Goal: Task Accomplishment & Management: Use online tool/utility

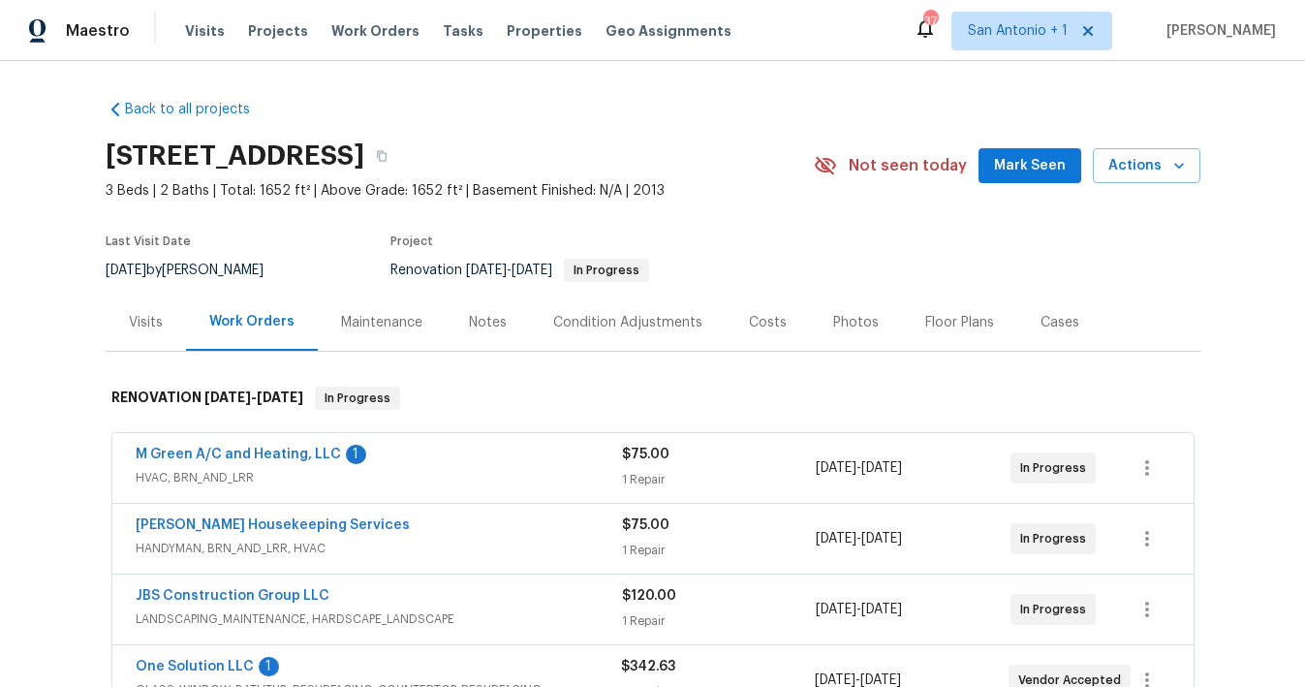
click at [1015, 160] on span "Mark Seen" at bounding box center [1030, 166] width 72 height 24
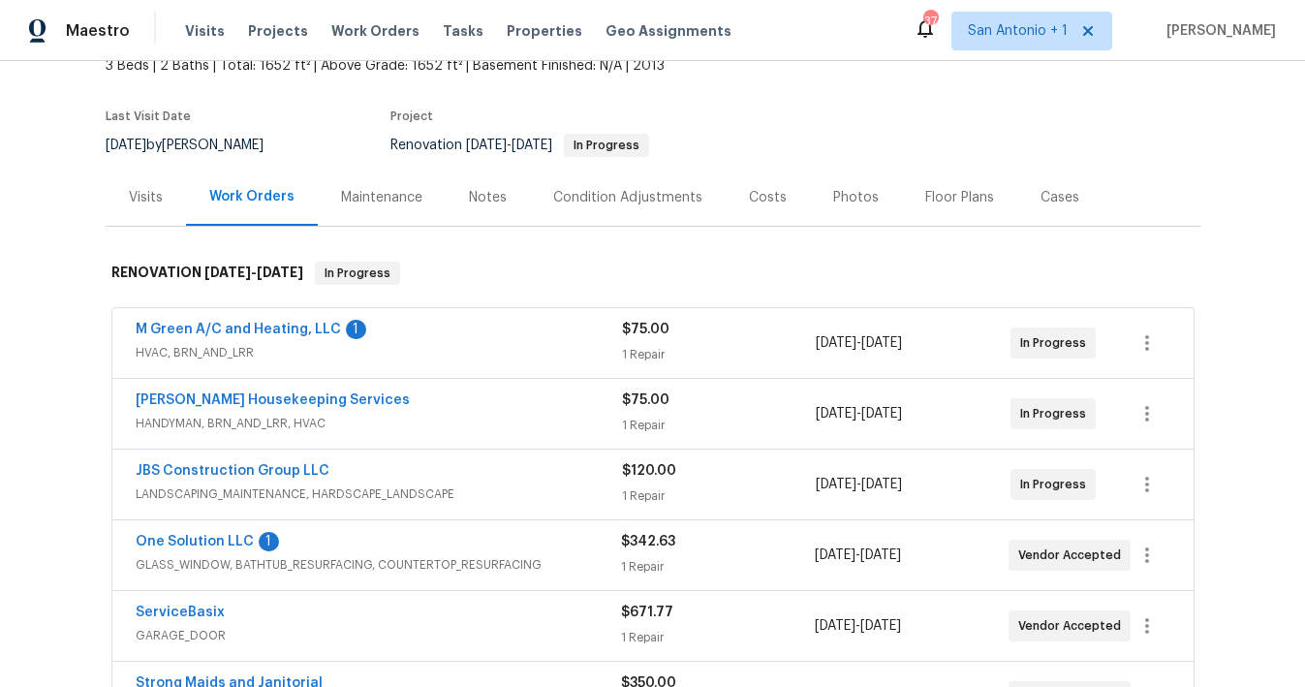
scroll to position [142, 0]
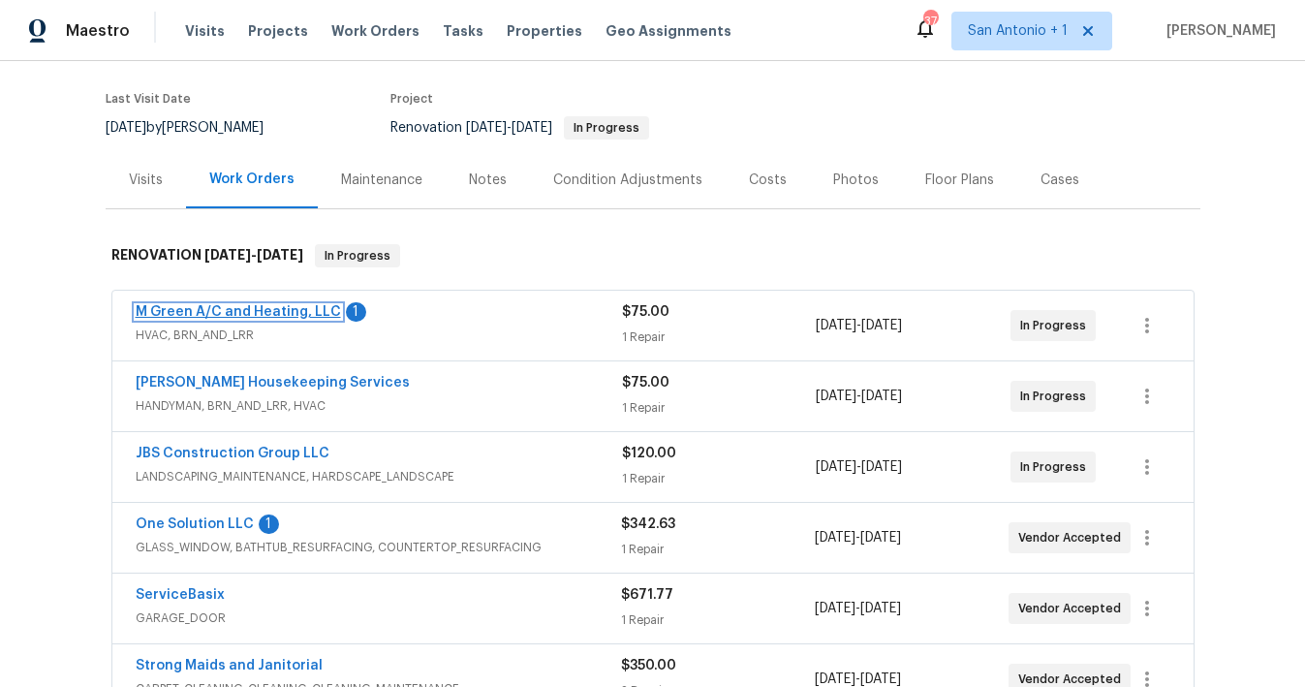
click at [239, 309] on link "M Green A/C and Heating, LLC" at bounding box center [238, 312] width 205 height 14
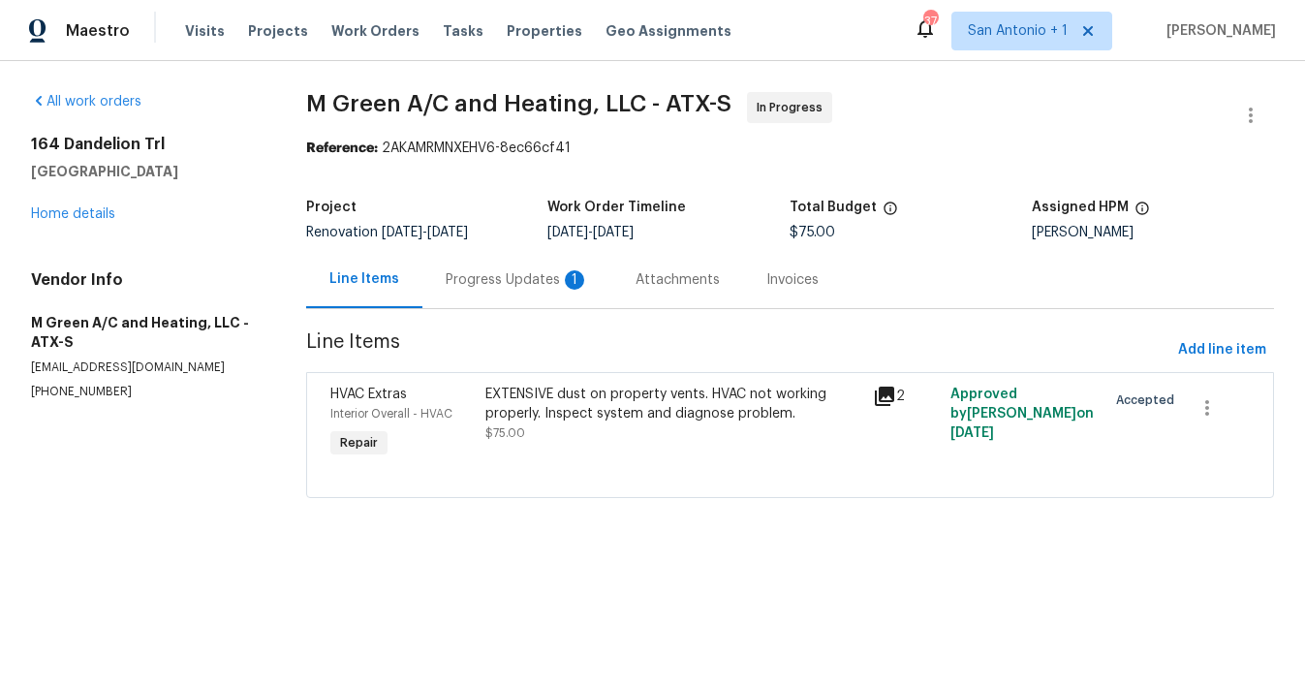
click at [493, 277] on div "Progress Updates 1" at bounding box center [517, 279] width 143 height 19
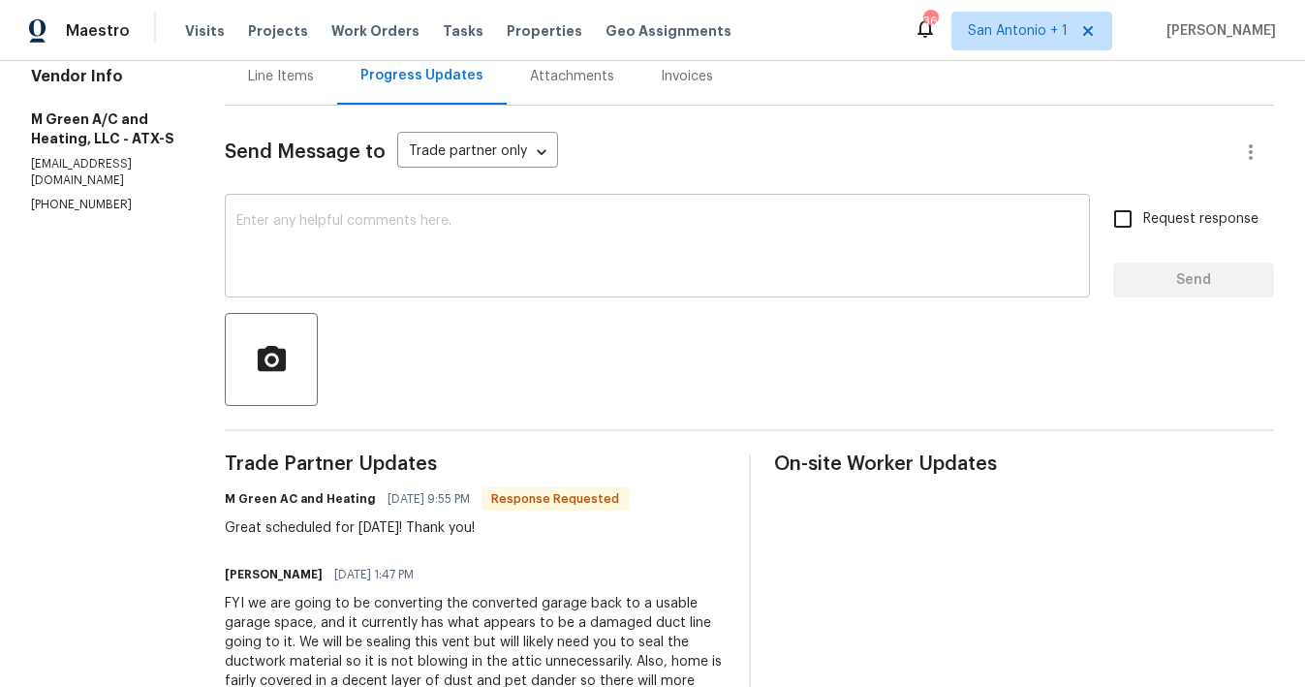
scroll to position [198, 0]
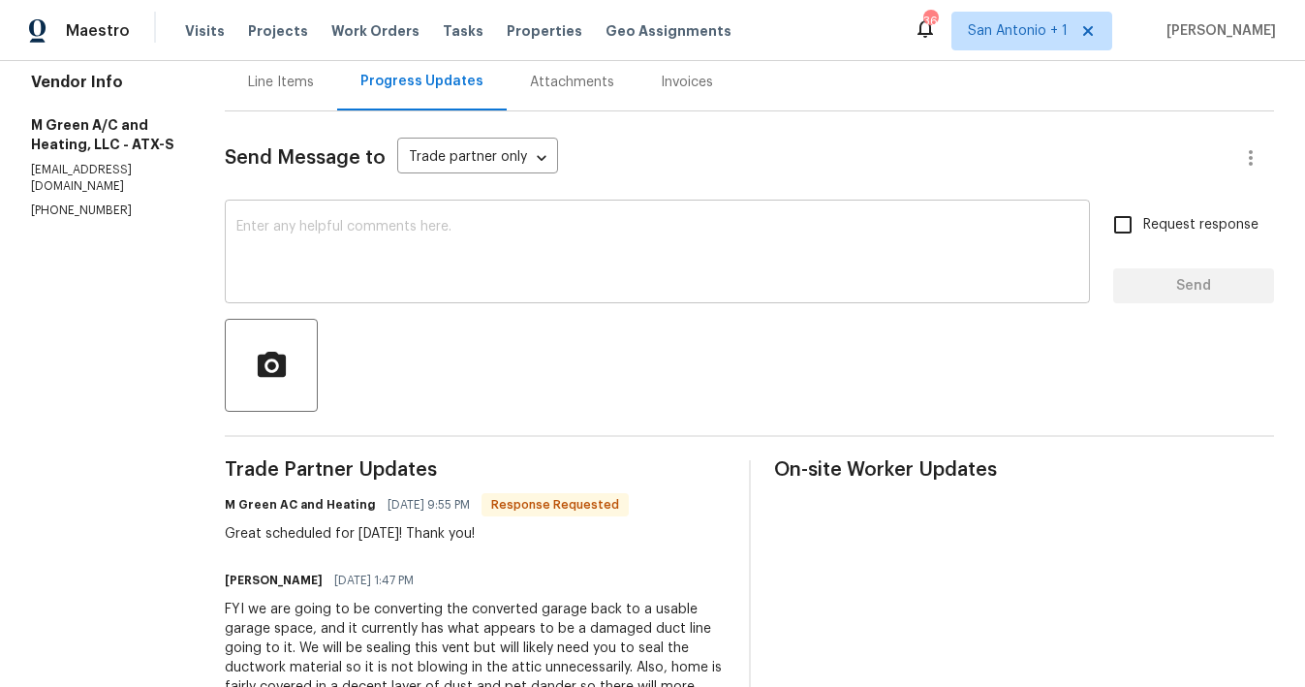
click at [492, 287] on textarea at bounding box center [657, 254] width 842 height 68
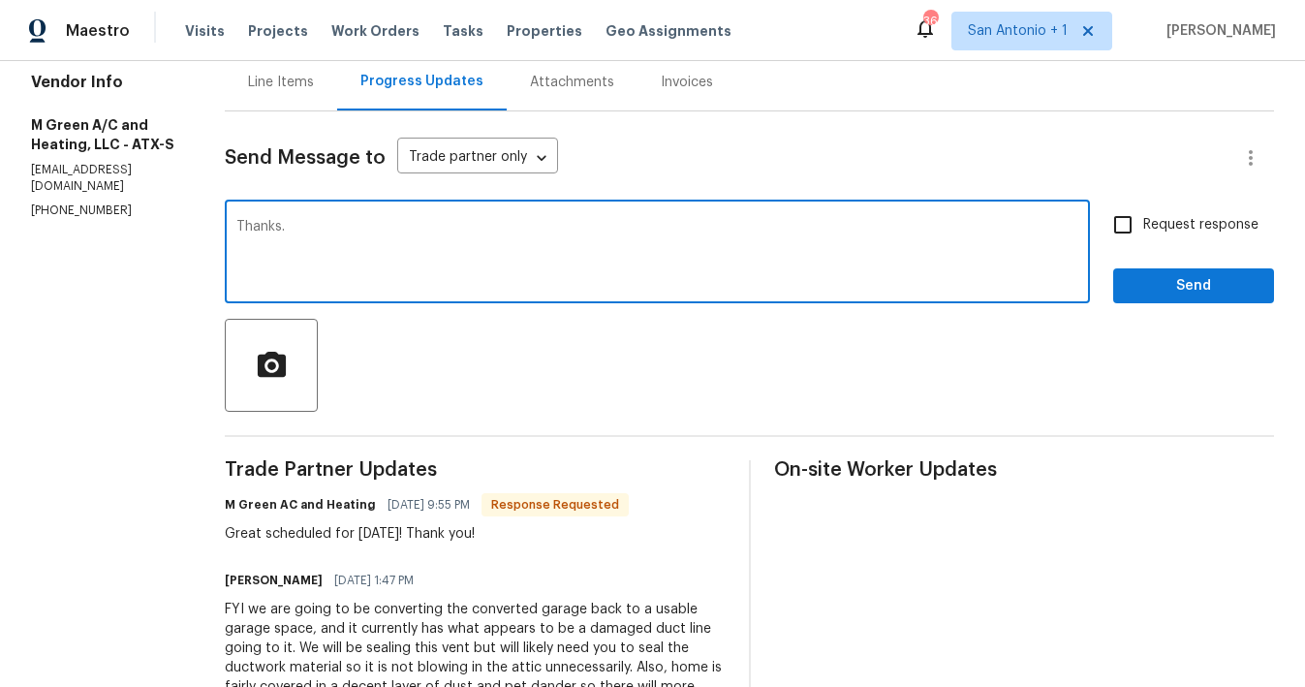
type textarea "Thanks."
click at [1174, 273] on button "Send" at bounding box center [1193, 286] width 161 height 36
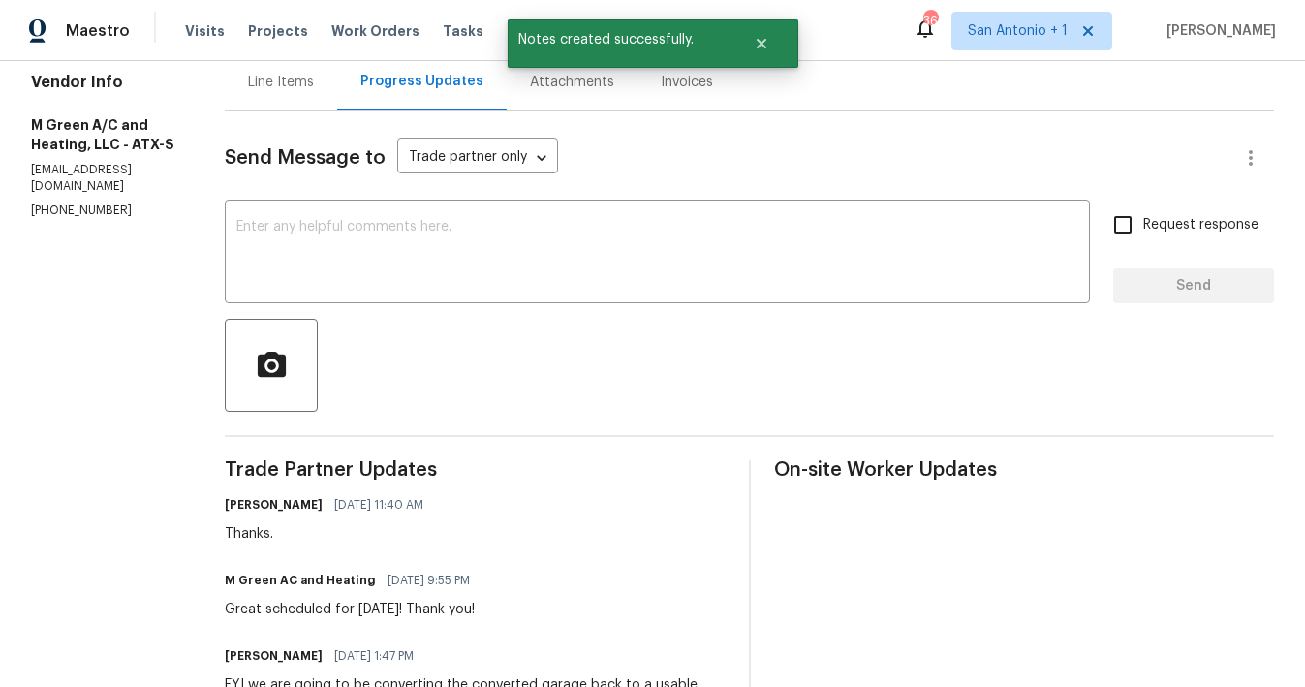
scroll to position [0, 0]
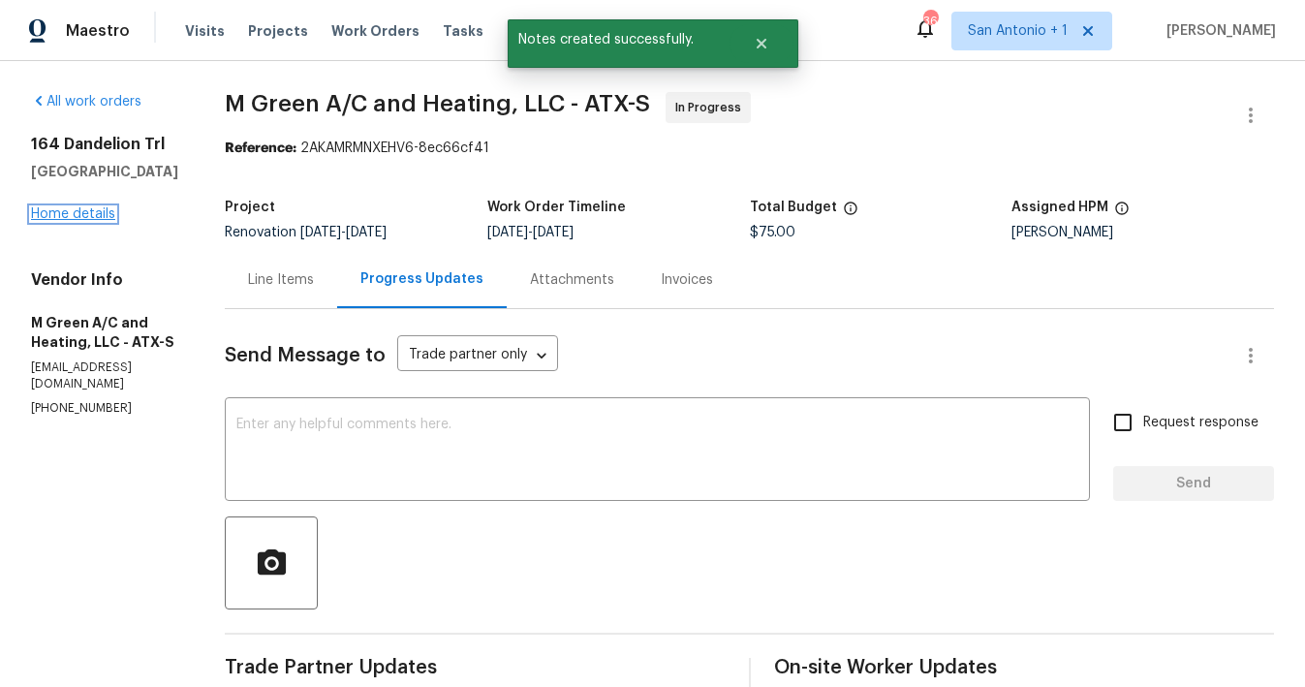
click at [85, 212] on link "Home details" at bounding box center [73, 214] width 84 height 14
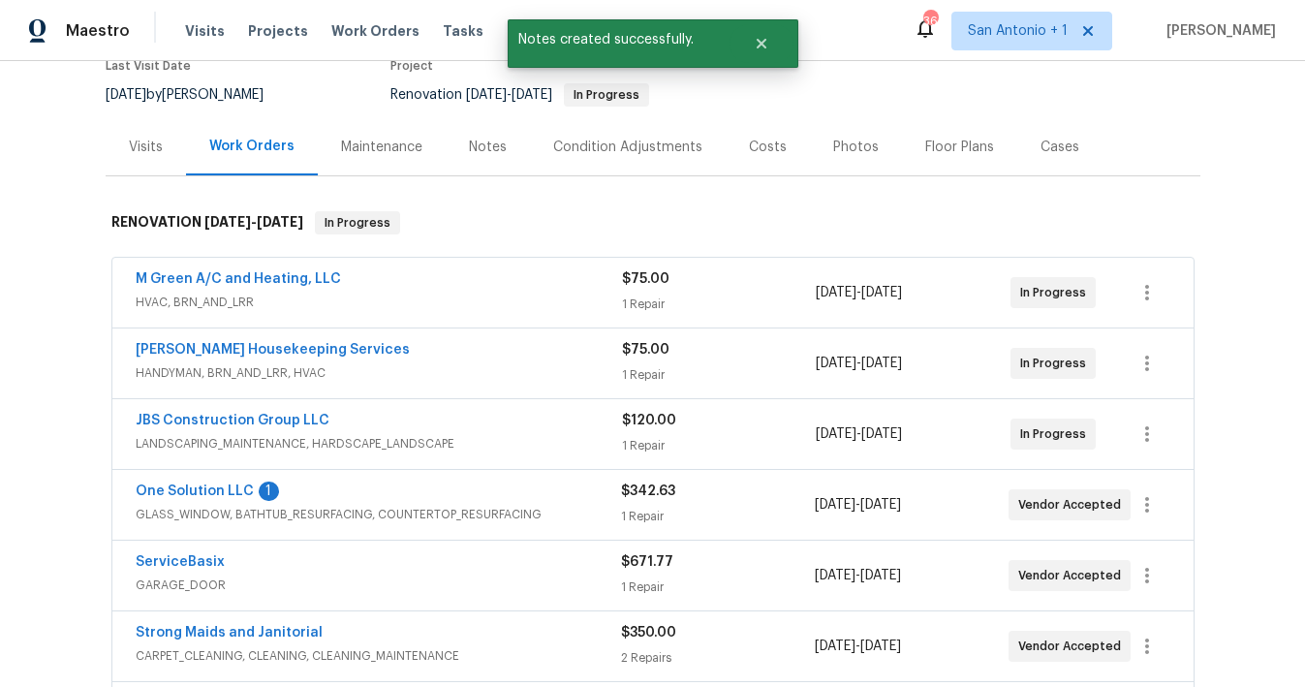
scroll to position [480, 0]
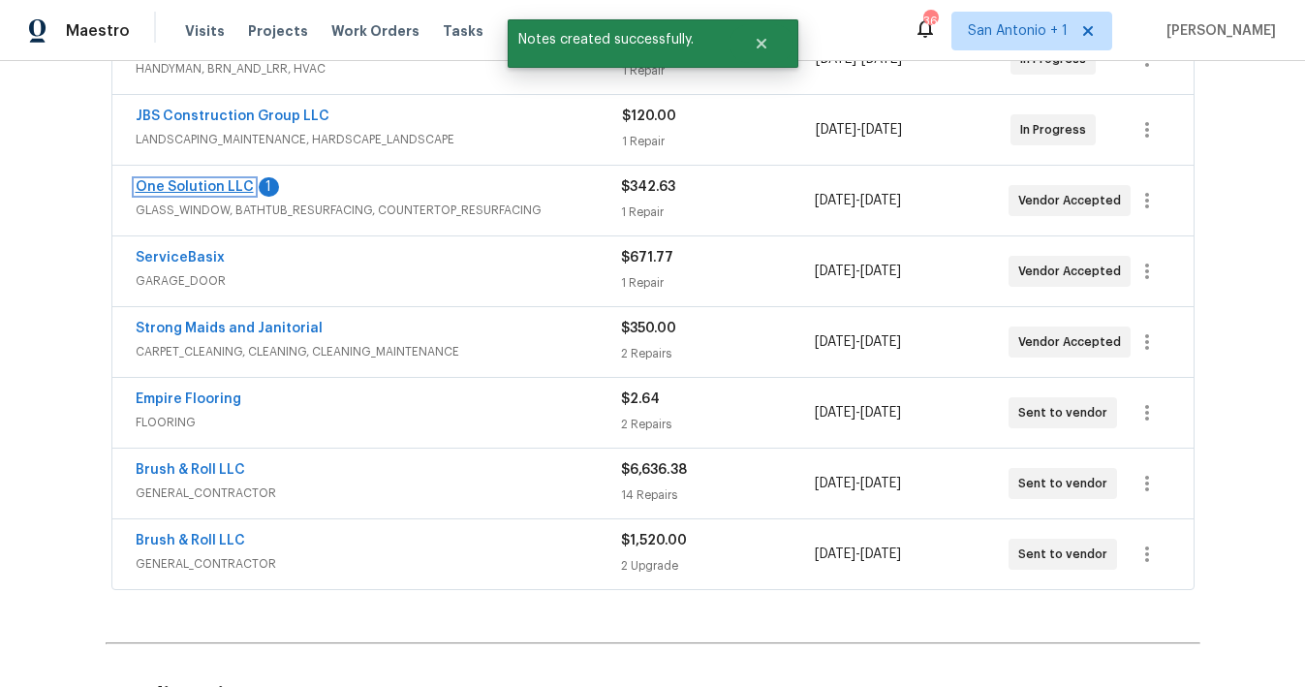
click at [201, 186] on link "One Solution LLC" at bounding box center [195, 187] width 118 height 14
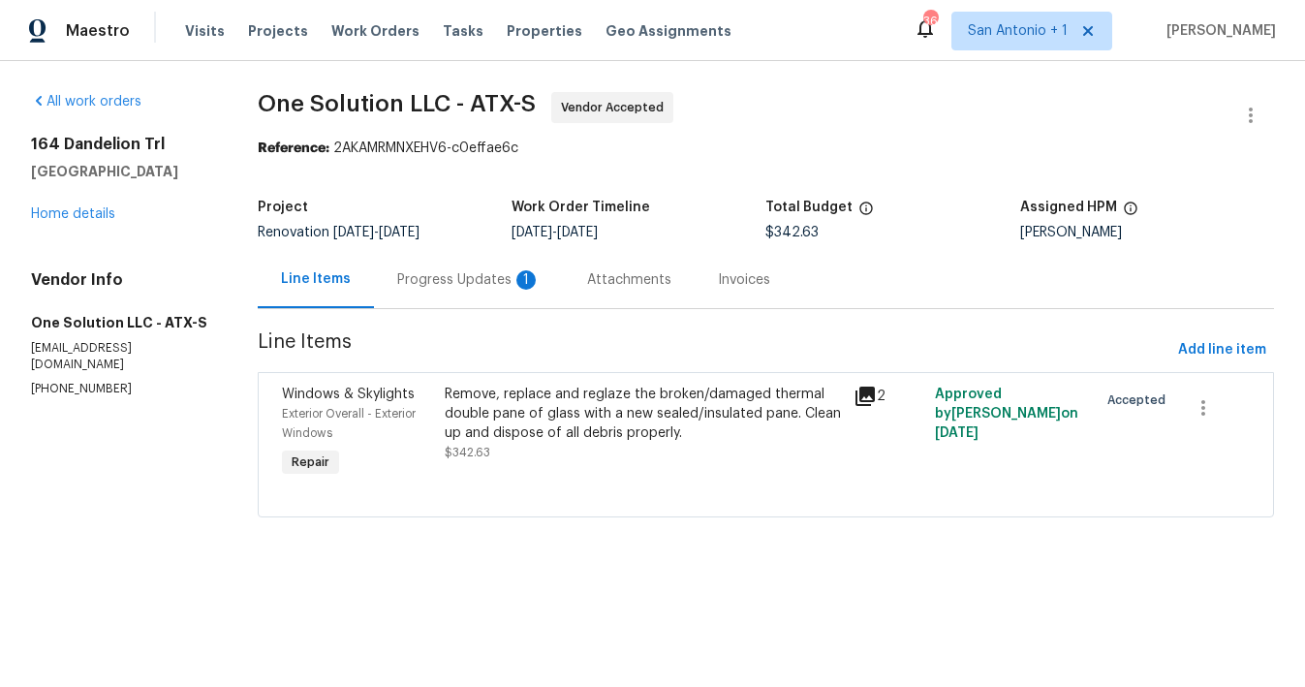
click at [448, 276] on div "Progress Updates 1" at bounding box center [468, 279] width 143 height 19
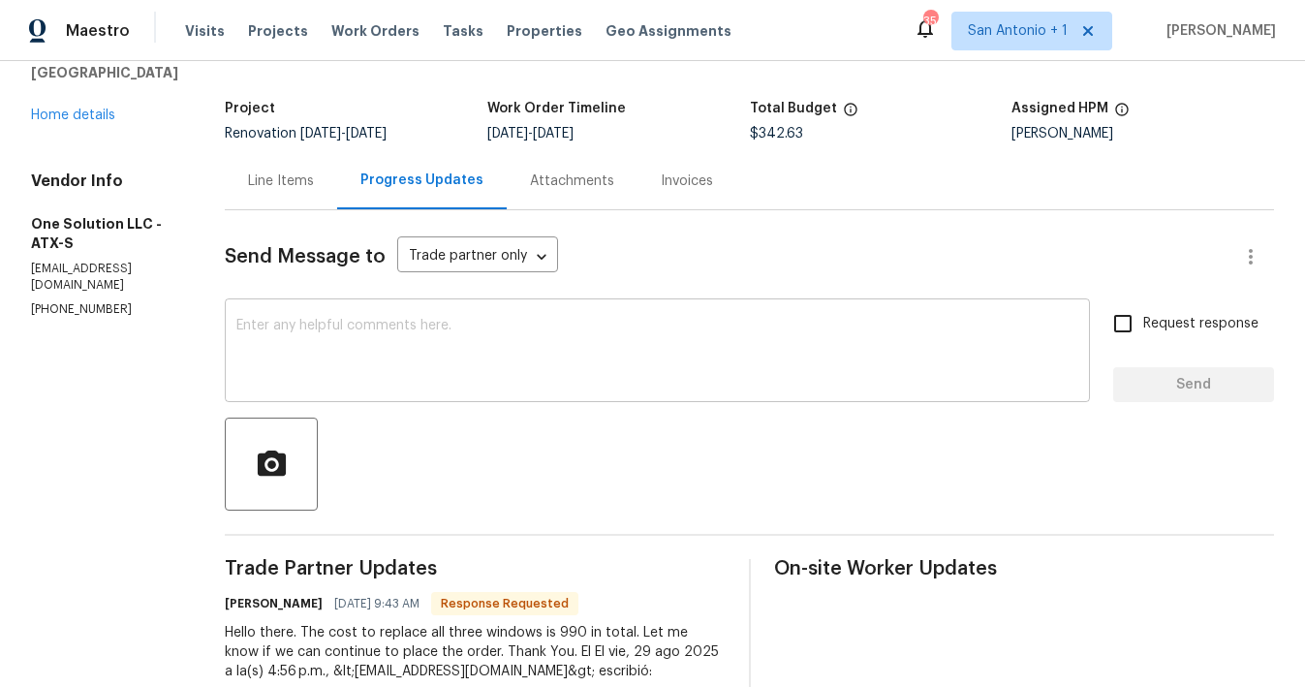
scroll to position [98, 0]
click at [84, 116] on link "Home details" at bounding box center [73, 116] width 84 height 14
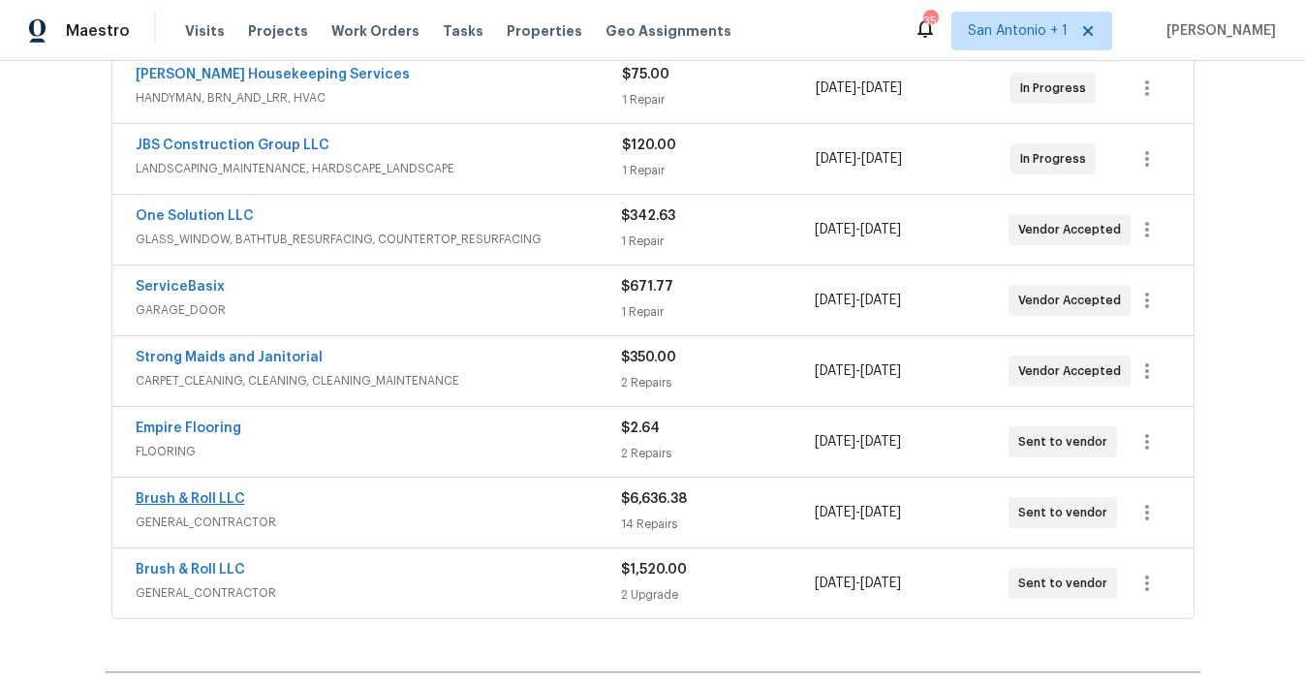
scroll to position [461, 0]
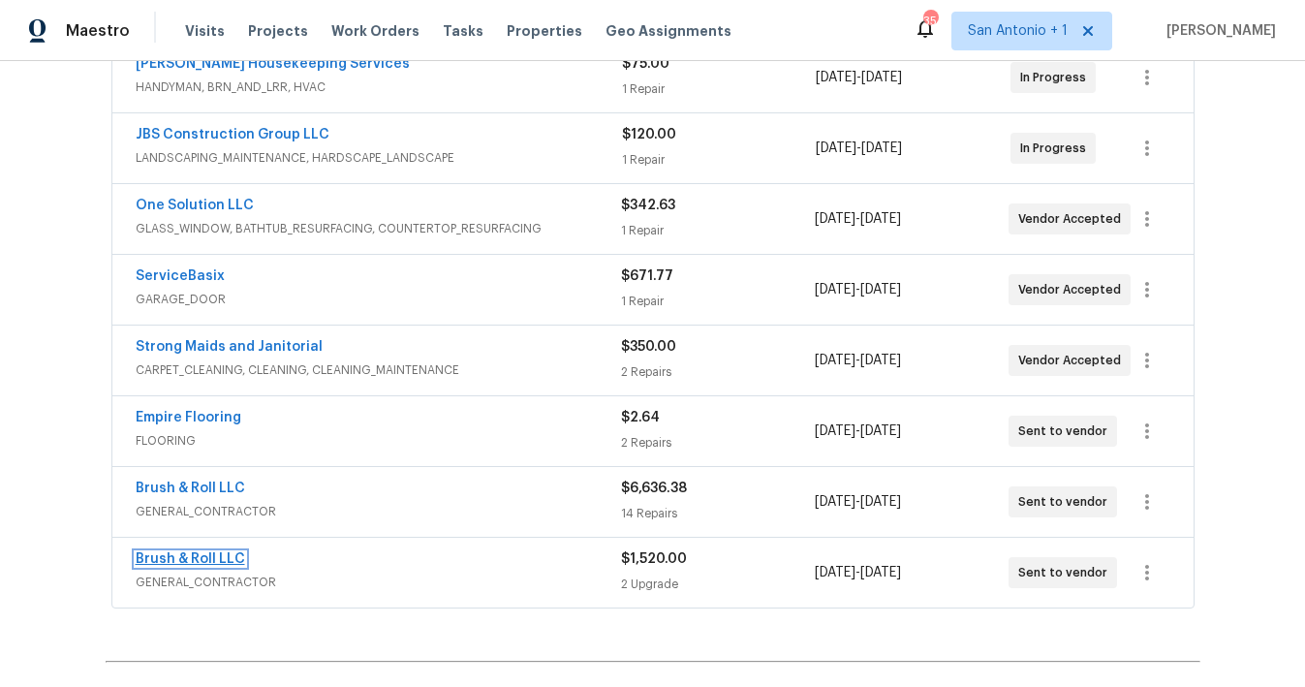
click at [185, 553] on link "Brush & Roll LLC" at bounding box center [190, 559] width 109 height 14
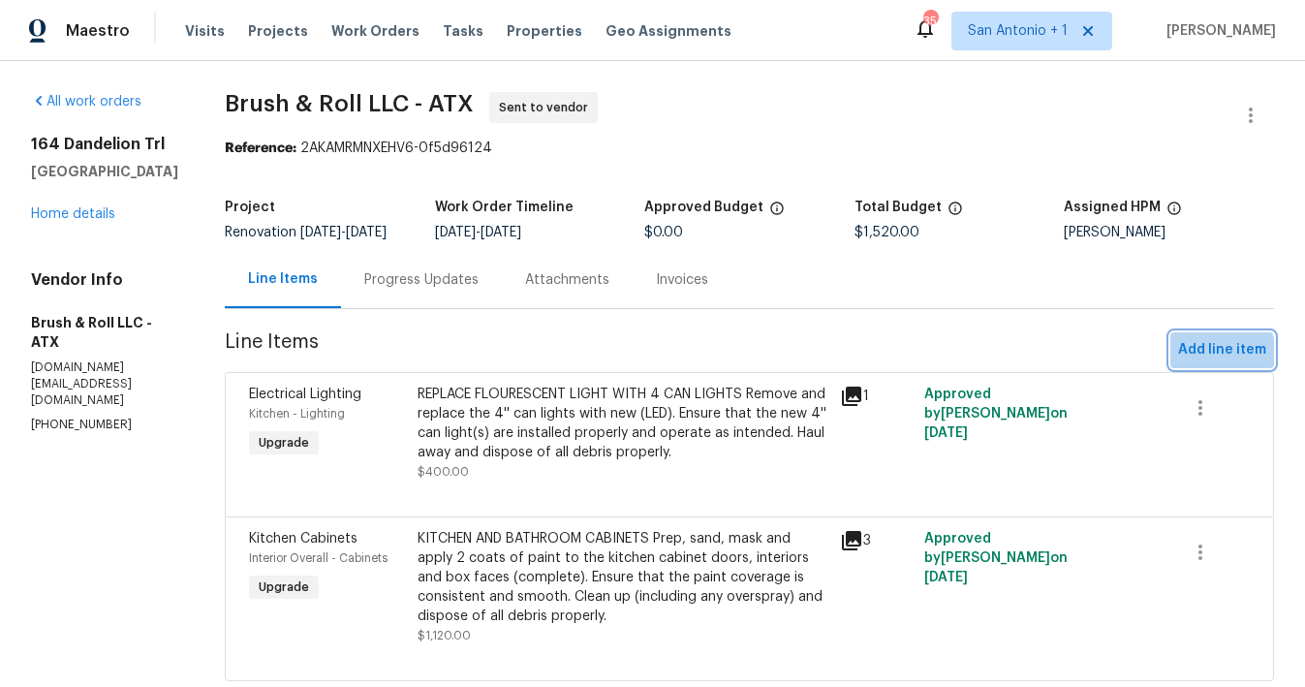
click at [1184, 362] on span "Add line item" at bounding box center [1222, 350] width 88 height 24
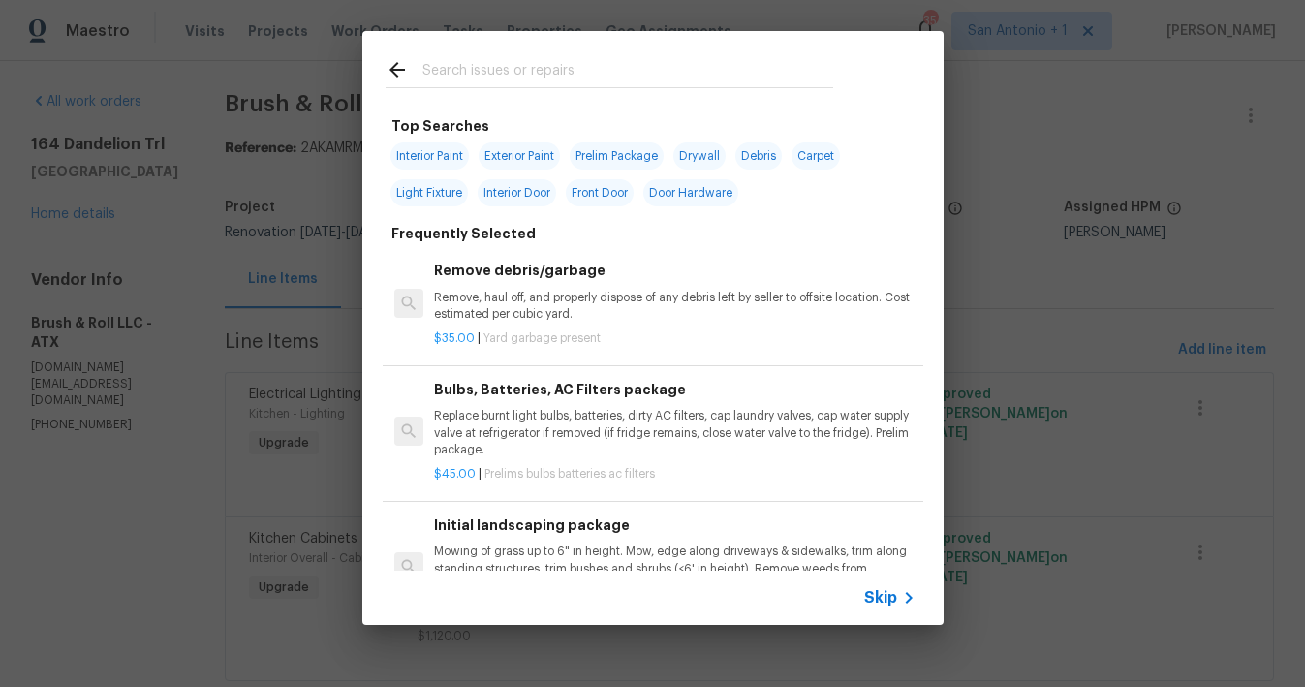
click at [569, 63] on input "text" at bounding box center [627, 72] width 411 height 29
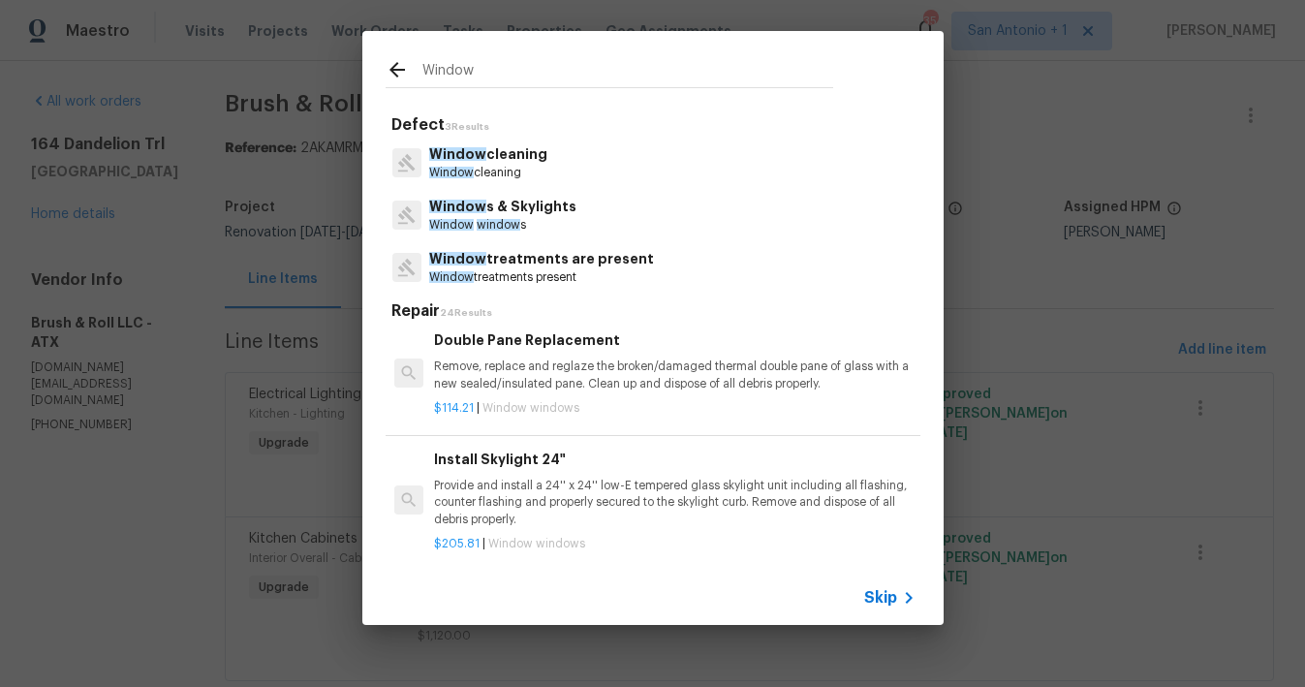
scroll to position [1033, 0]
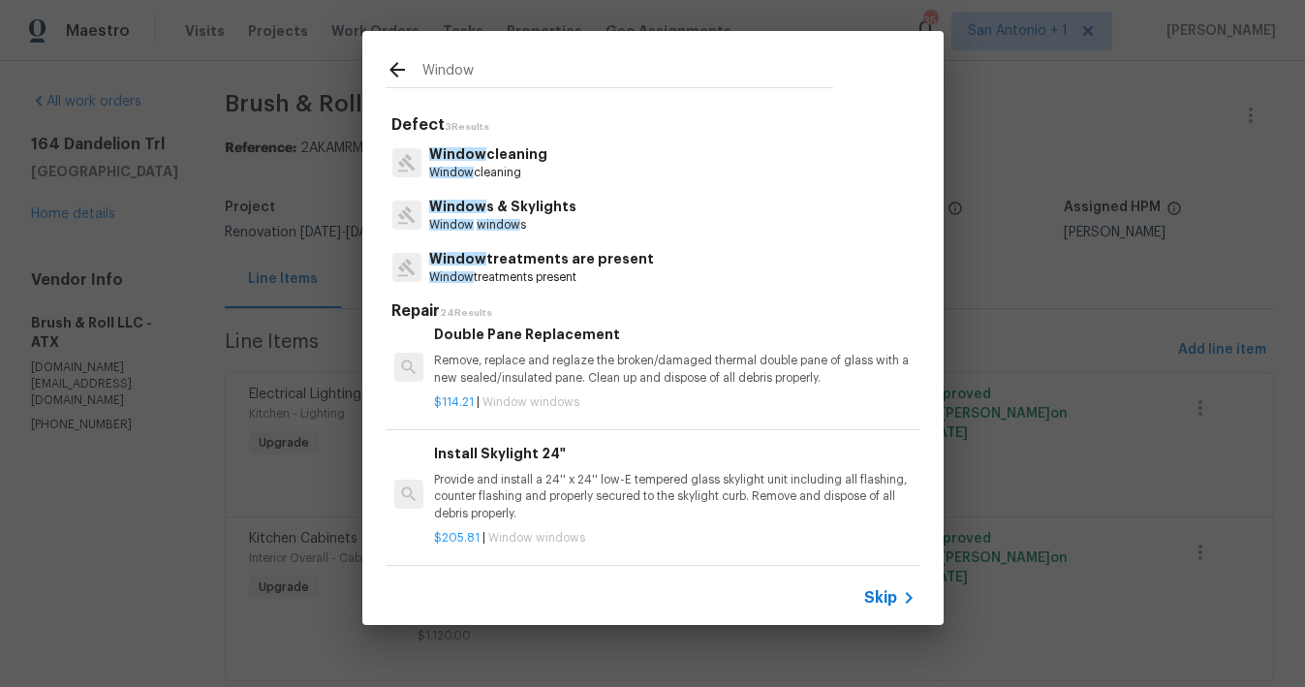
type input "Window"
click at [543, 386] on p "Remove, replace and reglaze the broken/damaged thermal double pane of glass wit…" at bounding box center [674, 369] width 481 height 33
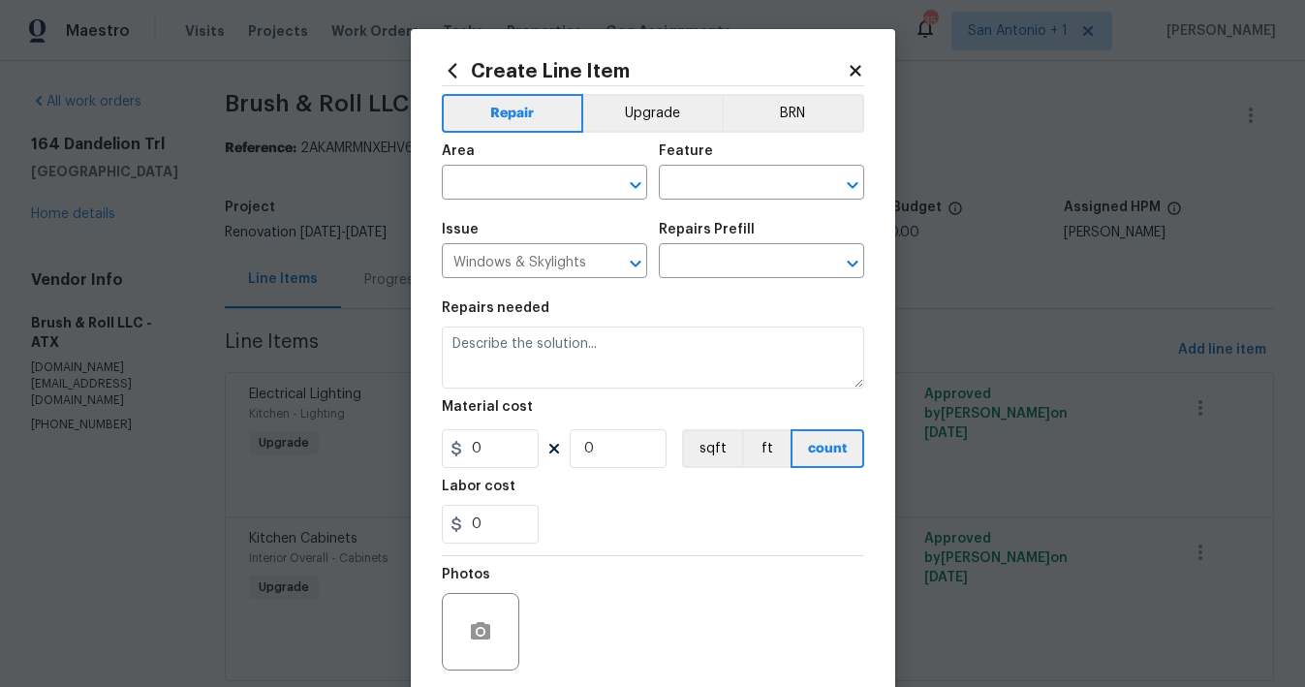
type textarea "Remove, replace and reglaze the broken/damaged thermal double pane of glass wit…"
type input "1"
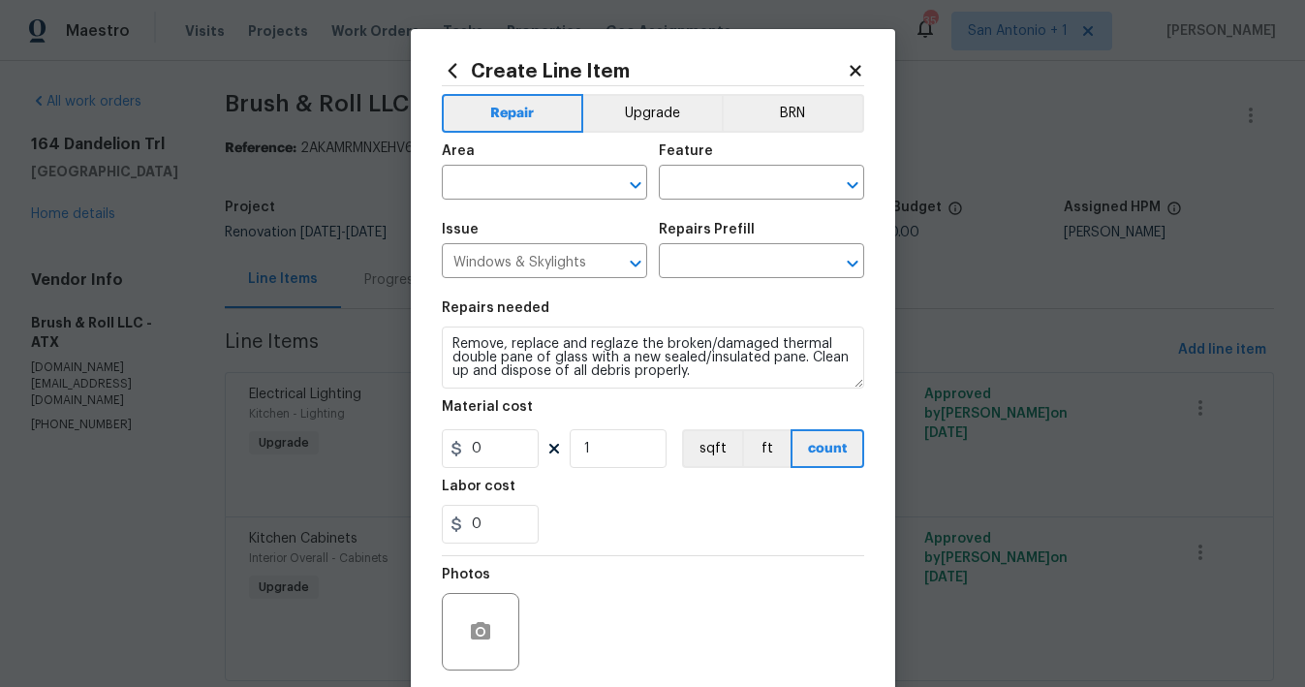
type input "Double Pane Replacement $114.21"
type input "114.21"
click at [508, 183] on input "text" at bounding box center [517, 185] width 151 height 30
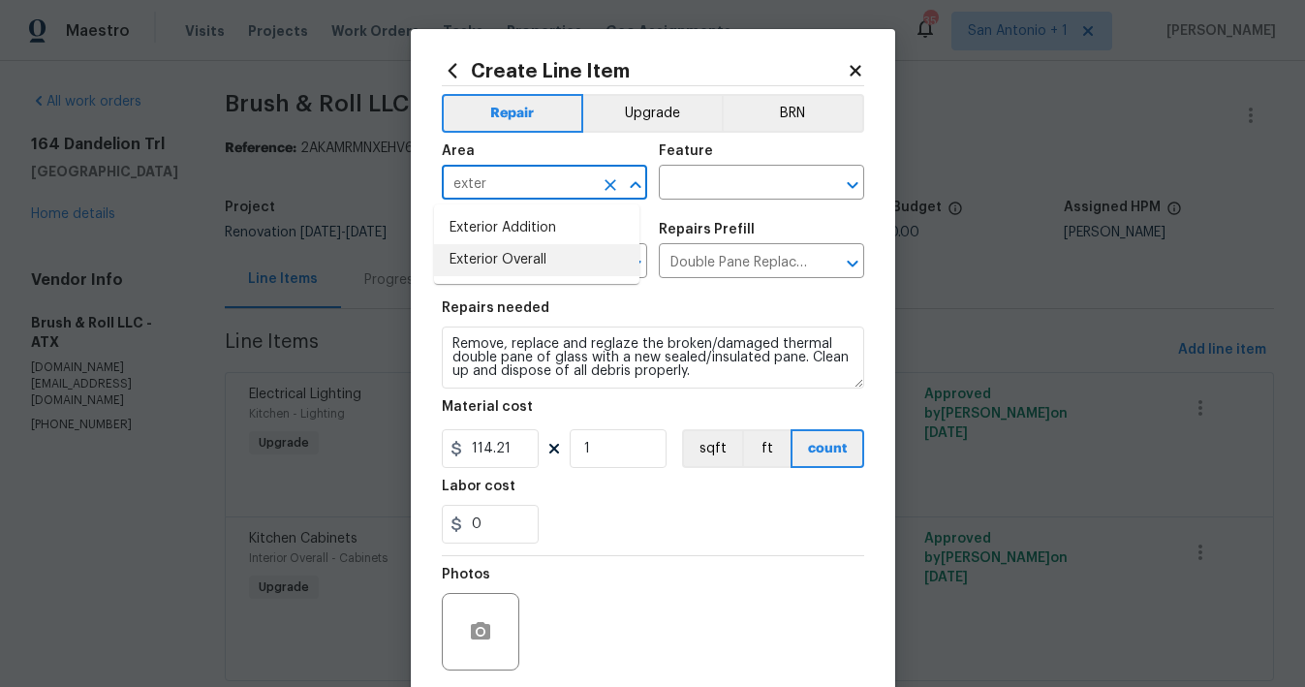
click at [488, 255] on li "Exterior Overall" at bounding box center [536, 260] width 205 height 32
type input "Exterior Overall"
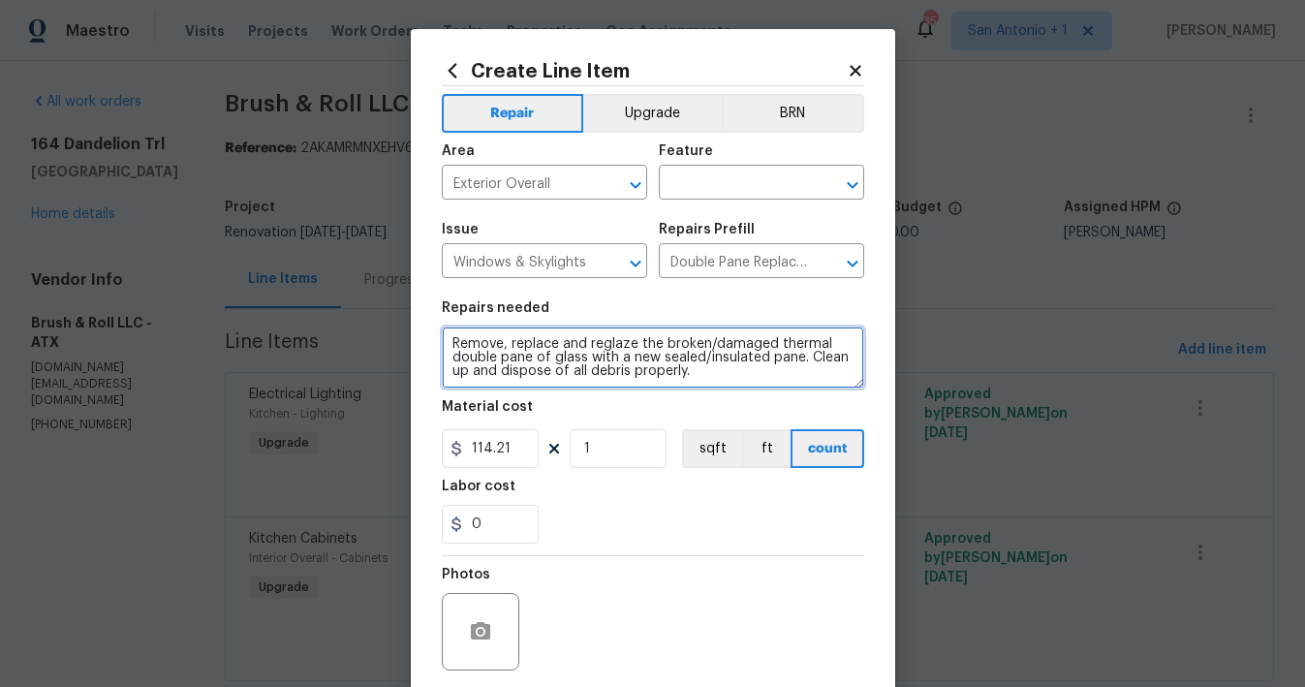
click at [443, 341] on textarea "Remove, replace and reglaze the broken/damaged thermal double pane of glass wit…" at bounding box center [653, 357] width 422 height 62
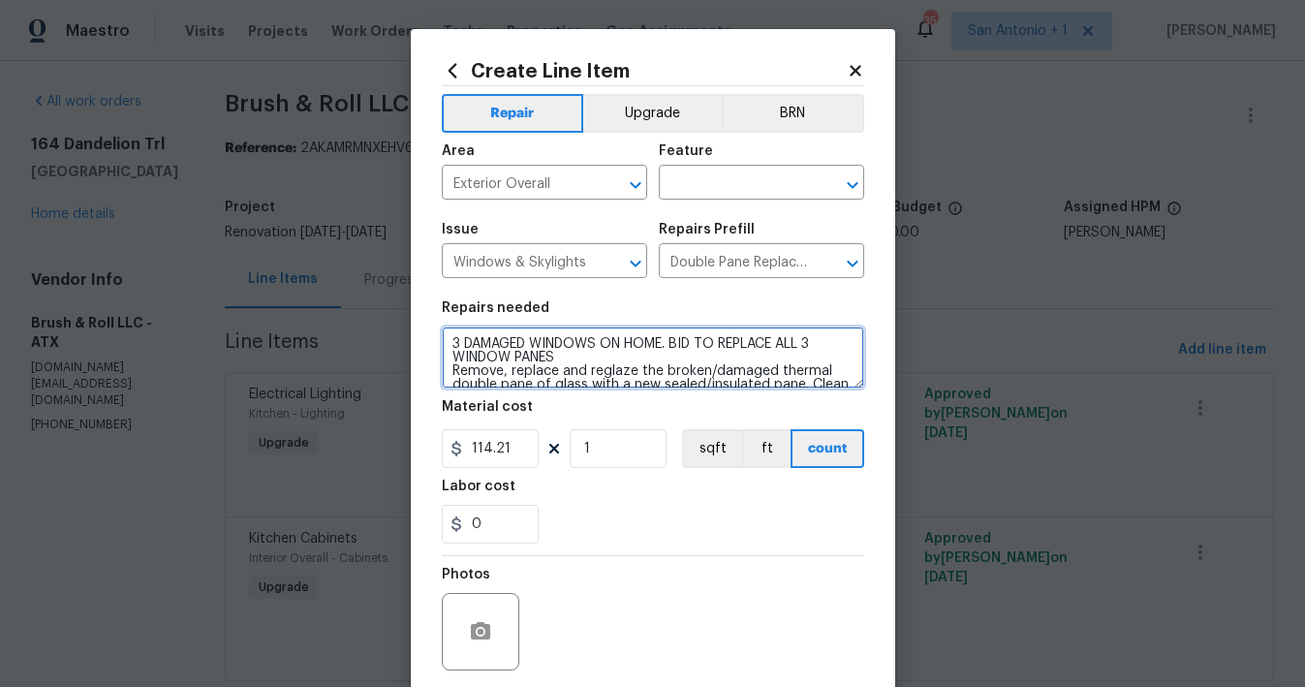
type textarea "3 DAMAGED WINDOWS ON HOME. BID TO REPLACE ALL 3 WINDOW PANES Remove, replace an…"
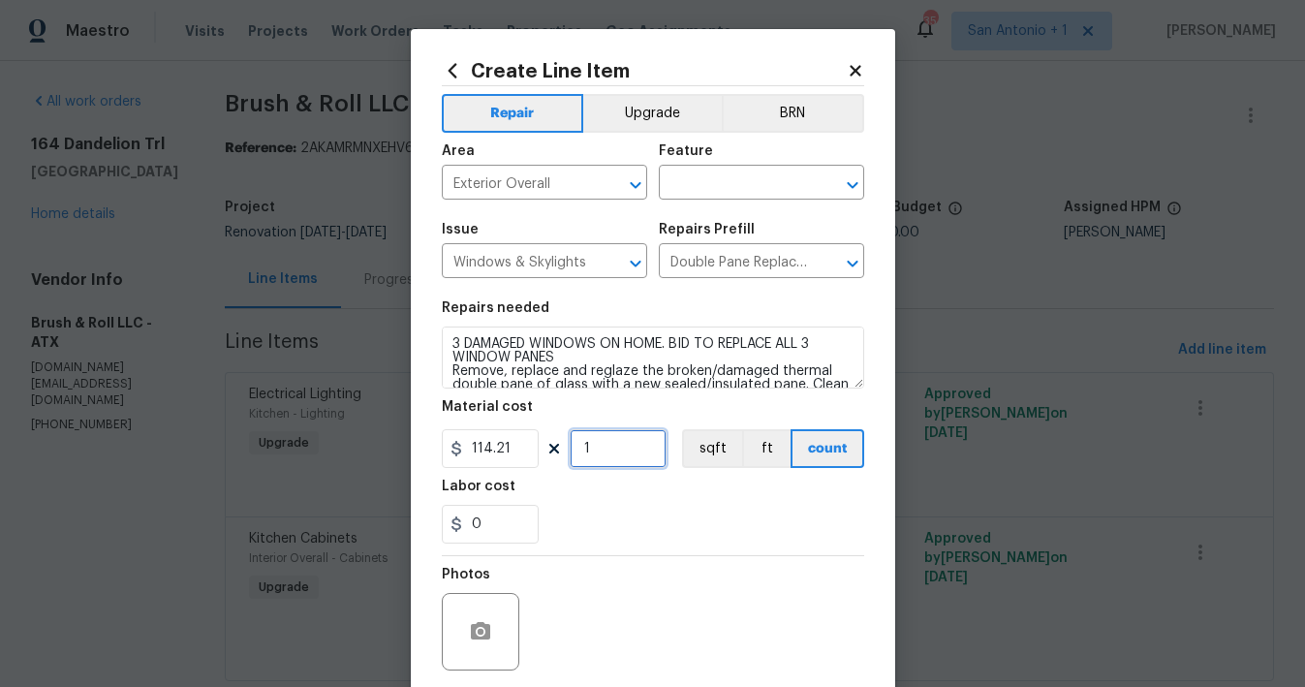
click at [600, 444] on input "1" at bounding box center [618, 448] width 97 height 39
type input "3"
click at [617, 520] on div "0" at bounding box center [653, 524] width 422 height 39
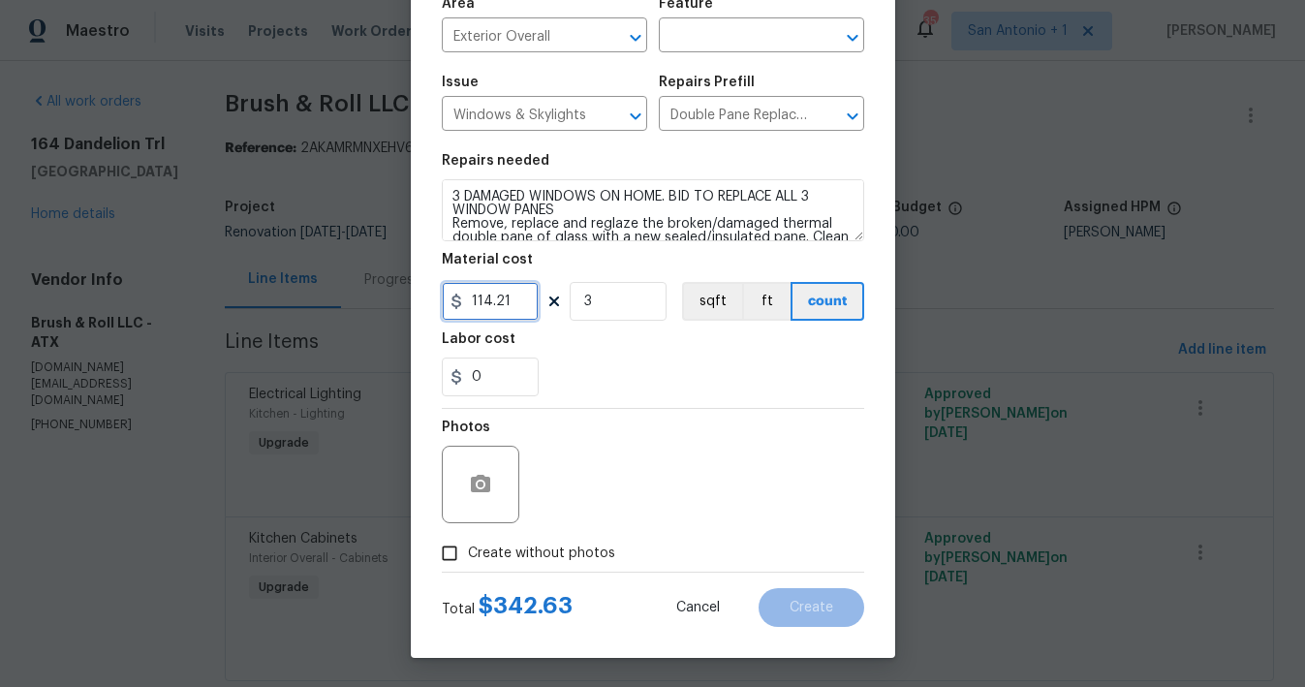
click at [486, 299] on input "114.21" at bounding box center [490, 301] width 97 height 39
type input "1"
click at [559, 481] on div "Photos" at bounding box center [653, 472] width 422 height 126
click at [495, 551] on span "Create without photos" at bounding box center [541, 553] width 147 height 20
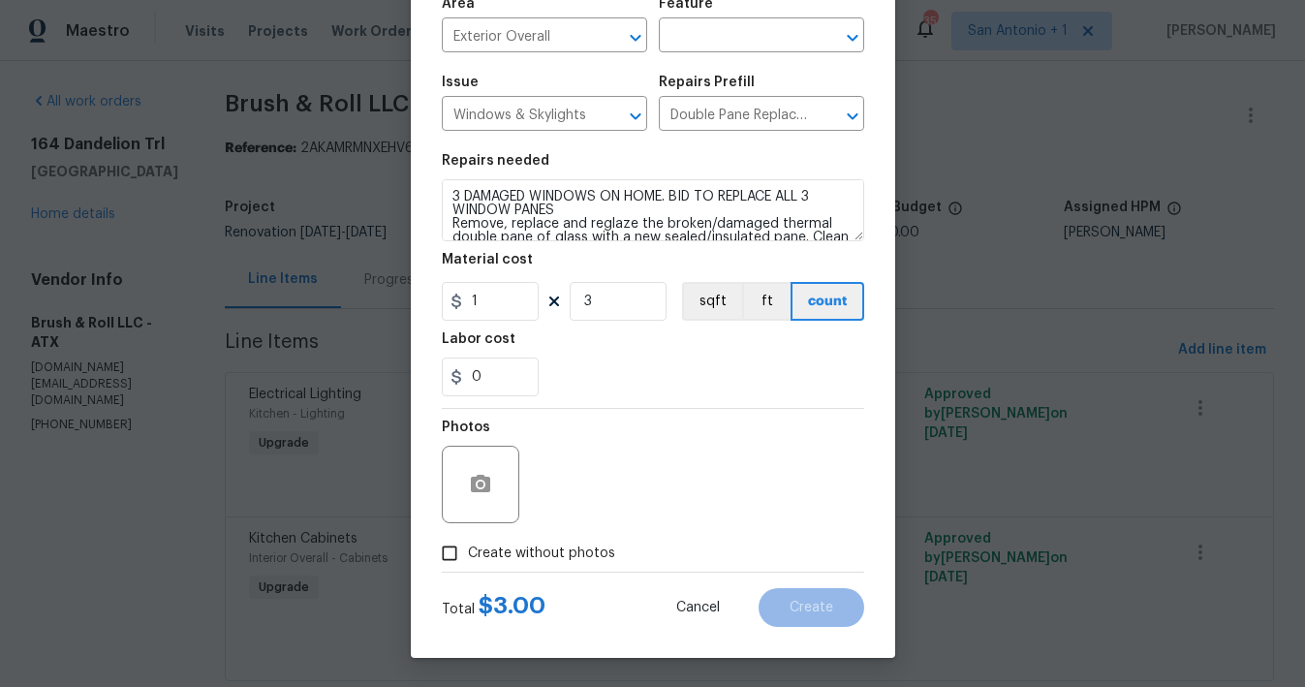
click at [468, 551] on input "Create without photos" at bounding box center [449, 553] width 37 height 37
checkbox input "true"
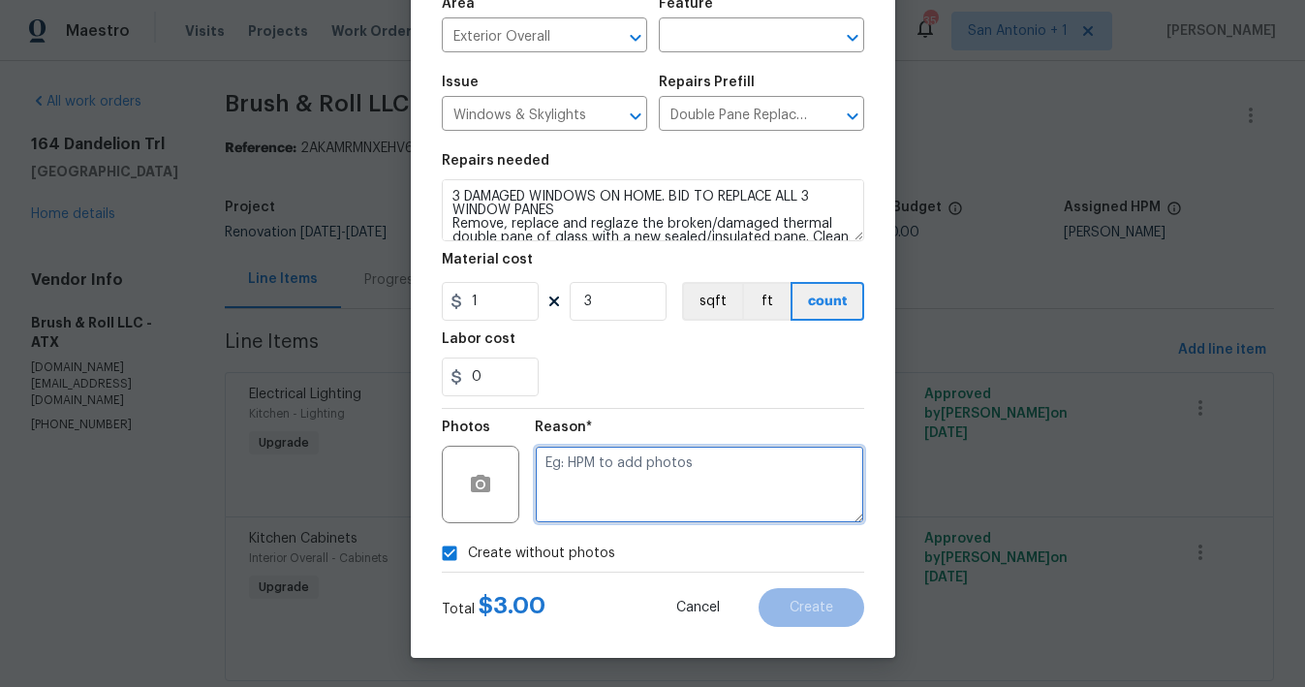
click at [588, 460] on textarea at bounding box center [699, 485] width 329 height 78
type textarea "HPM TO ADD"
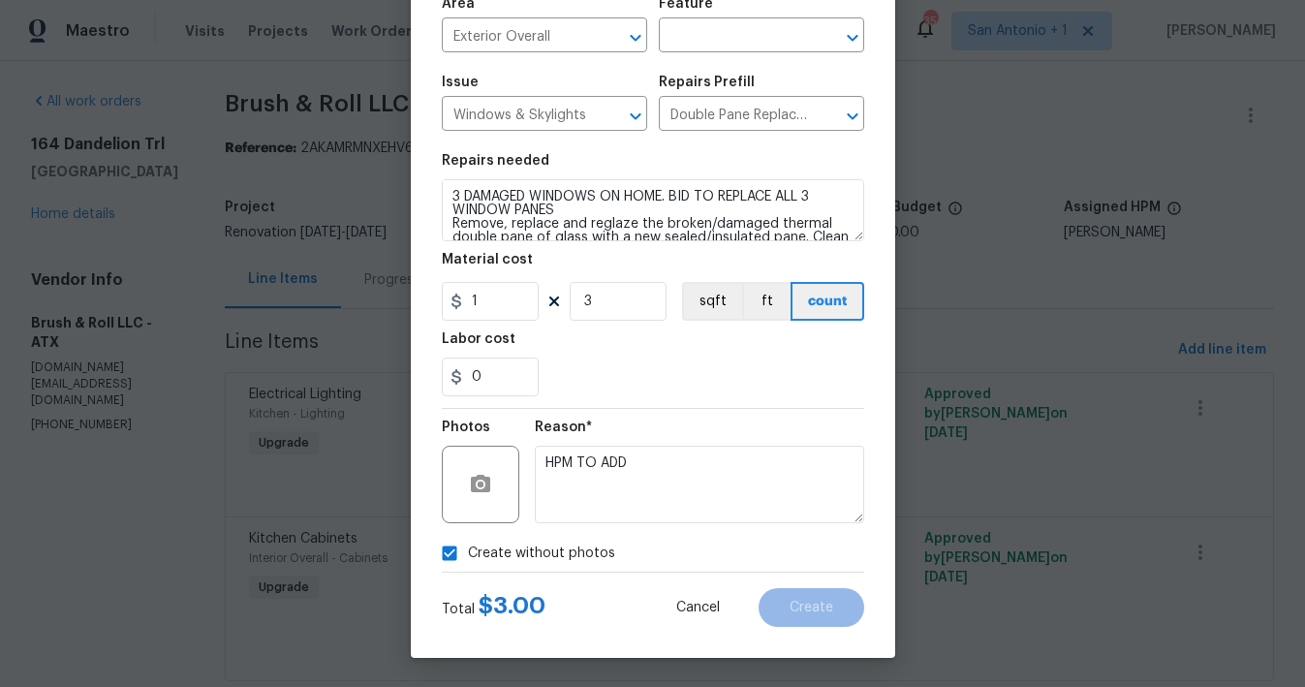
click at [661, 553] on div "Create without photos" at bounding box center [653, 553] width 422 height 37
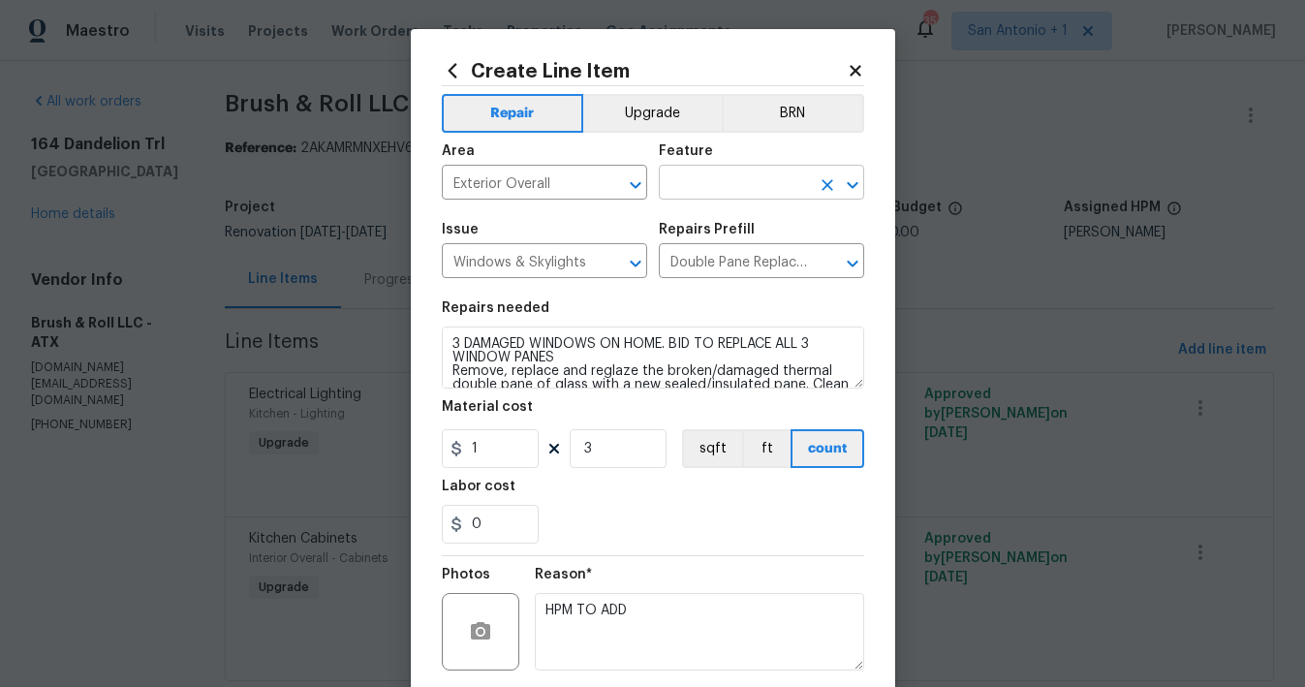
click at [737, 178] on input "text" at bounding box center [734, 185] width 151 height 30
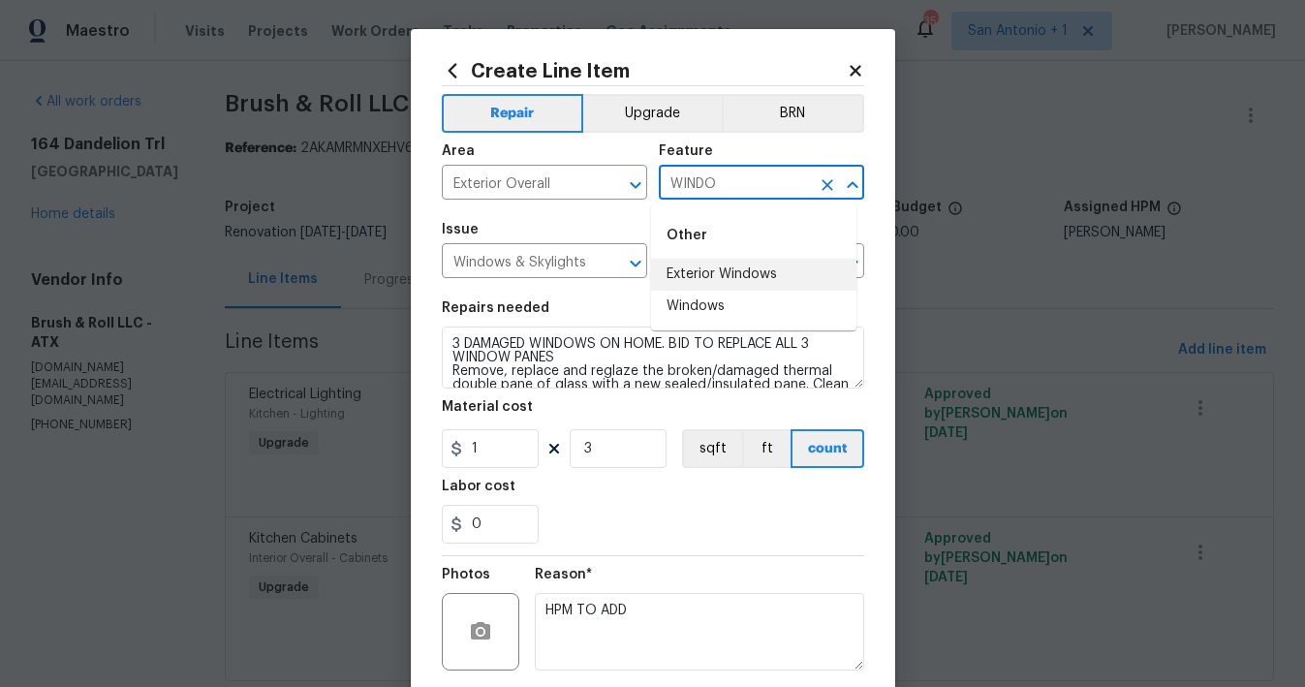
click at [736, 280] on li "Exterior Windows" at bounding box center [753, 275] width 205 height 32
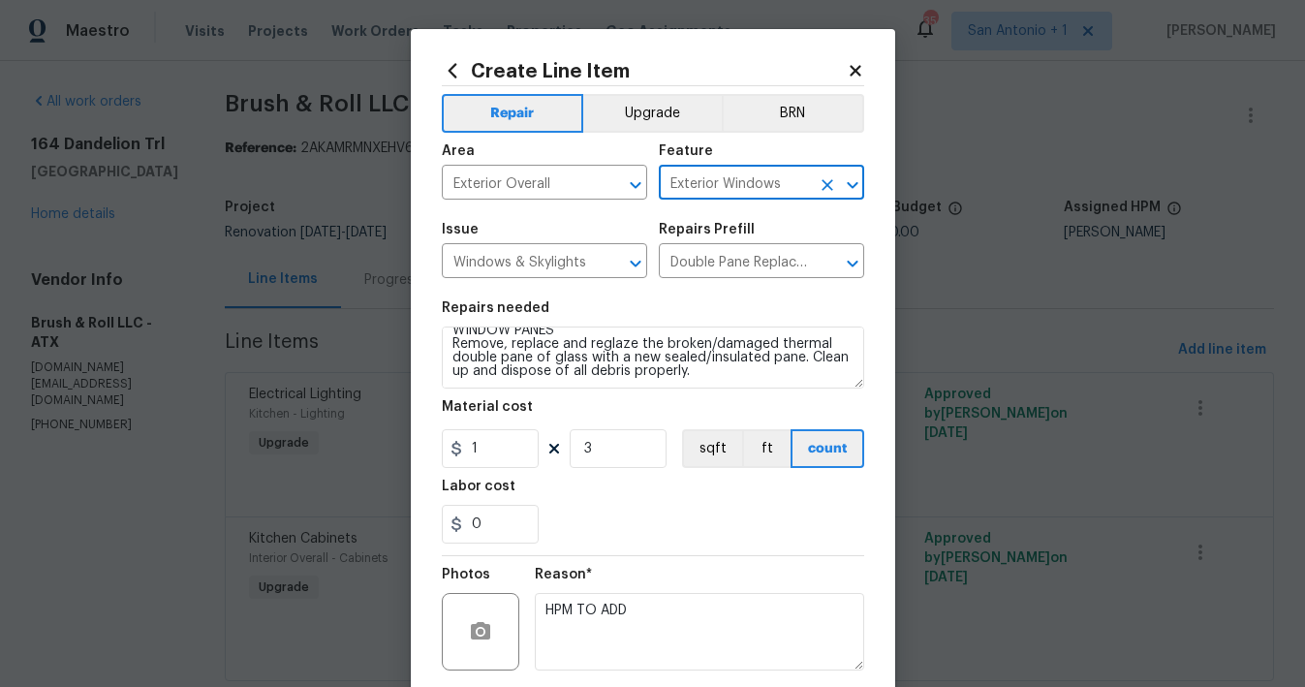
scroll to position [148, 0]
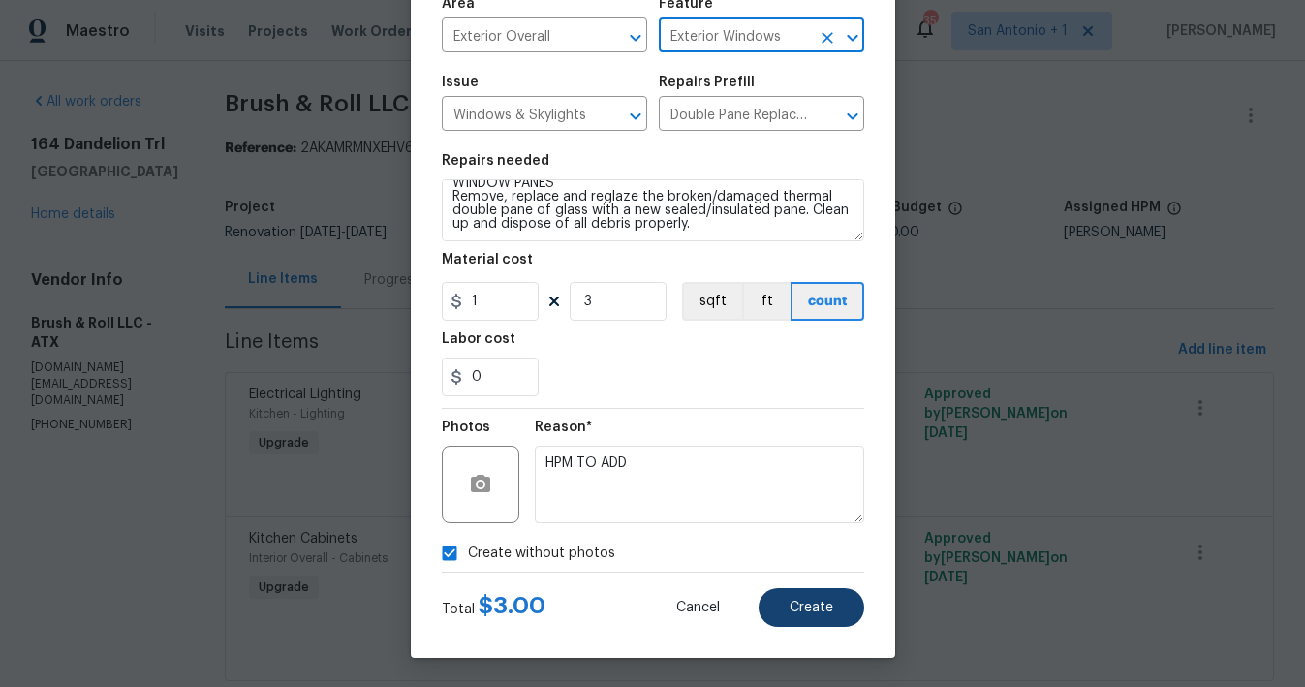
type input "Exterior Windows"
click at [803, 604] on span "Create" at bounding box center [812, 608] width 44 height 15
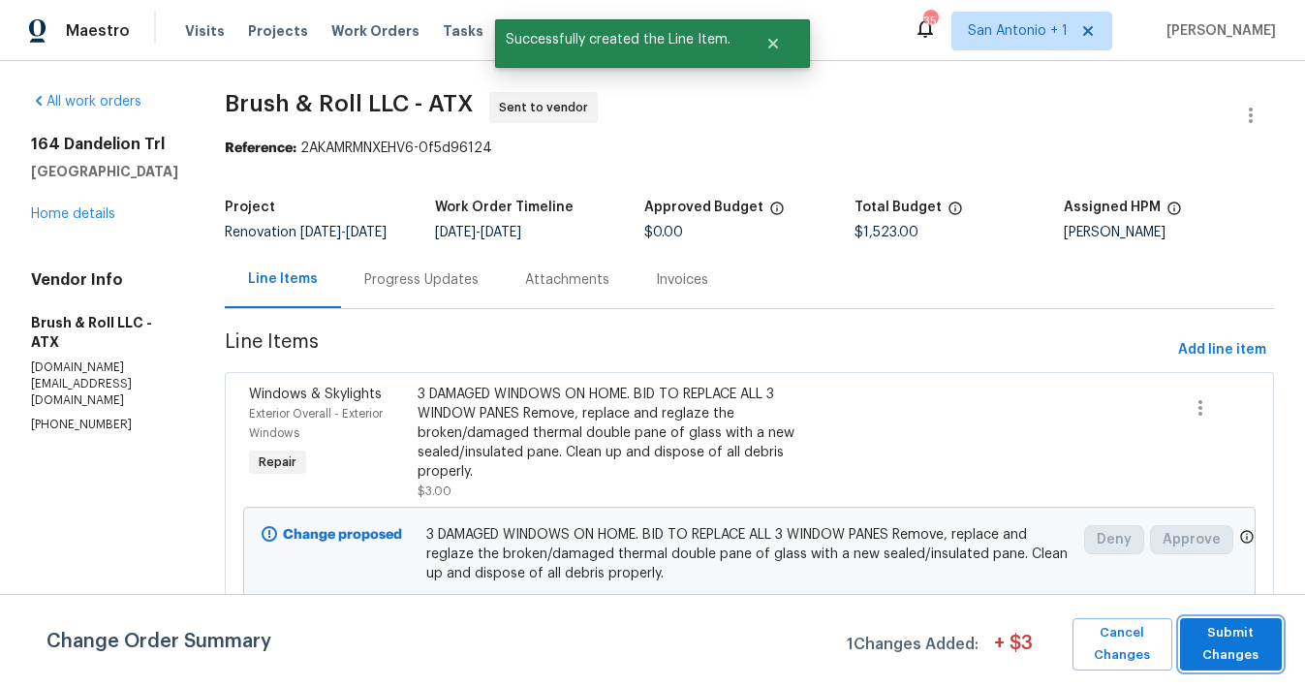
click at [1184, 627] on span "Submit Changes" at bounding box center [1231, 644] width 82 height 45
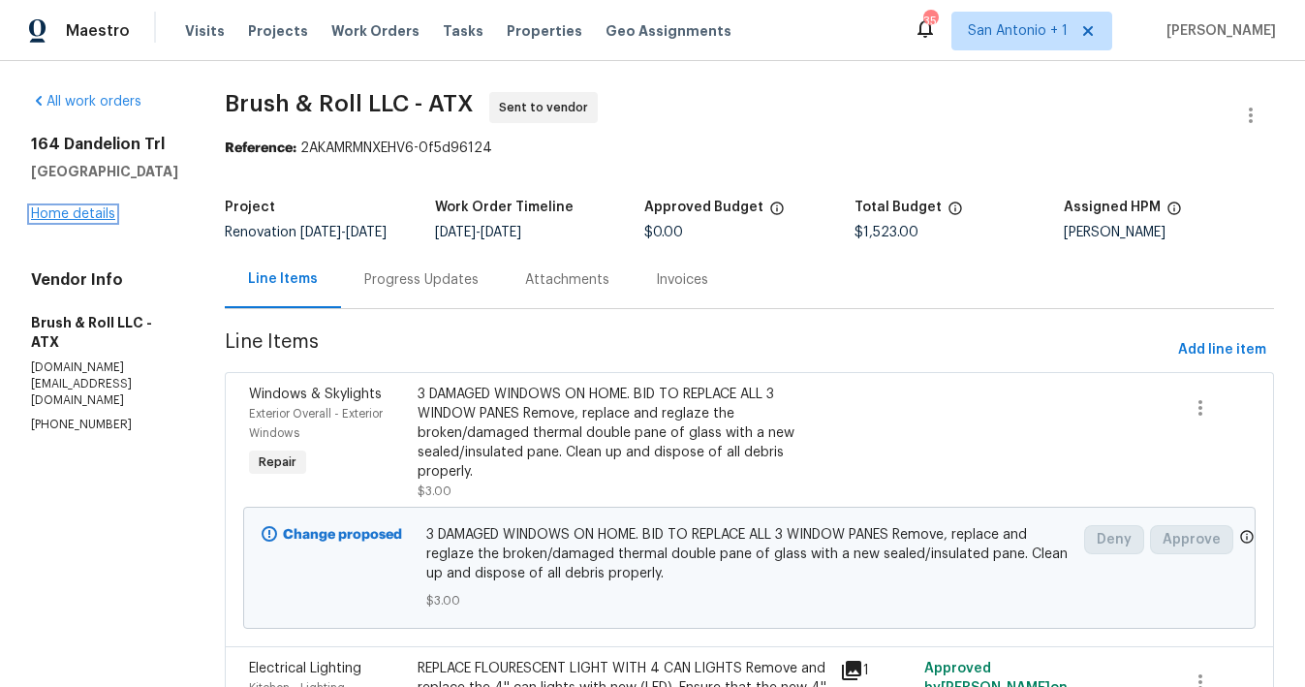
click at [96, 213] on link "Home details" at bounding box center [73, 214] width 84 height 14
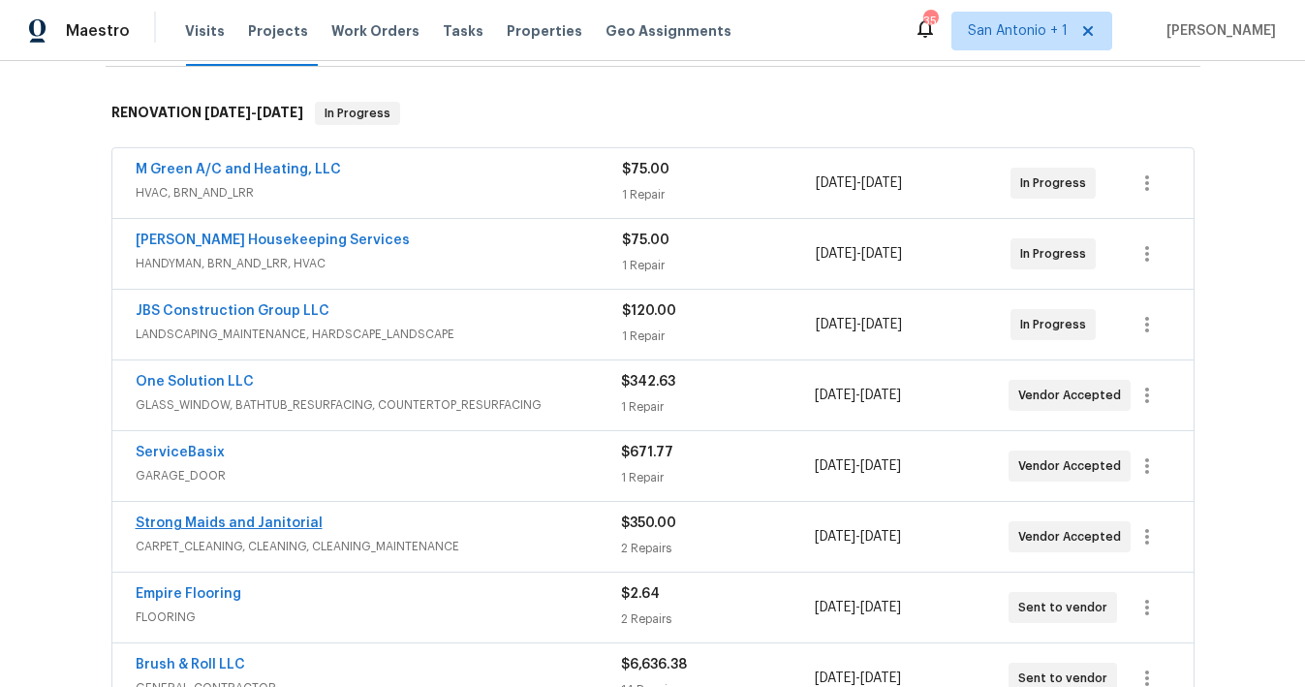
scroll to position [280, 0]
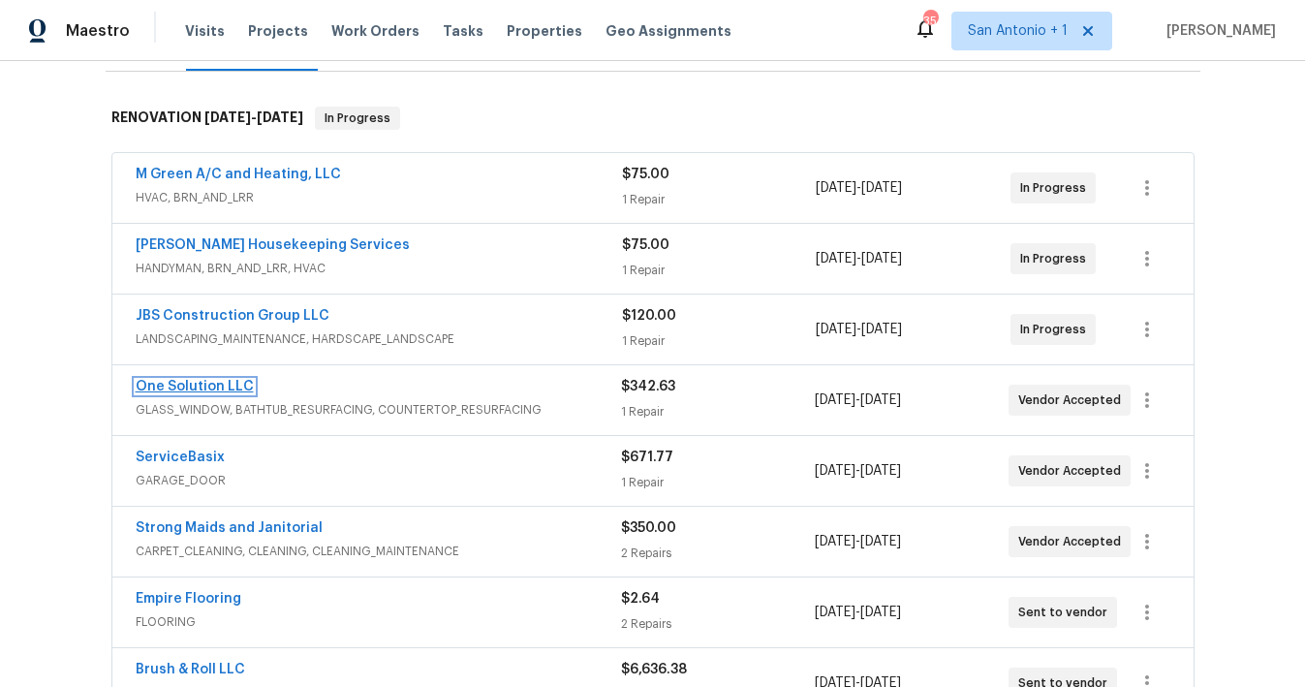
click at [202, 388] on link "One Solution LLC" at bounding box center [195, 387] width 118 height 14
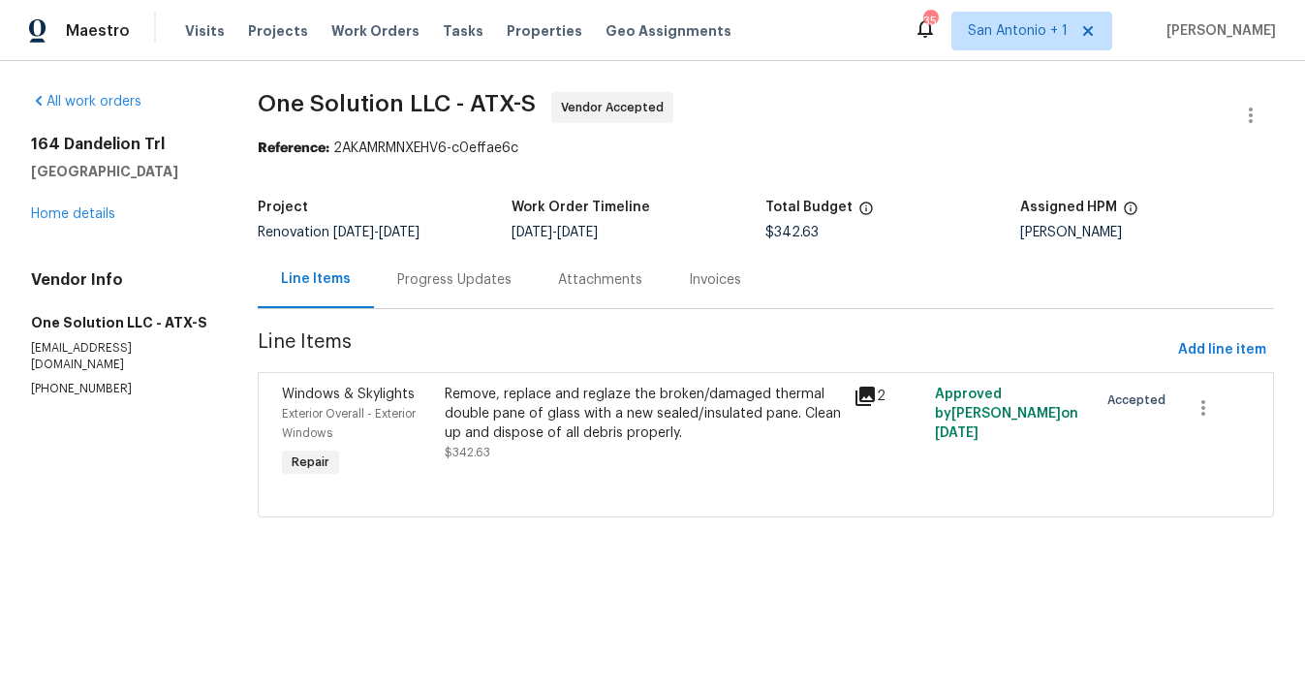
click at [485, 277] on div "Progress Updates" at bounding box center [454, 279] width 114 height 19
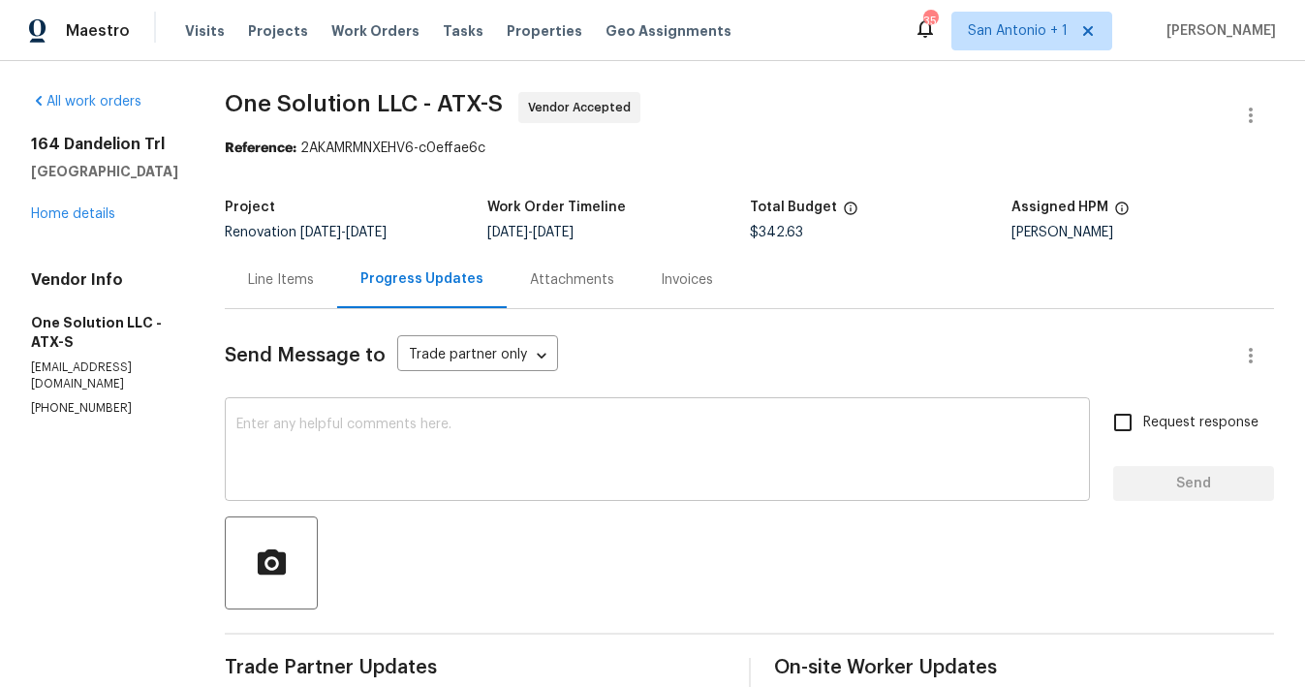
click at [529, 424] on textarea at bounding box center [657, 452] width 842 height 68
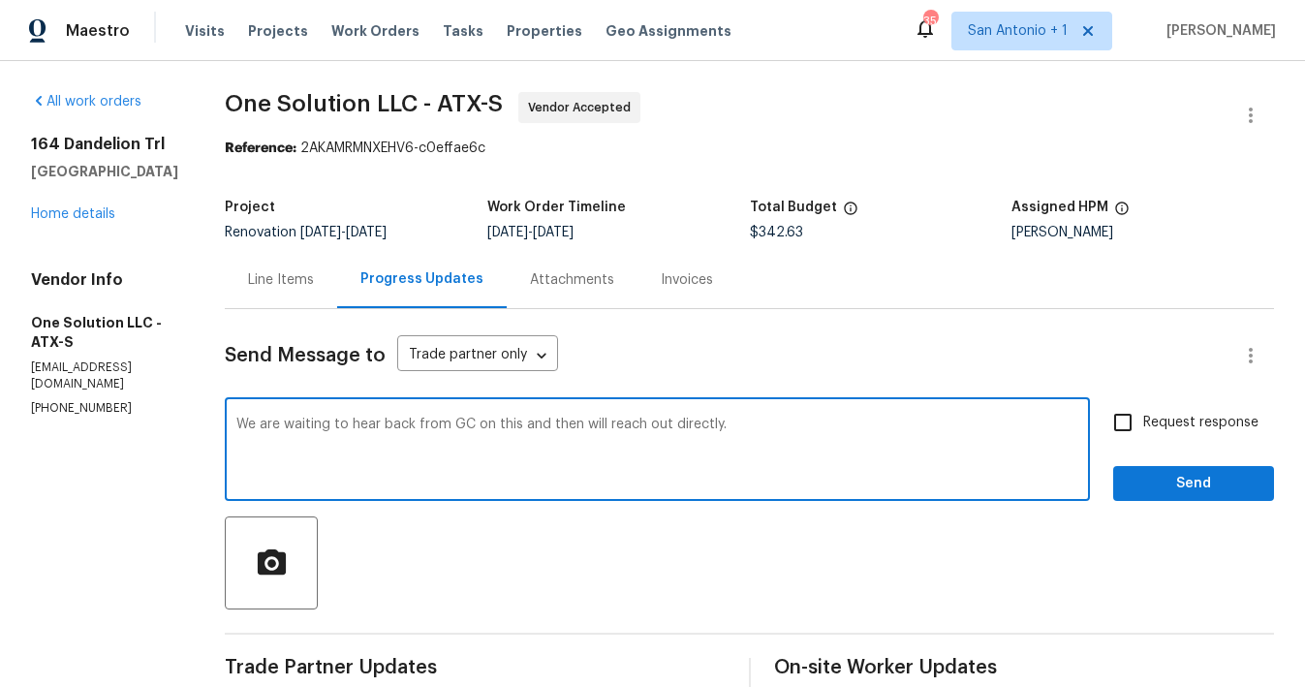
type textarea "We are waiting to hear back from GC on this and then will reach out directly."
click at [1184, 476] on span "Send" at bounding box center [1194, 484] width 130 height 24
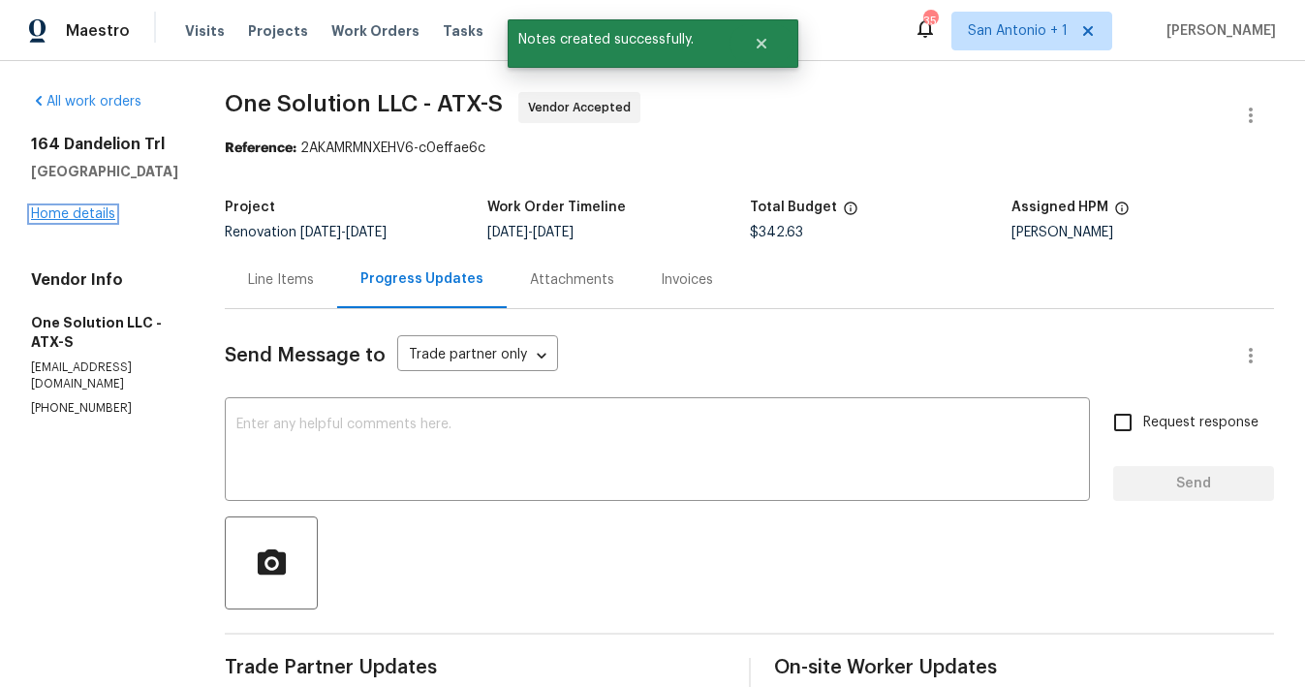
click at [92, 215] on link "Home details" at bounding box center [73, 214] width 84 height 14
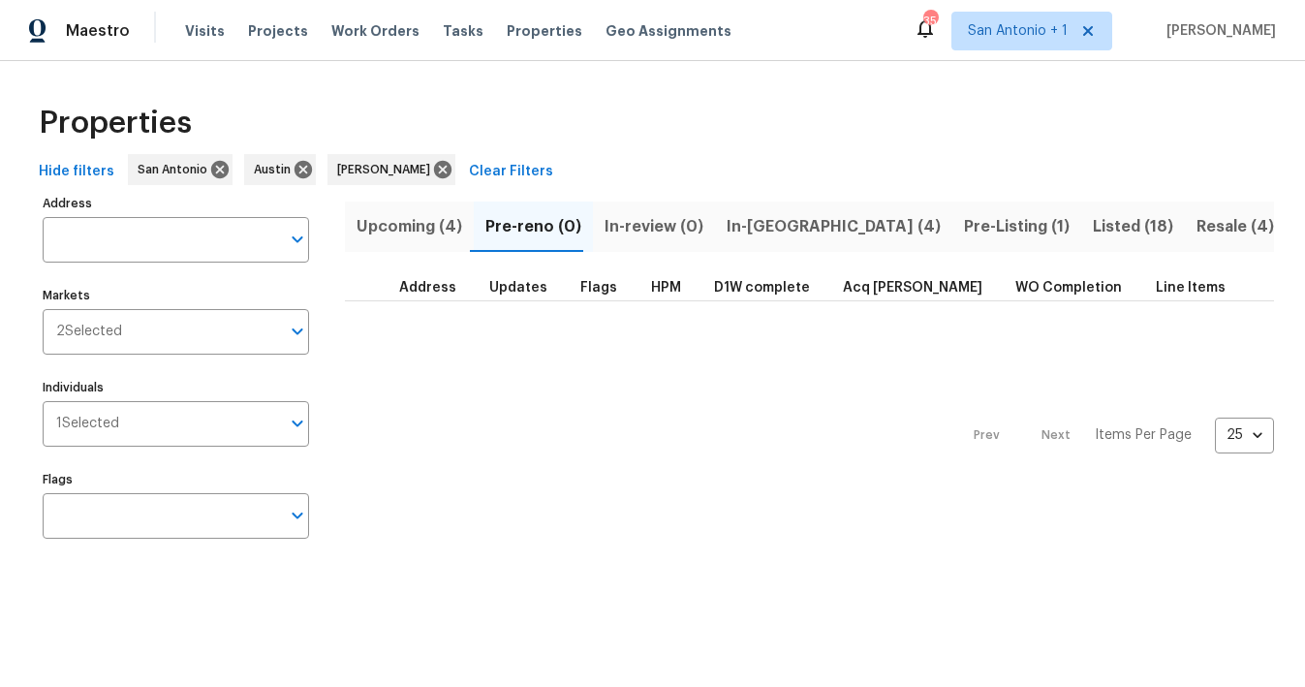
click at [737, 221] on span "In-reno (4)" at bounding box center [834, 226] width 214 height 27
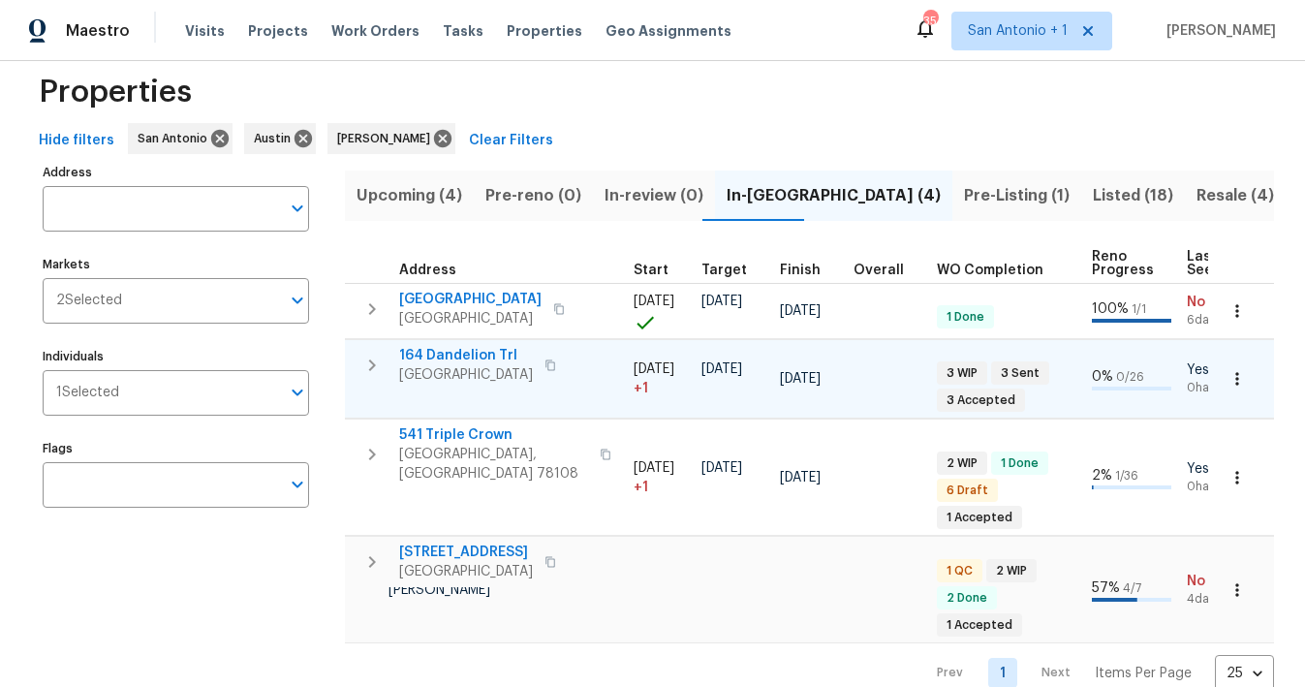
scroll to position [0, 751]
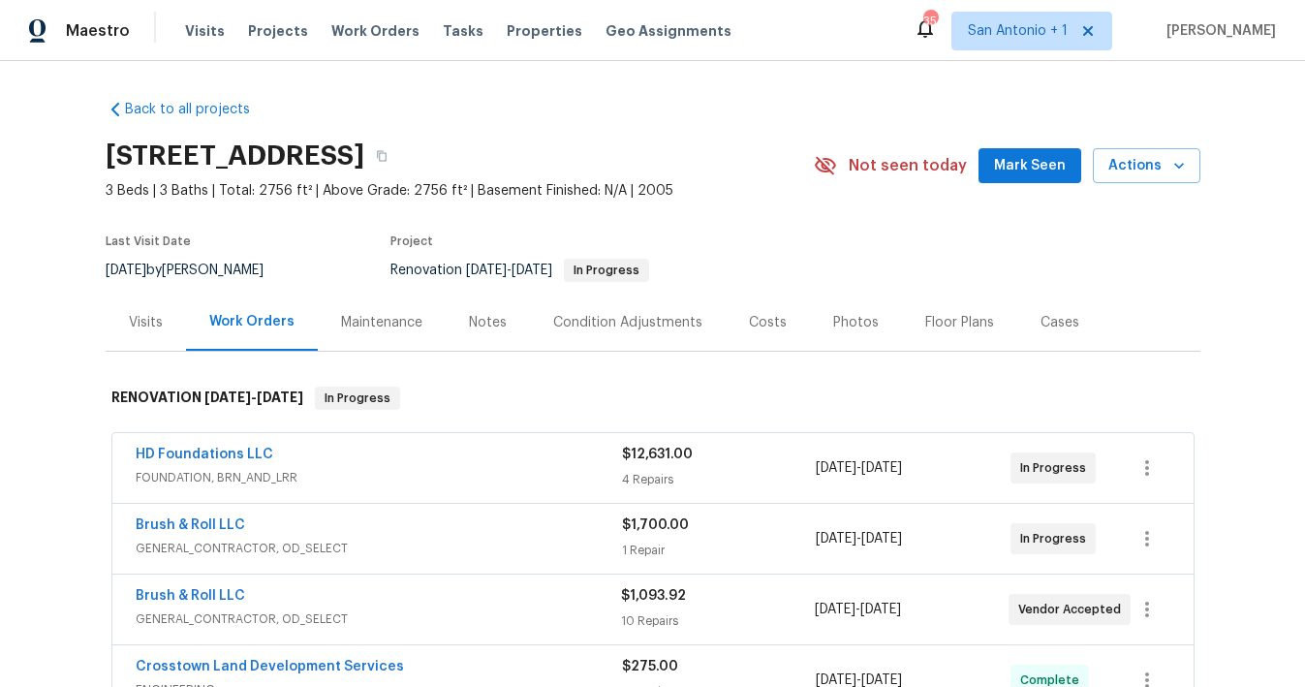
click at [1008, 163] on span "Mark Seen" at bounding box center [1030, 166] width 72 height 24
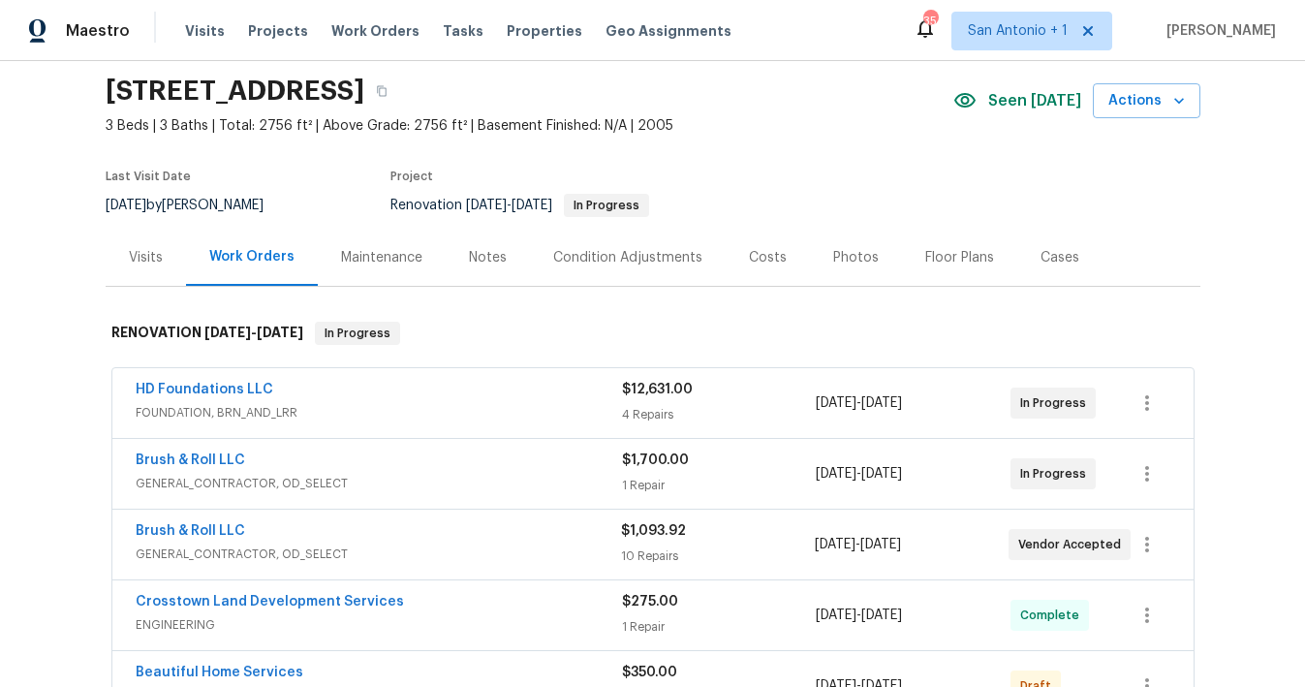
scroll to position [66, 0]
click at [207, 393] on link "HD Foundations LLC" at bounding box center [205, 389] width 138 height 14
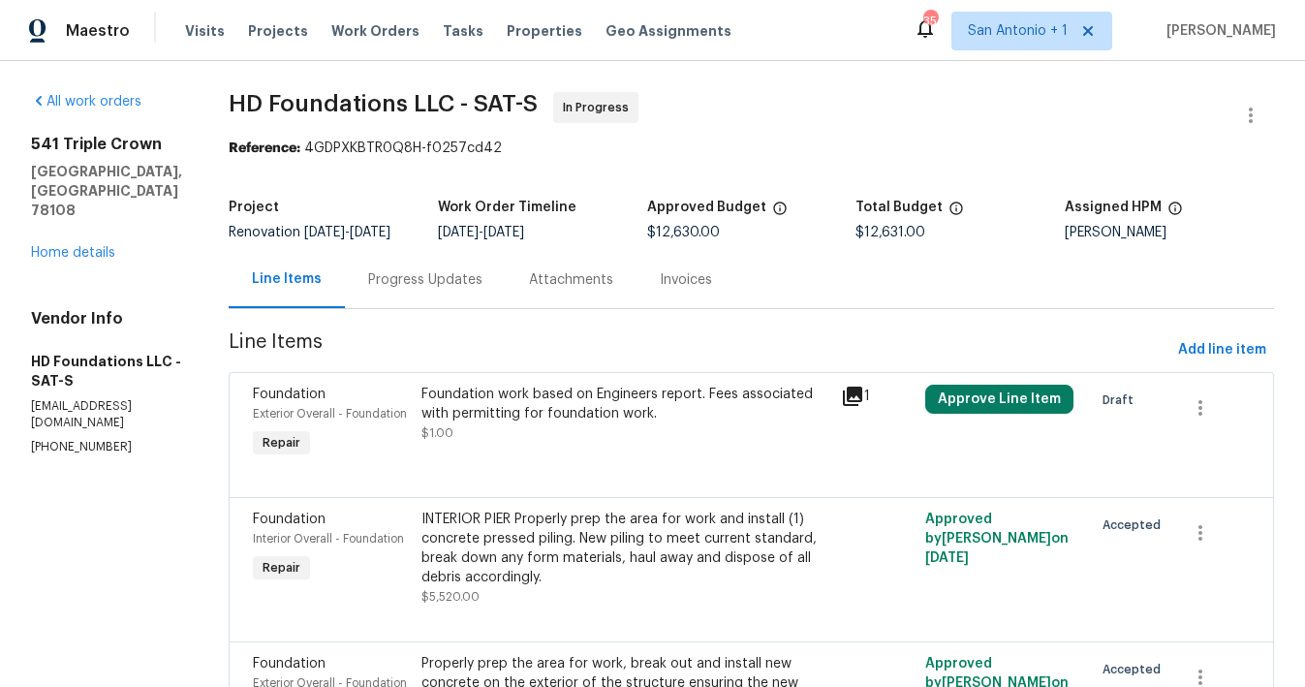
click at [460, 290] on div "Progress Updates" at bounding box center [425, 279] width 114 height 19
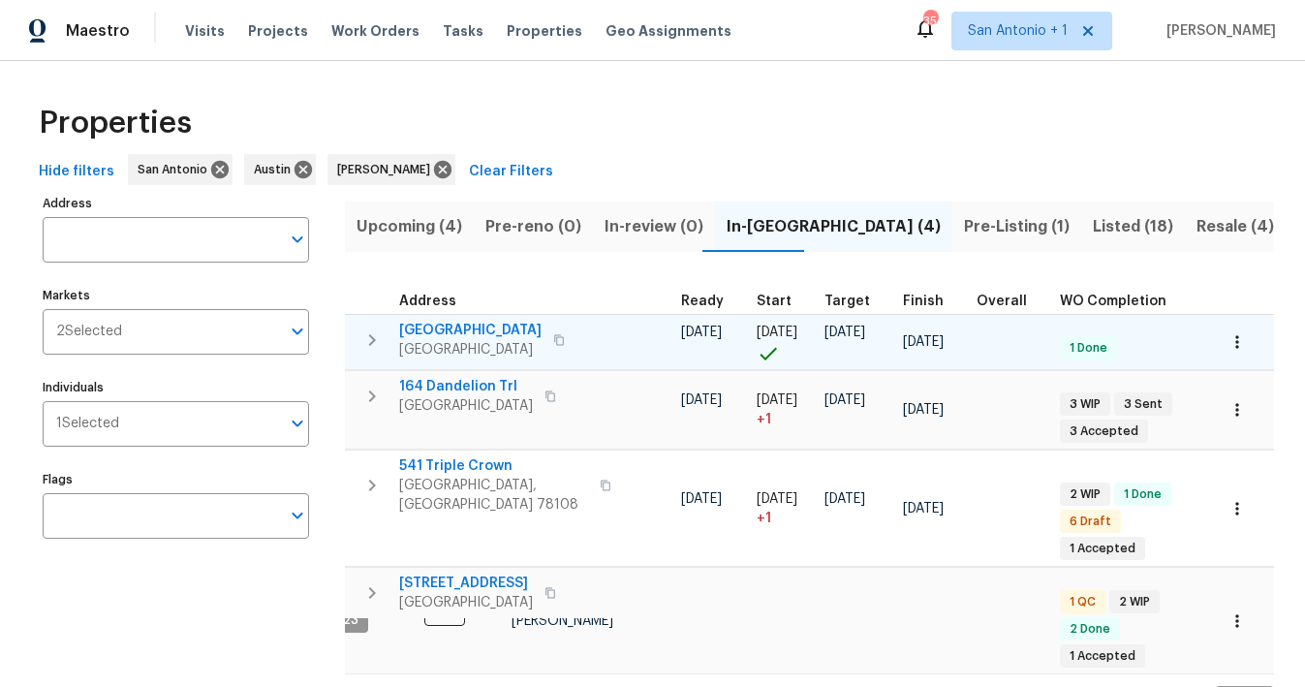
scroll to position [0, 297]
click at [443, 328] on span "124 Blossom Valley Strm" at bounding box center [470, 330] width 142 height 19
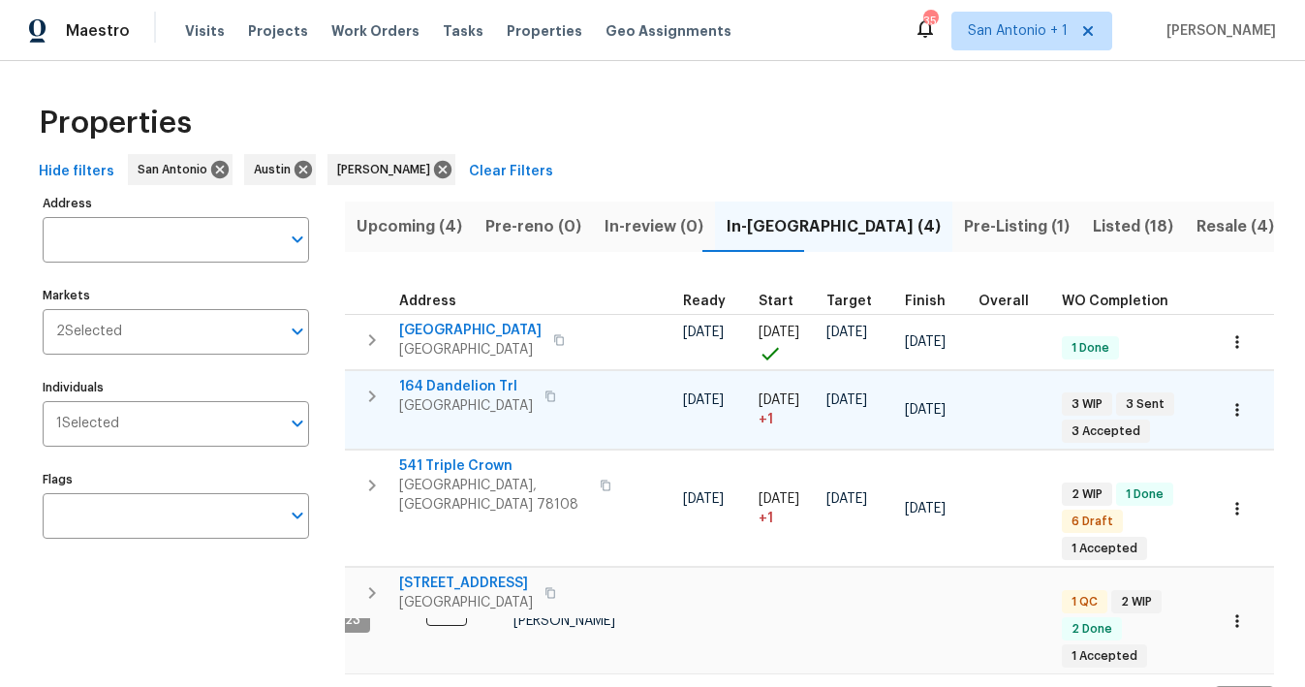
click at [448, 386] on span "164 Dandelion Trl" at bounding box center [466, 386] width 134 height 19
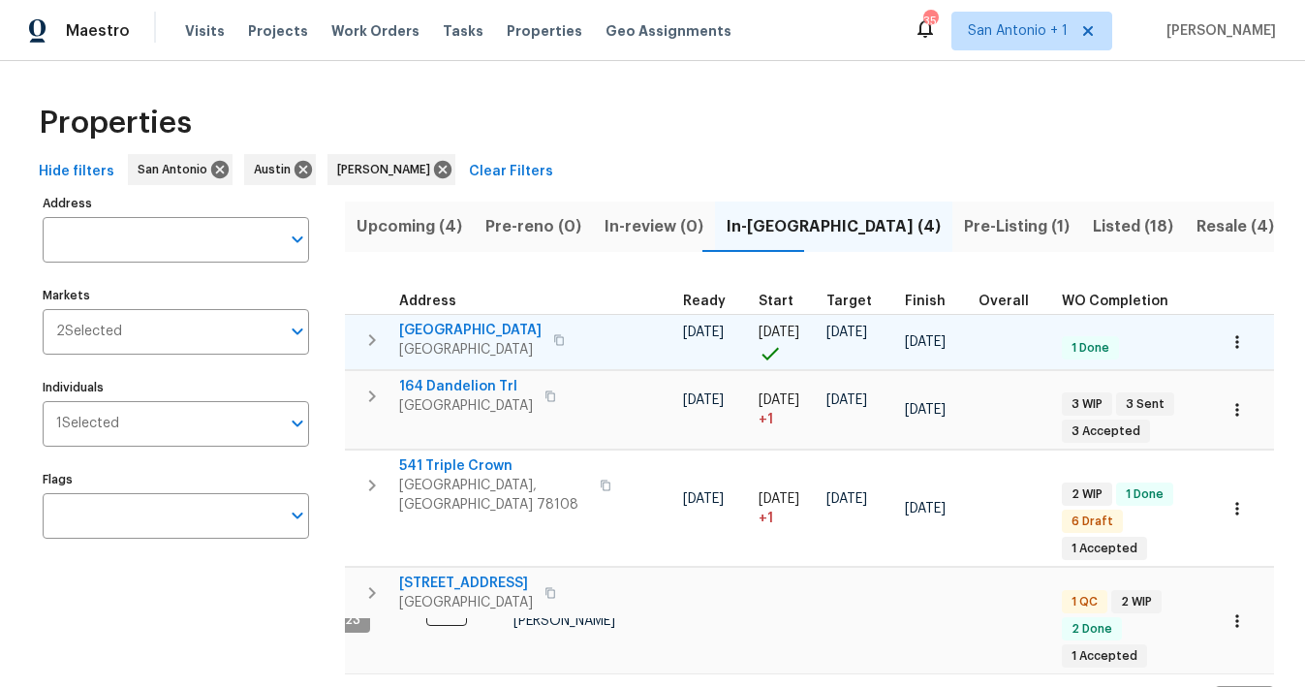
click at [466, 332] on span "124 Blossom Valley Strm" at bounding box center [470, 330] width 142 height 19
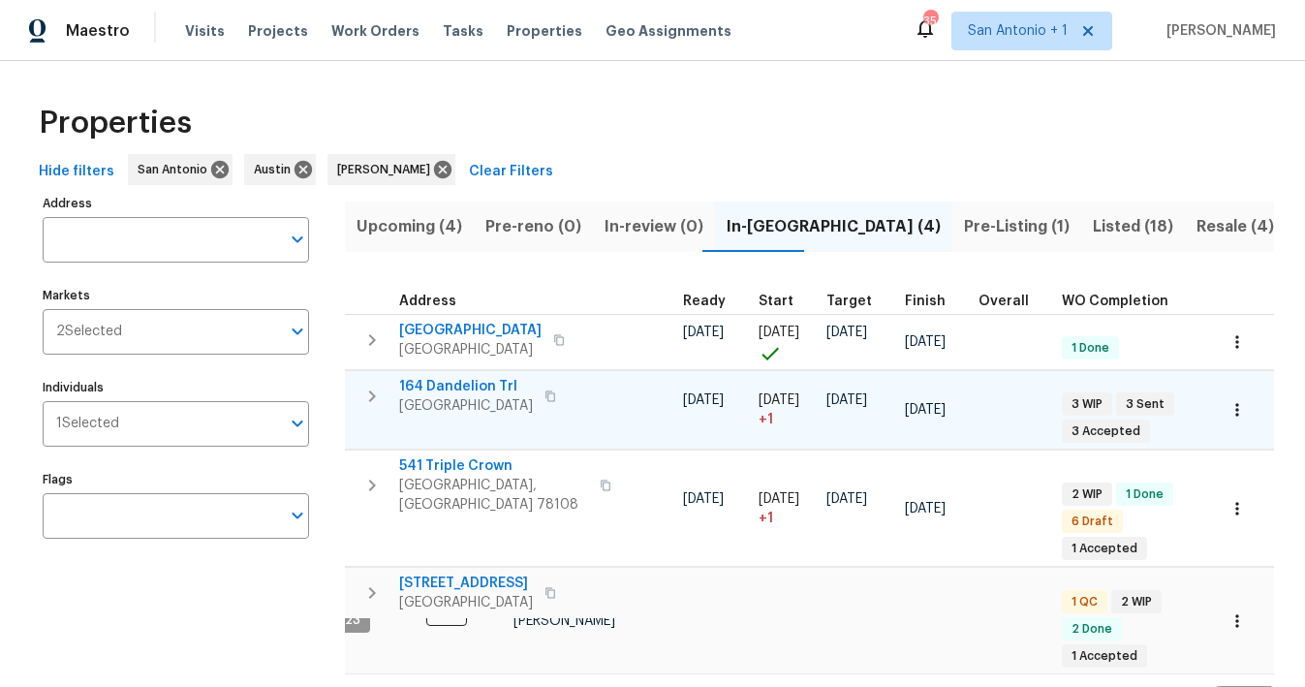
click at [458, 386] on span "164 Dandelion Trl" at bounding box center [466, 386] width 134 height 19
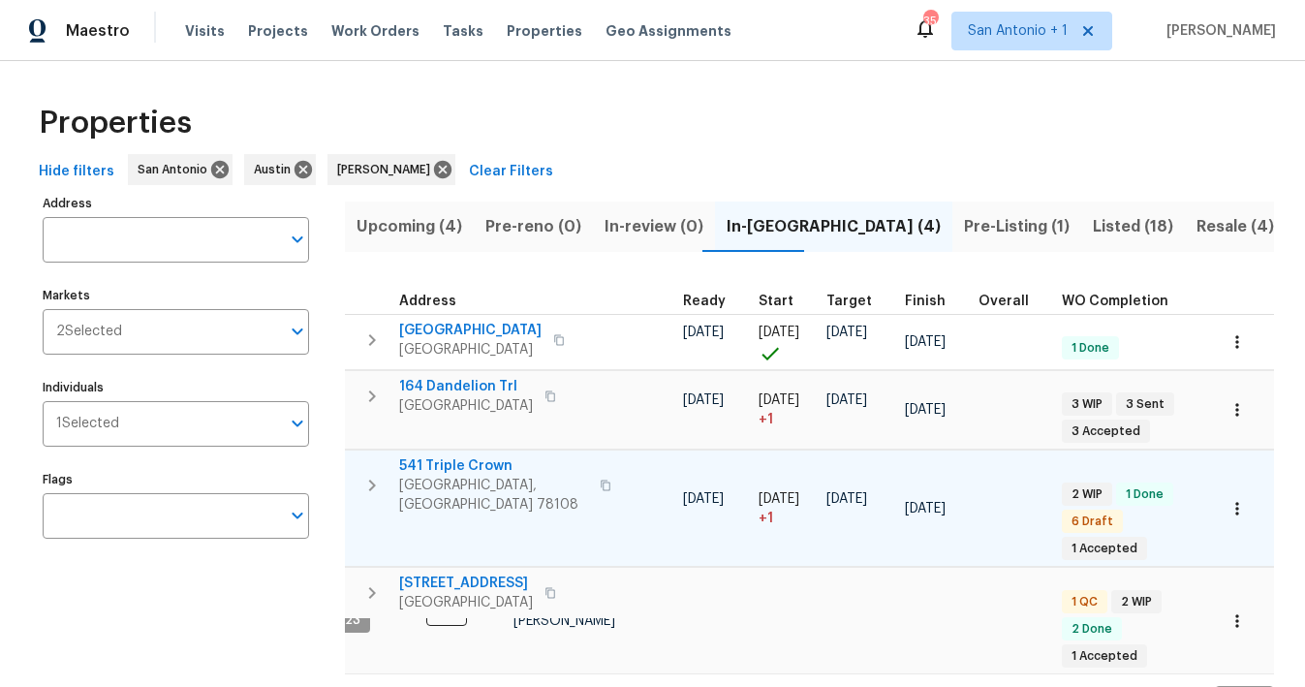
click at [448, 467] on span "541 Triple Crown" at bounding box center [493, 465] width 189 height 19
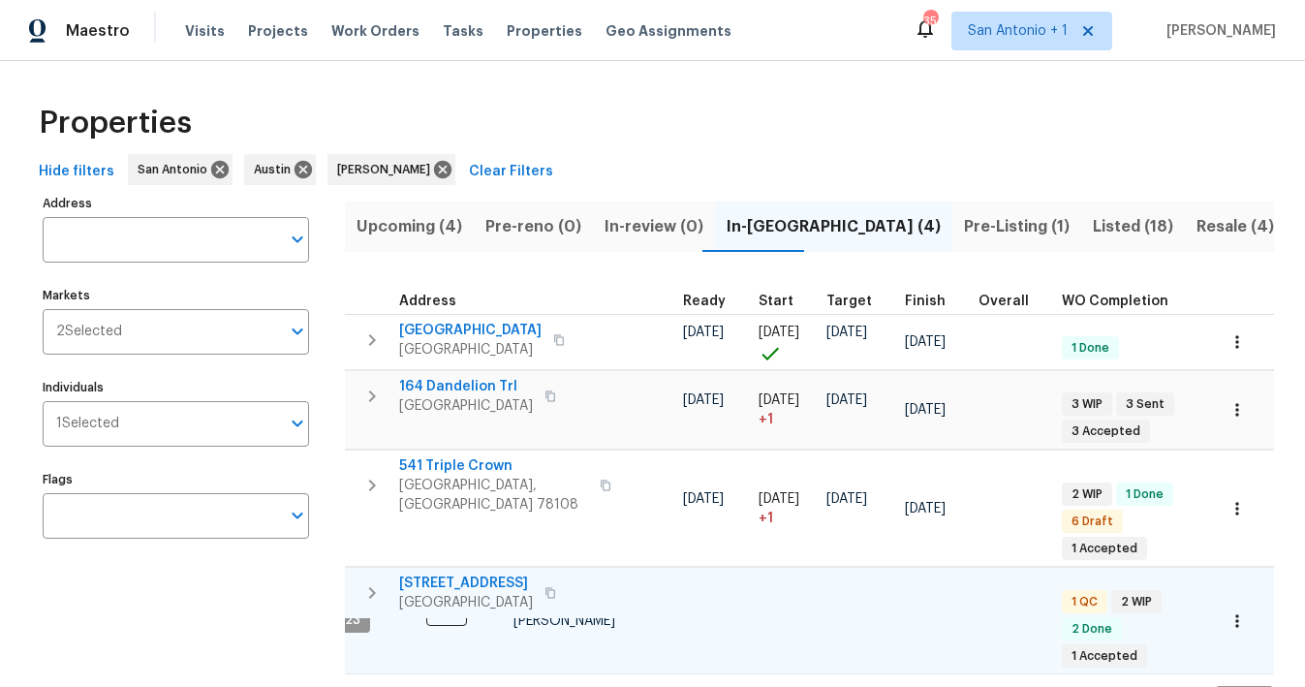
click at [447, 574] on span "526 Radiance Ave" at bounding box center [466, 583] width 134 height 19
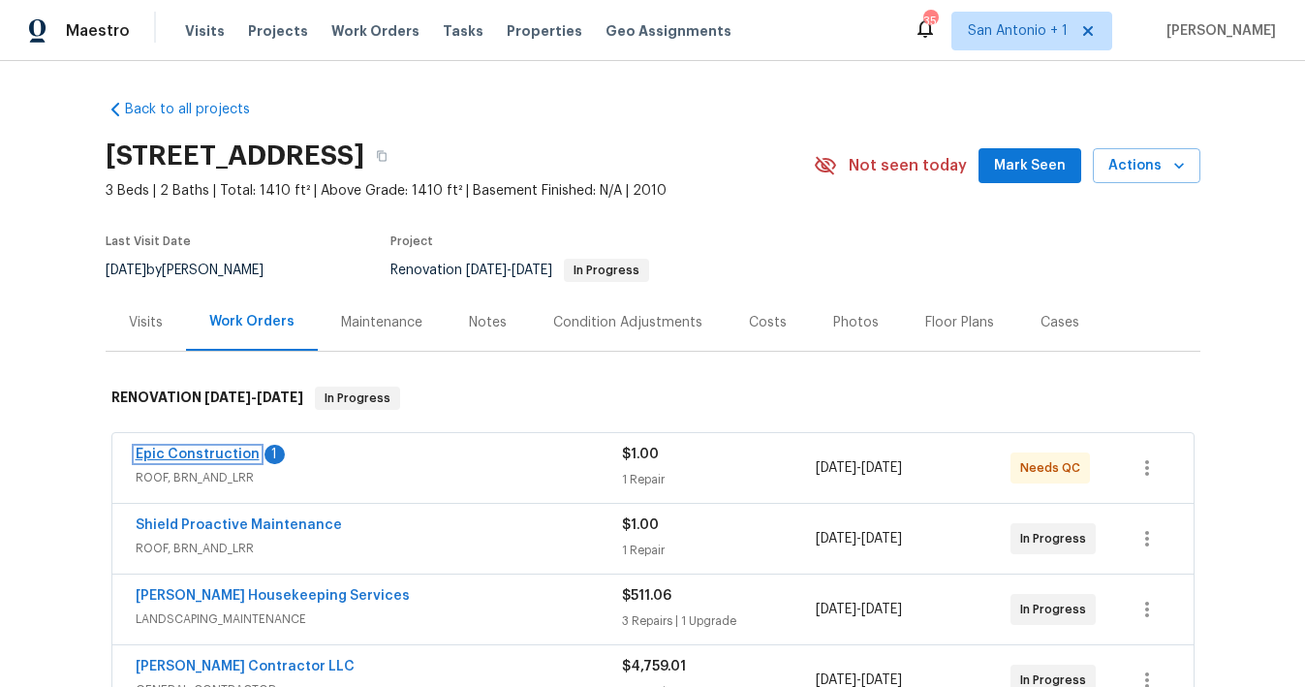
click at [214, 452] on link "Epic Construction" at bounding box center [198, 455] width 124 height 14
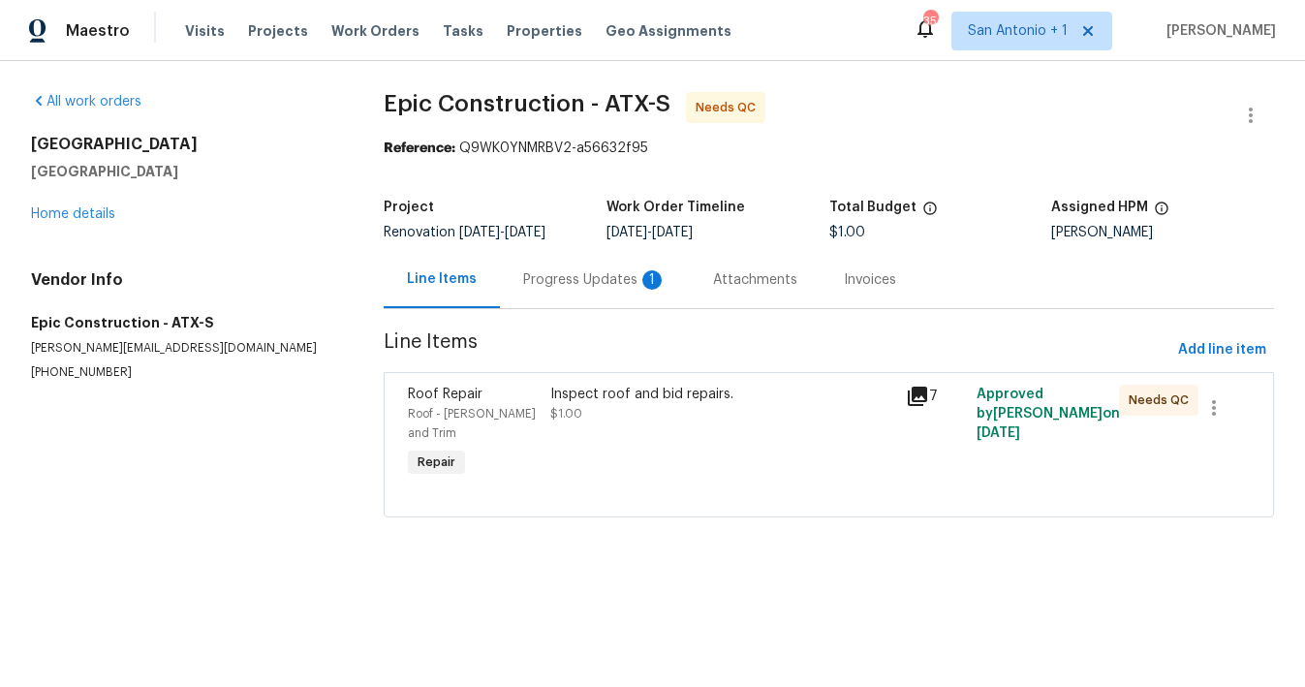
click at [544, 281] on div "Progress Updates 1" at bounding box center [594, 279] width 143 height 19
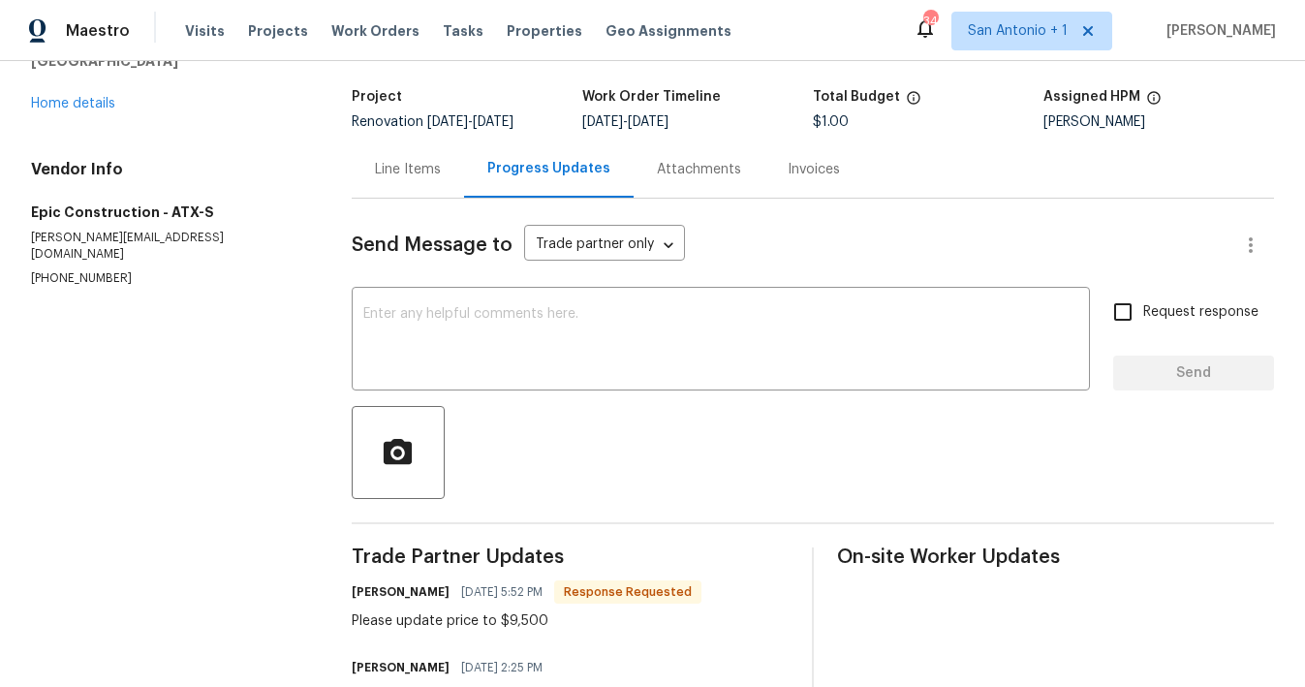
scroll to position [106, 0]
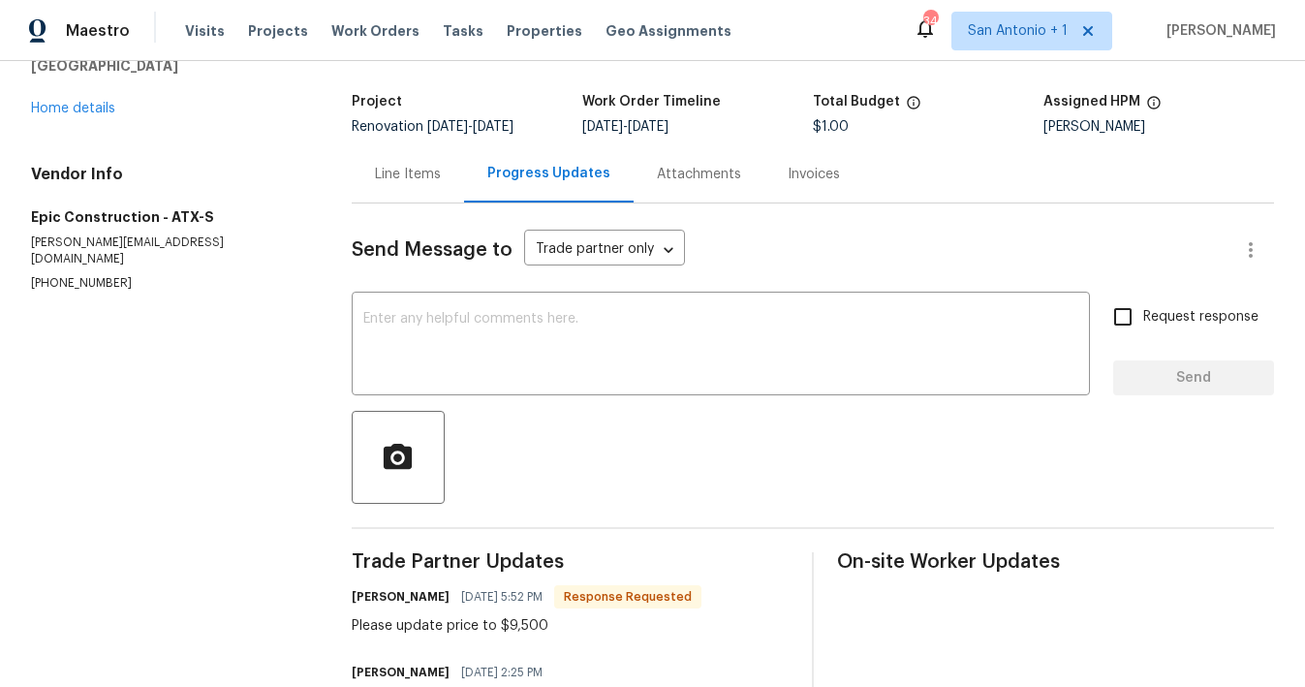
click at [419, 176] on div "Line Items" at bounding box center [408, 174] width 66 height 19
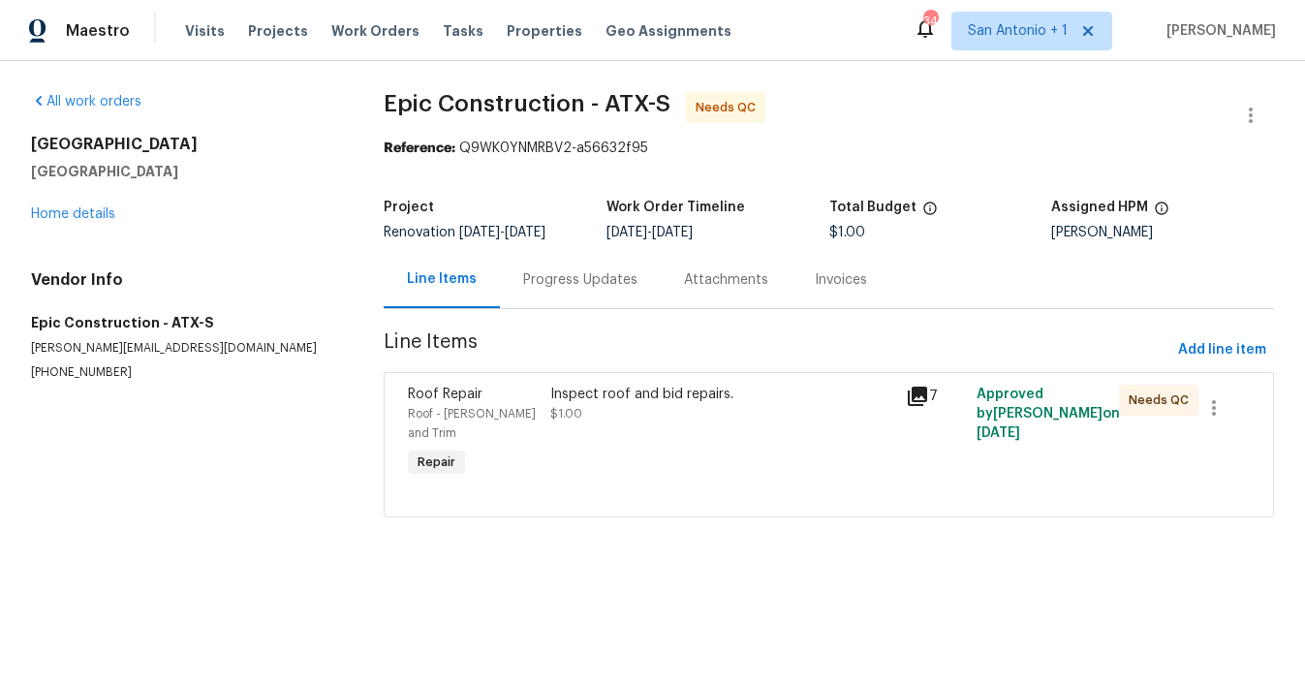
click at [566, 433] on div "Inspect roof and bid repairs. $1.00" at bounding box center [722, 433] width 356 height 109
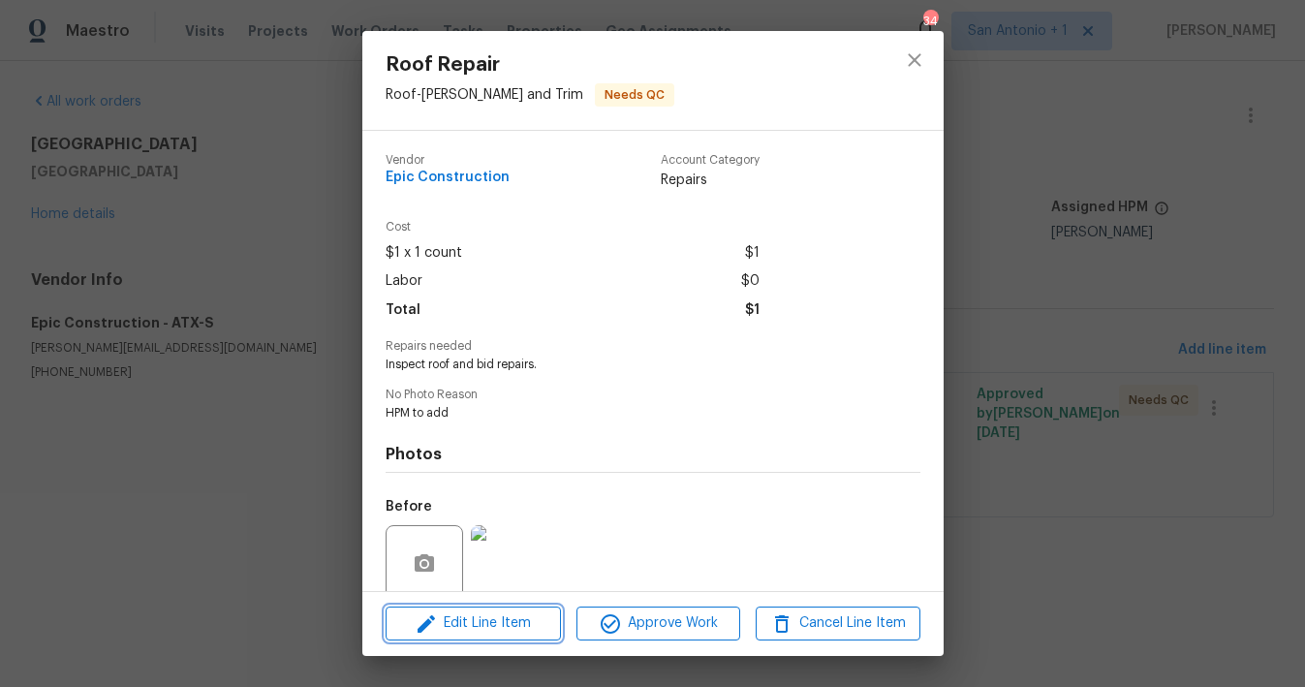
click at [511, 621] on span "Edit Line Item" at bounding box center [473, 623] width 164 height 24
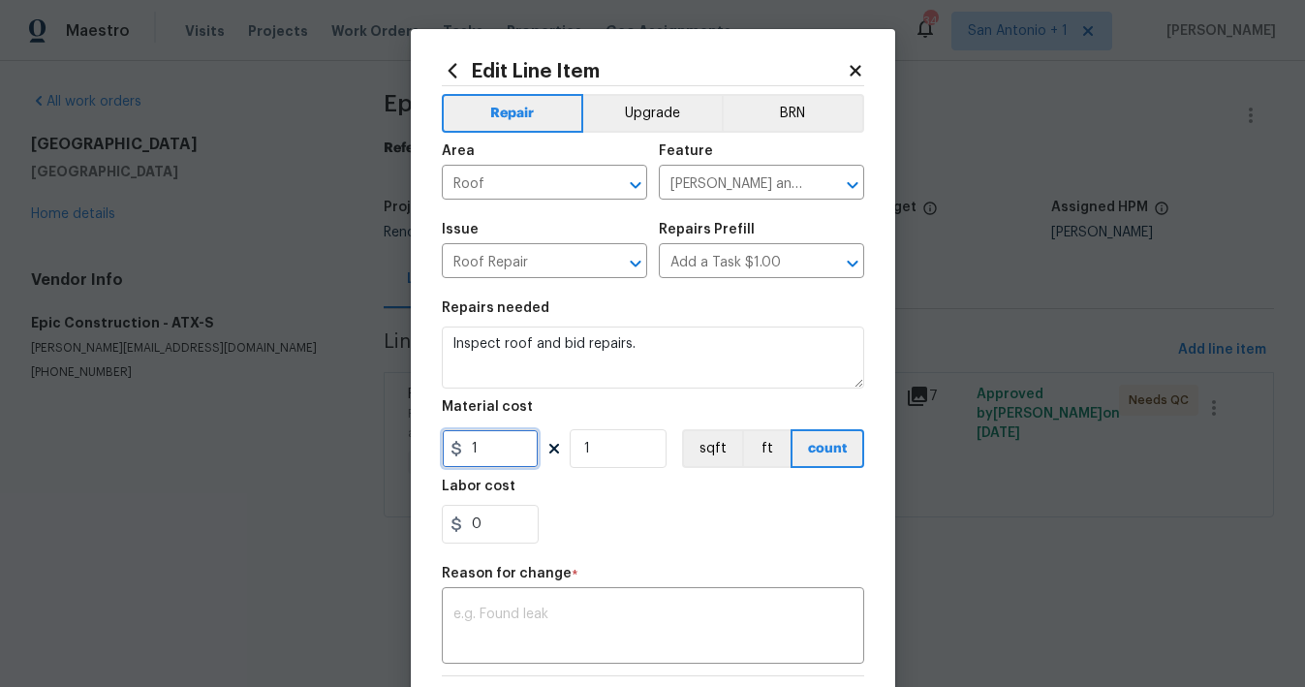
click at [498, 451] on input "1" at bounding box center [490, 448] width 97 height 39
type input "9500"
click at [605, 524] on div "0" at bounding box center [653, 524] width 422 height 39
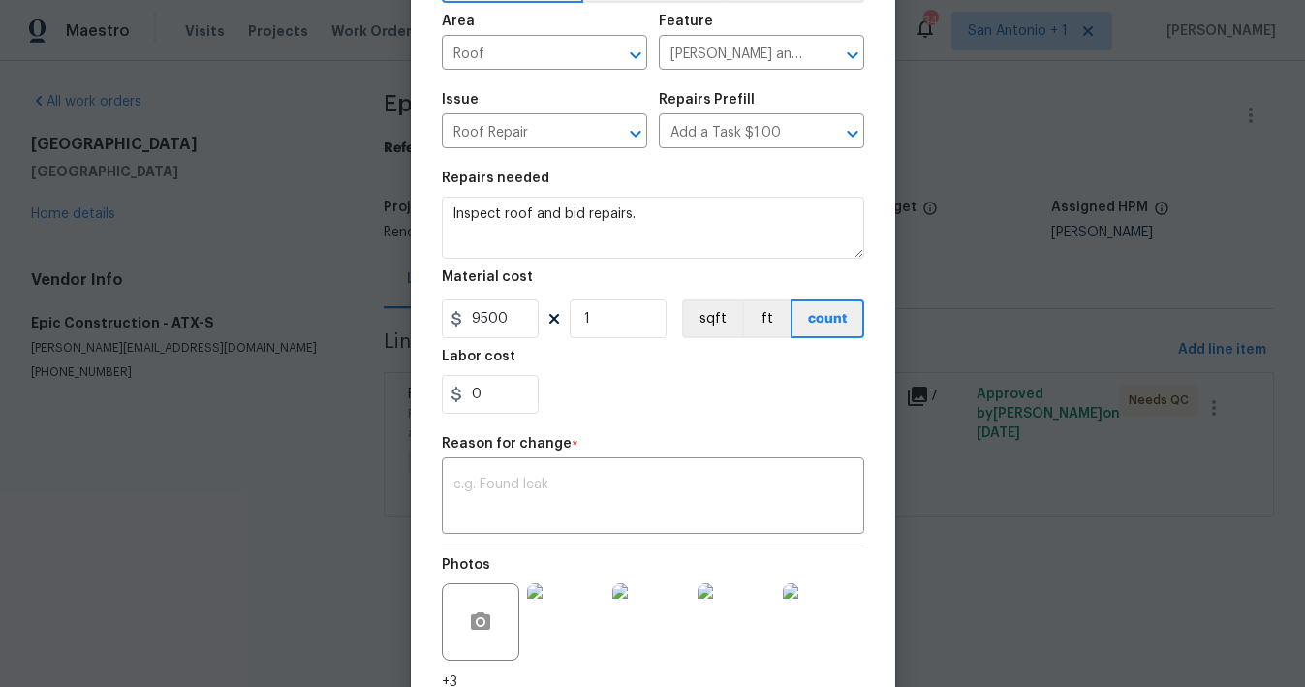
scroll to position [135, 0]
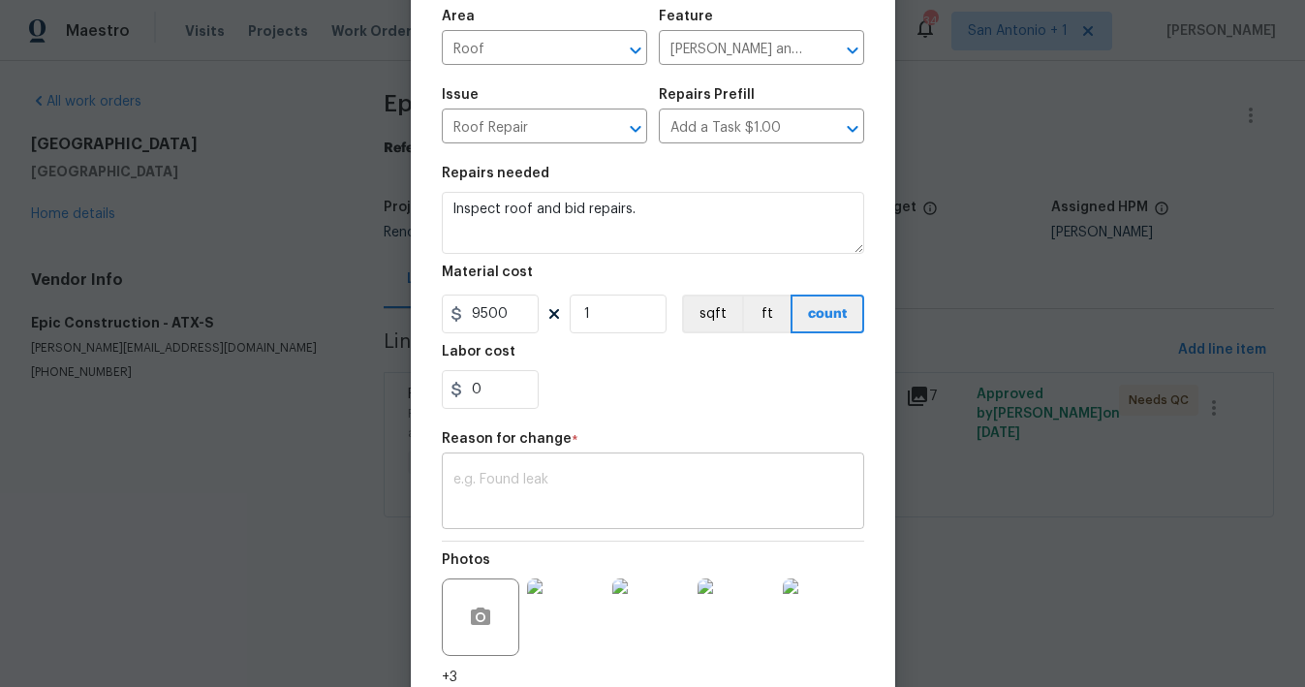
click at [600, 485] on textarea at bounding box center [652, 493] width 399 height 41
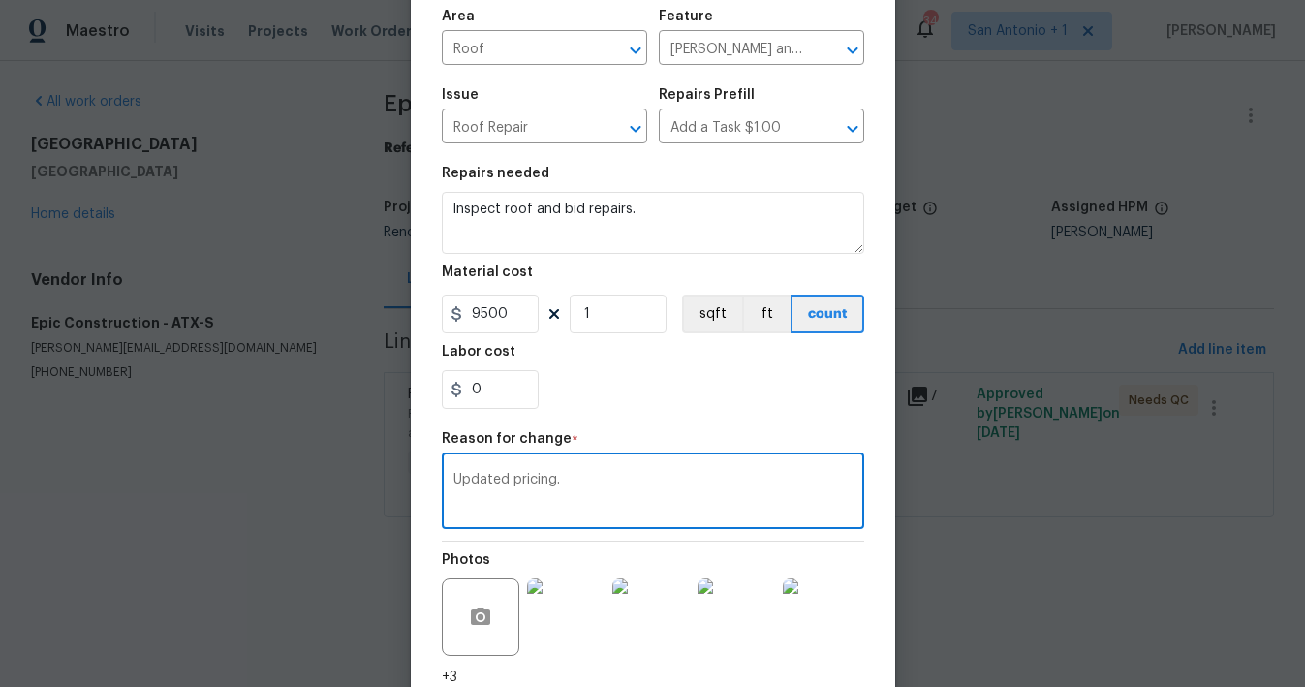
scroll to position [288, 0]
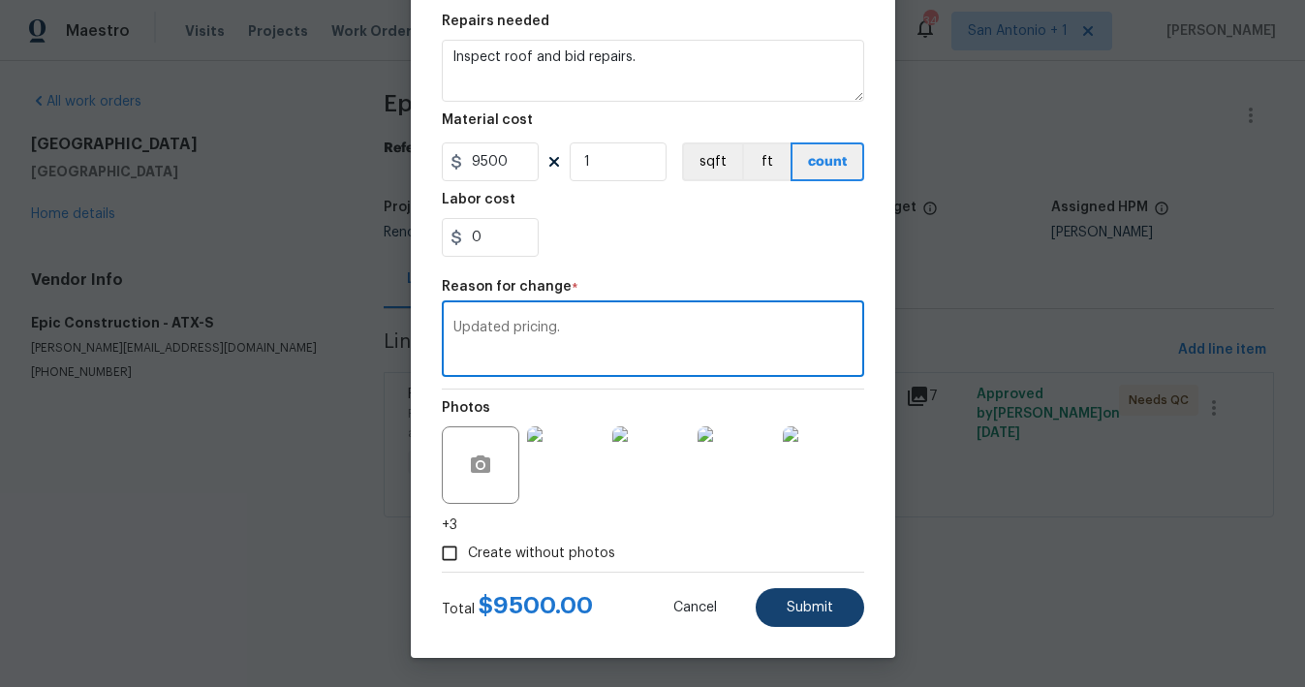
type textarea "Updated pricing."
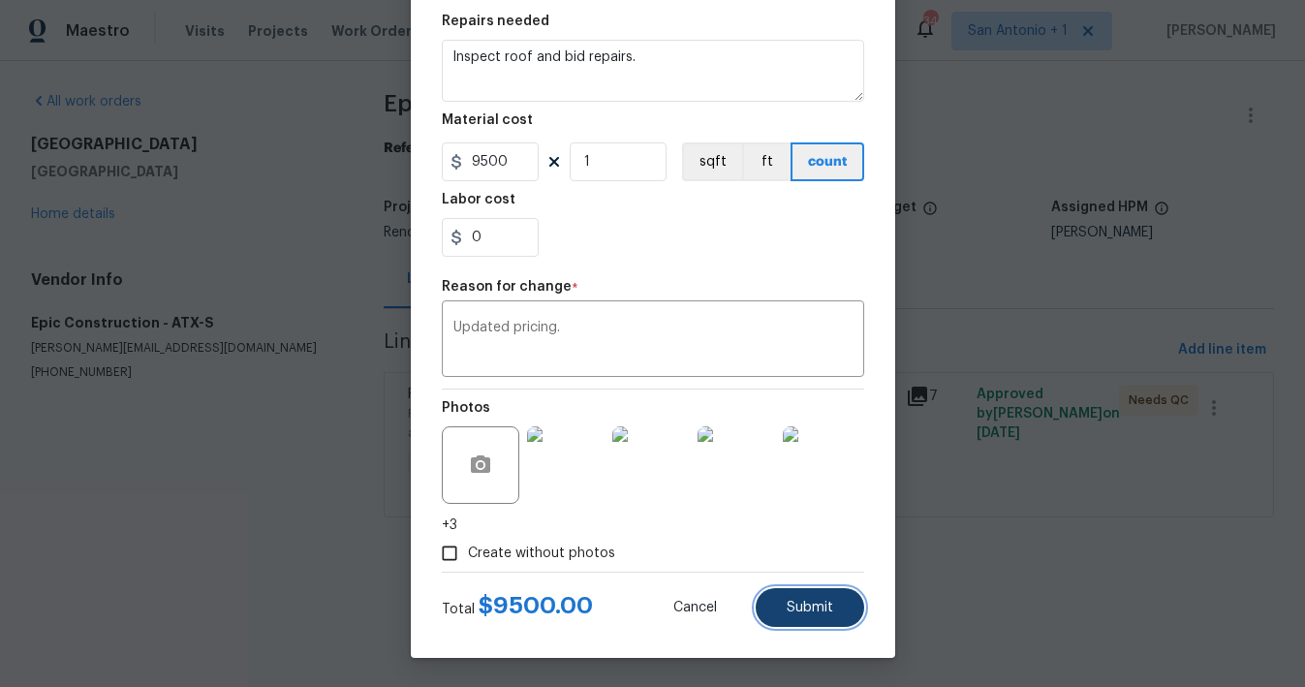
click at [792, 605] on span "Submit" at bounding box center [810, 608] width 47 height 15
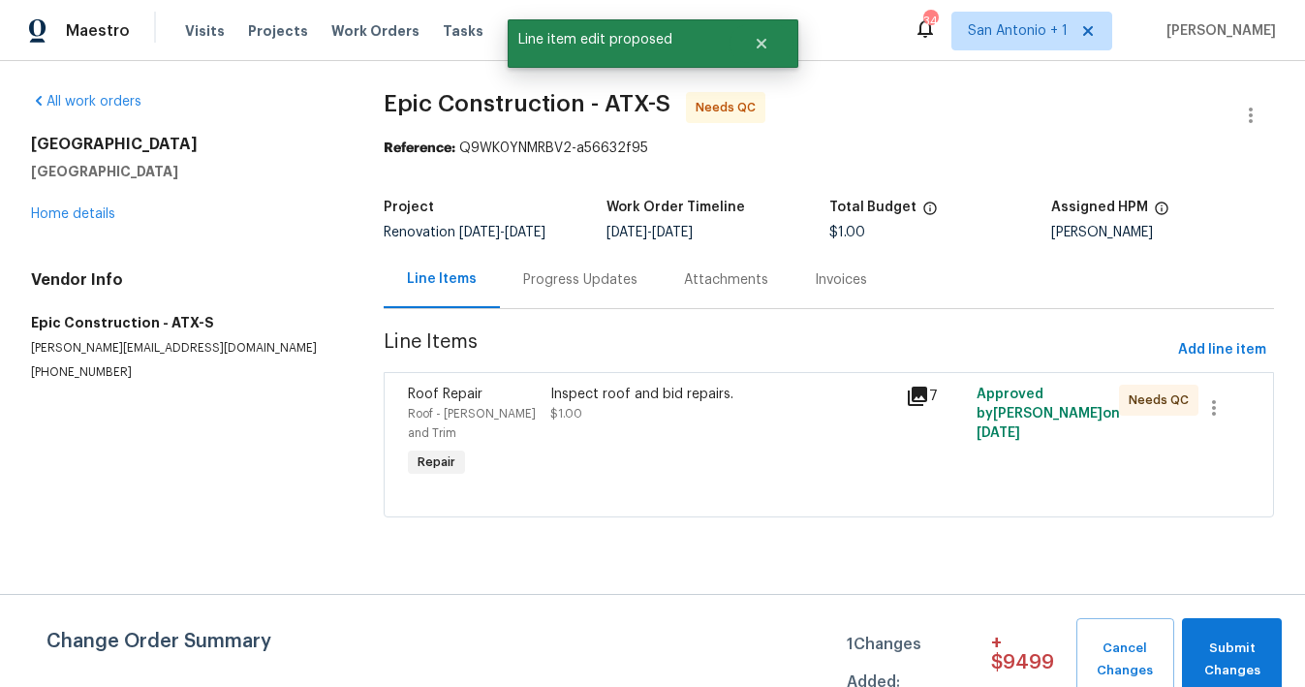
scroll to position [0, 0]
click at [1216, 638] on span "Submit Changes" at bounding box center [1232, 659] width 80 height 45
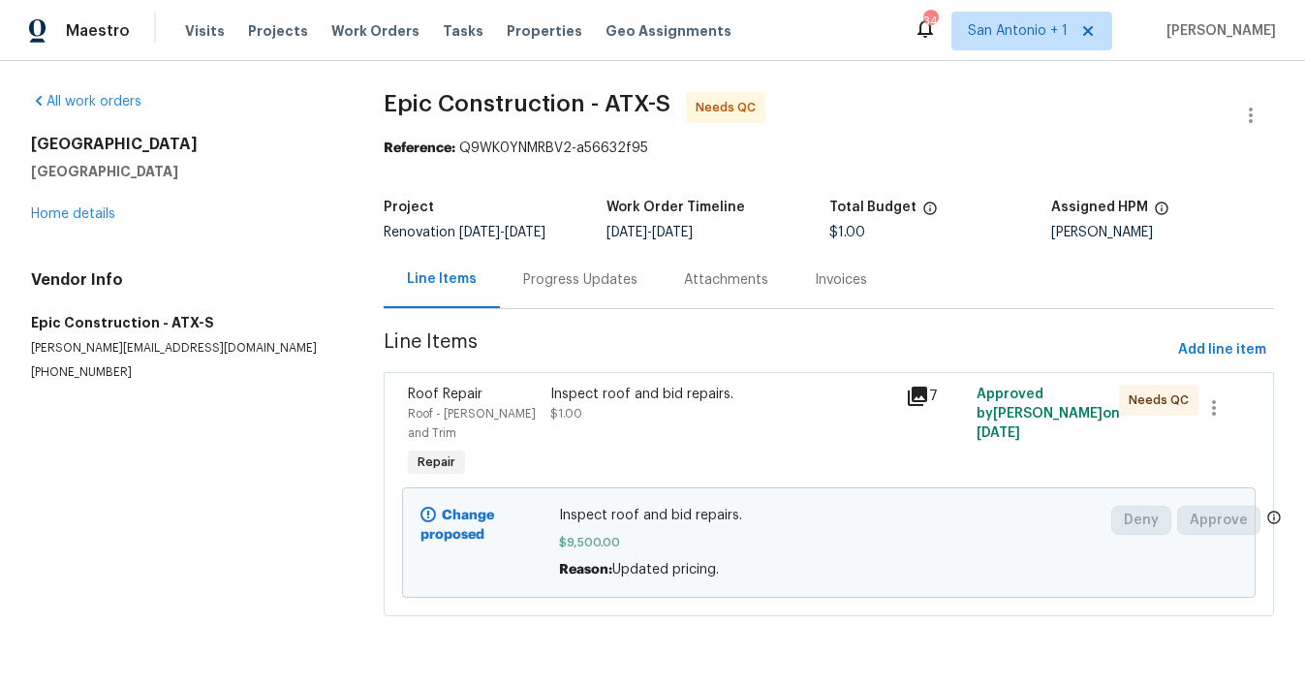
click at [539, 275] on div "Progress Updates" at bounding box center [580, 279] width 114 height 19
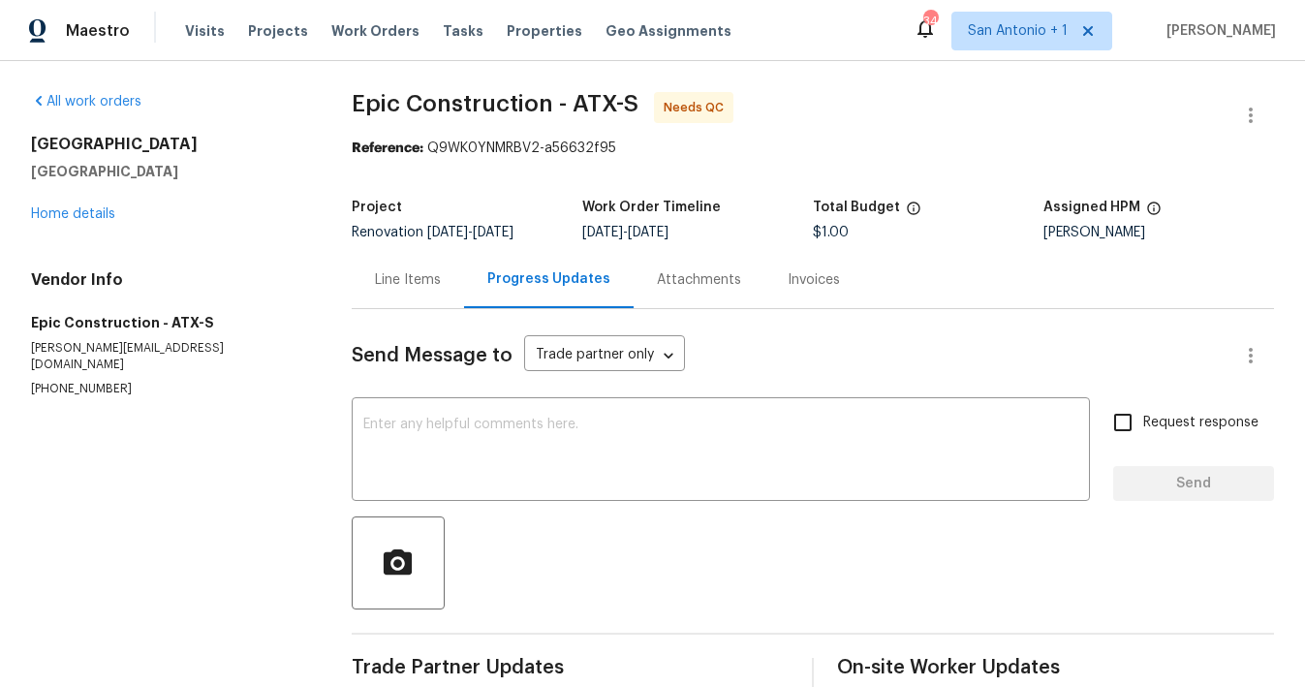
click at [400, 268] on div "Line Items" at bounding box center [408, 279] width 112 height 57
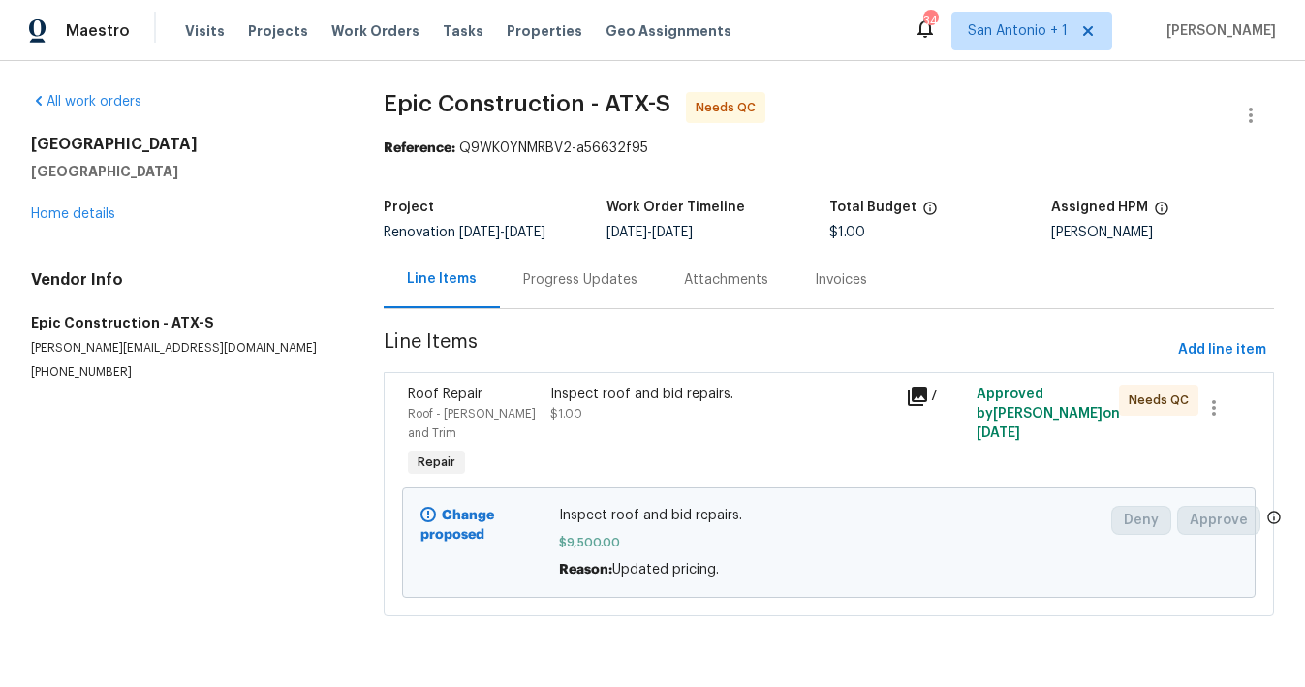
click at [536, 430] on div "Roof Repair Roof - Eaves and Trim Repair" at bounding box center [473, 433] width 142 height 109
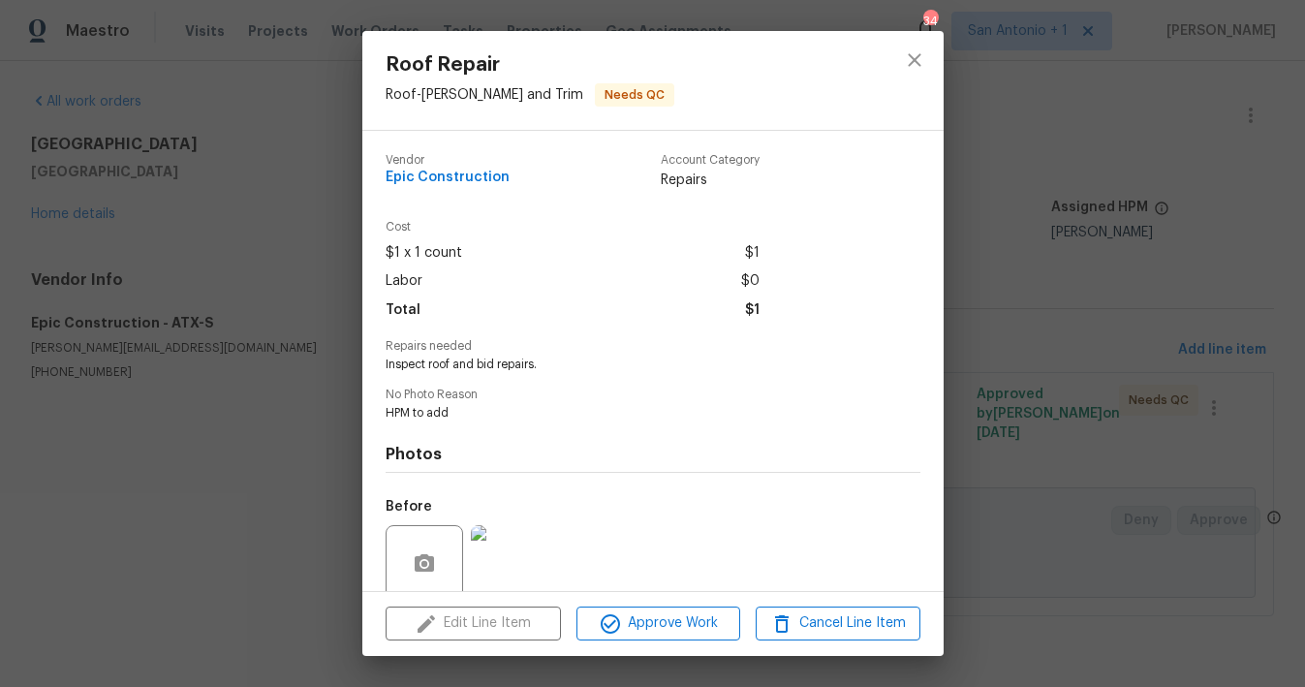
scroll to position [156, 0]
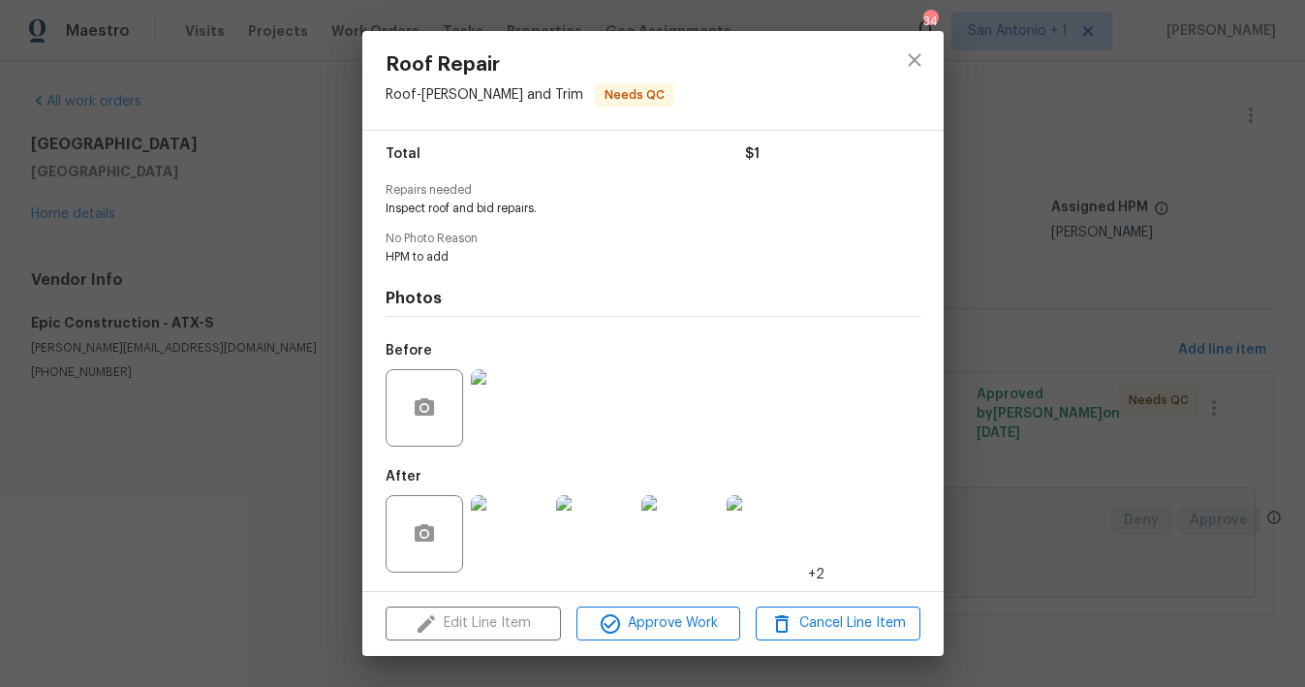
click at [525, 552] on img at bounding box center [510, 534] width 78 height 78
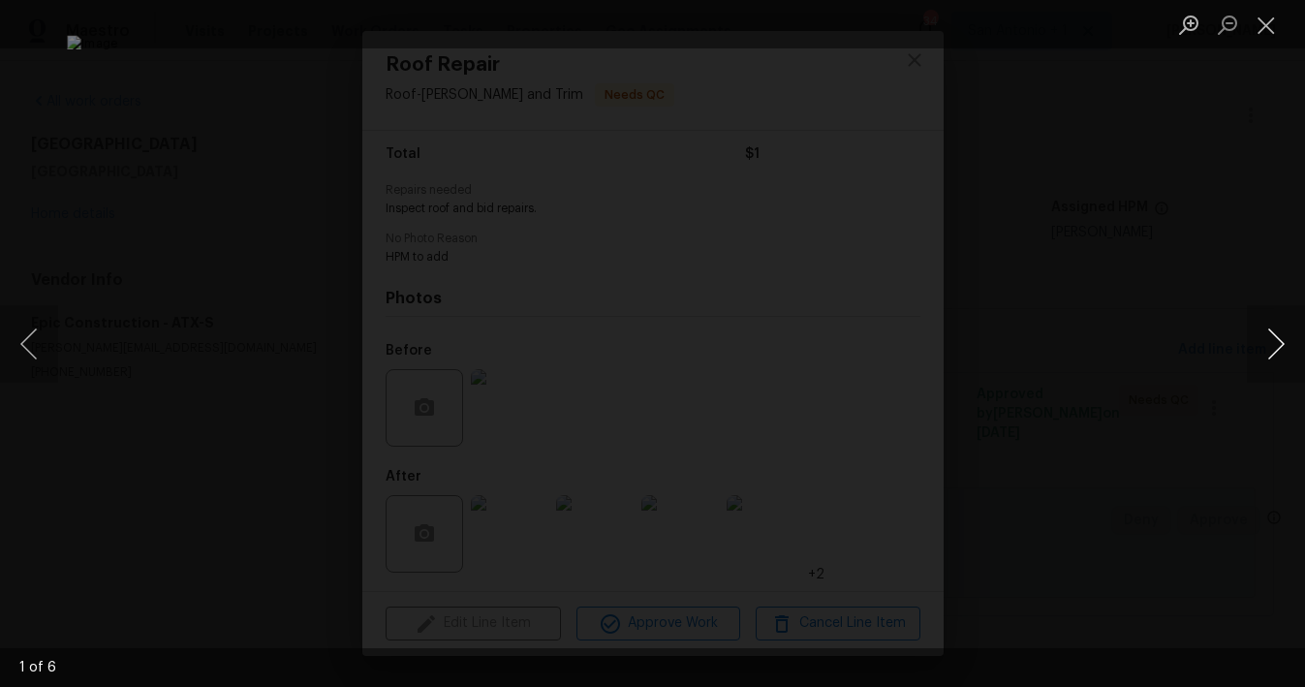
click at [1276, 352] on button "Next image" at bounding box center [1276, 344] width 58 height 78
click at [1274, 341] on button "Next image" at bounding box center [1276, 344] width 58 height 78
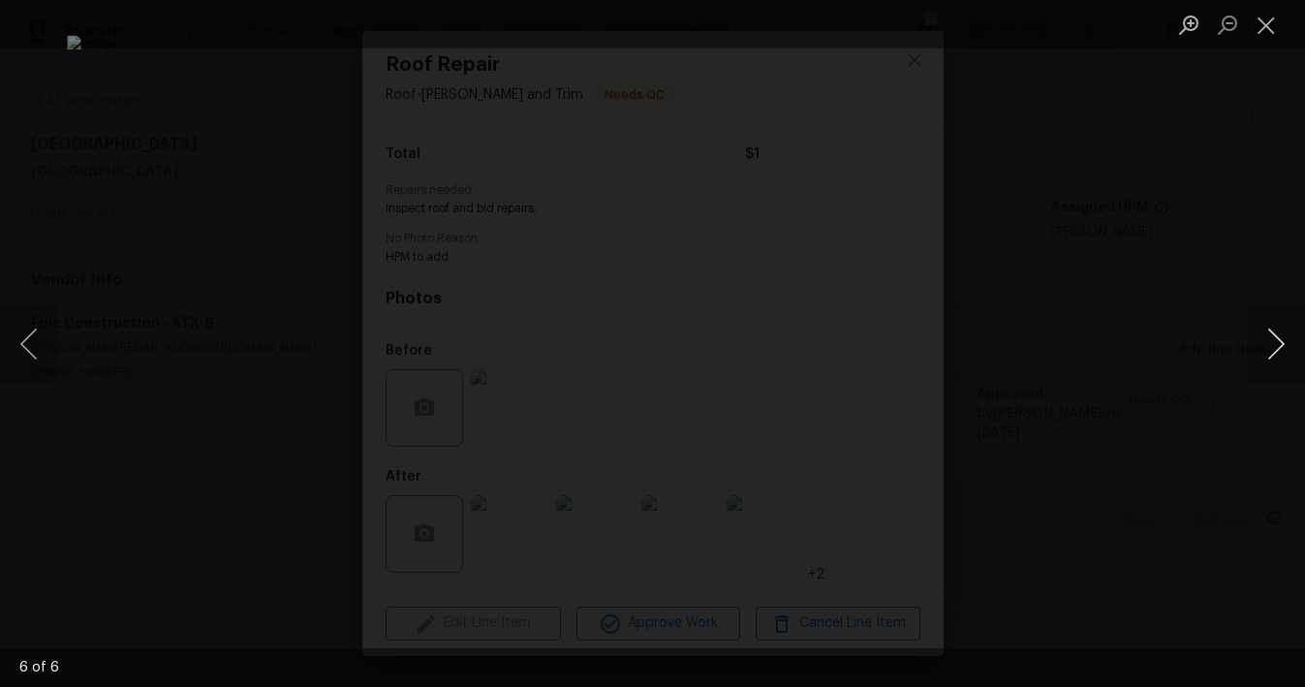
click at [1274, 341] on button "Next image" at bounding box center [1276, 344] width 58 height 78
click at [1263, 24] on button "Close lightbox" at bounding box center [1266, 25] width 39 height 34
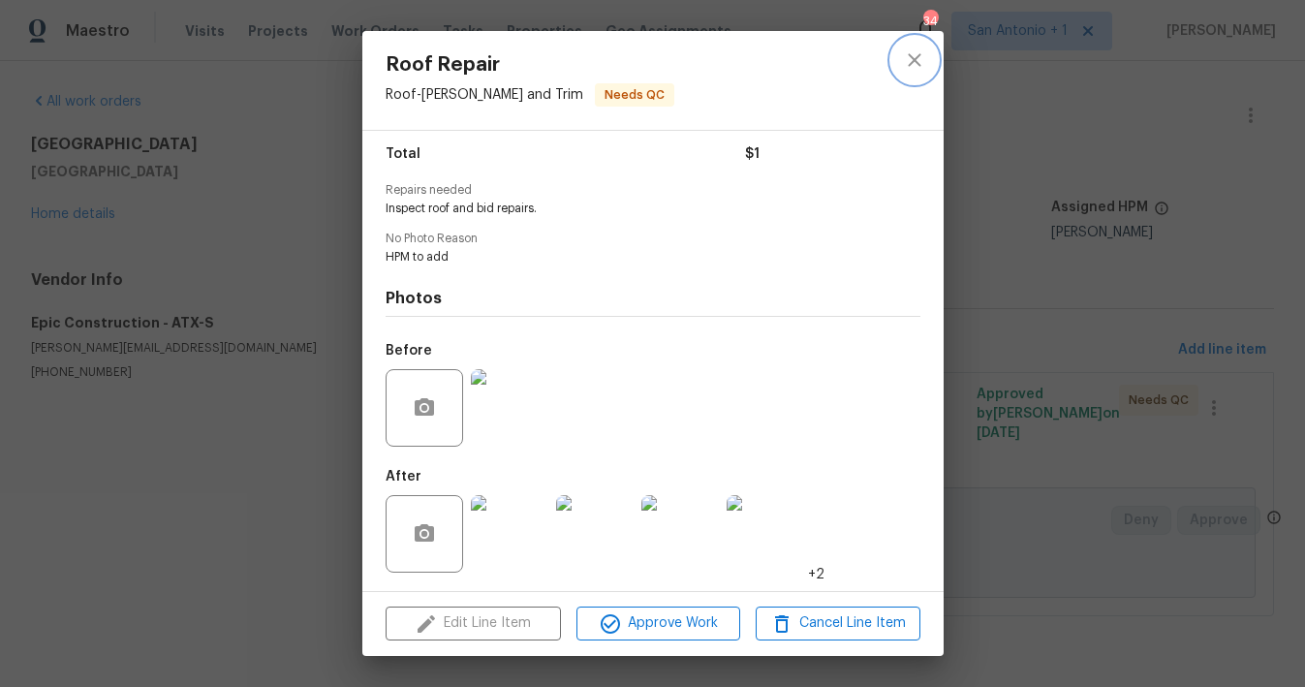
click at [913, 61] on icon "close" at bounding box center [914, 59] width 13 height 13
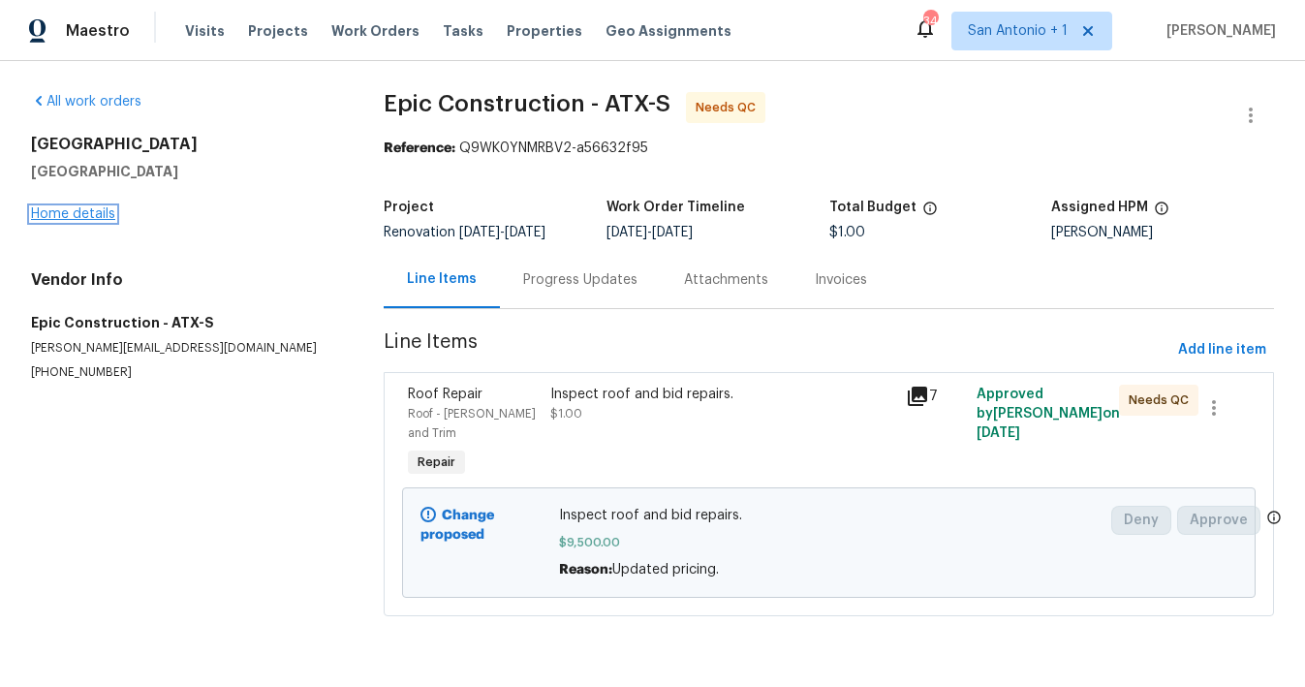
click at [107, 212] on link "Home details" at bounding box center [73, 214] width 84 height 14
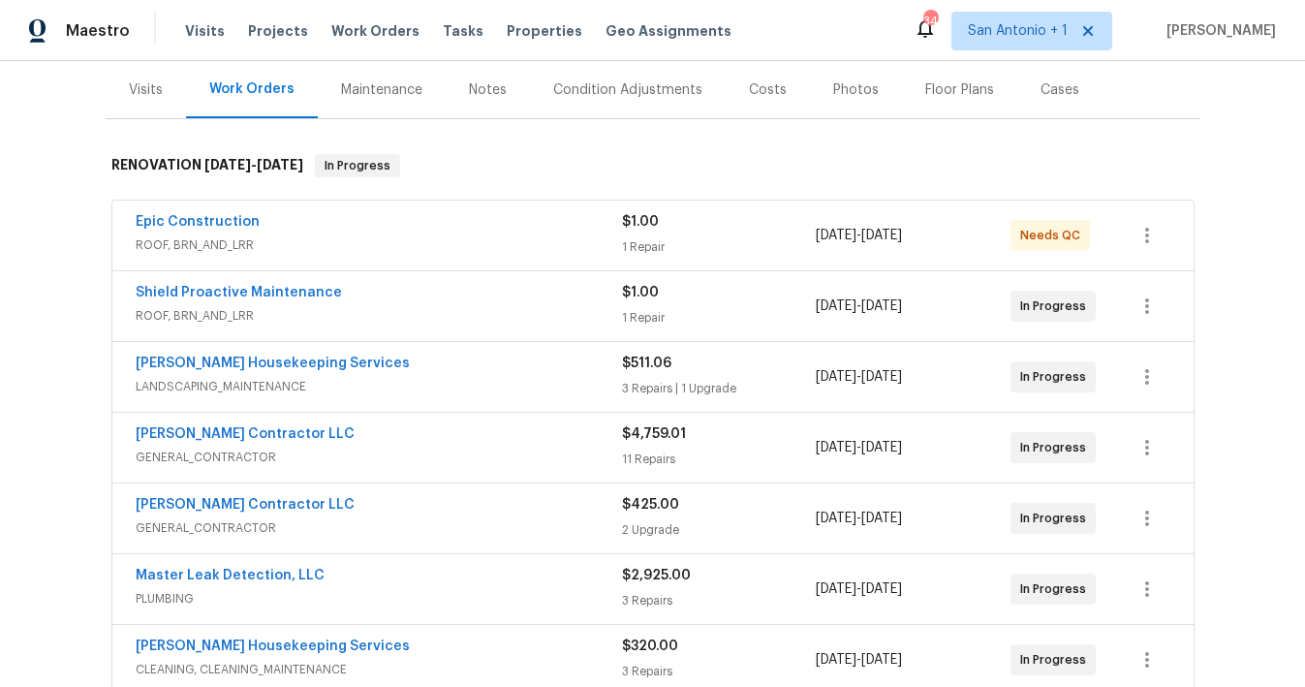
scroll to position [250, 0]
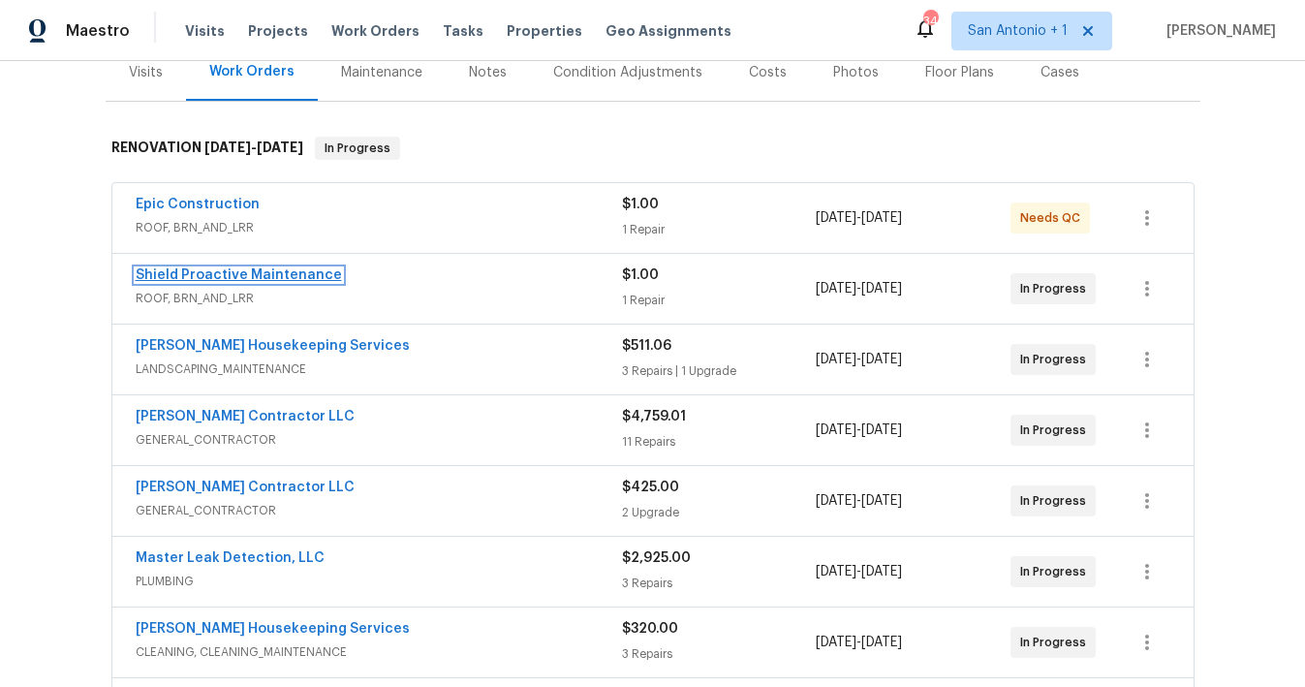
click at [263, 273] on link "Shield Proactive Maintenance" at bounding box center [239, 275] width 206 height 14
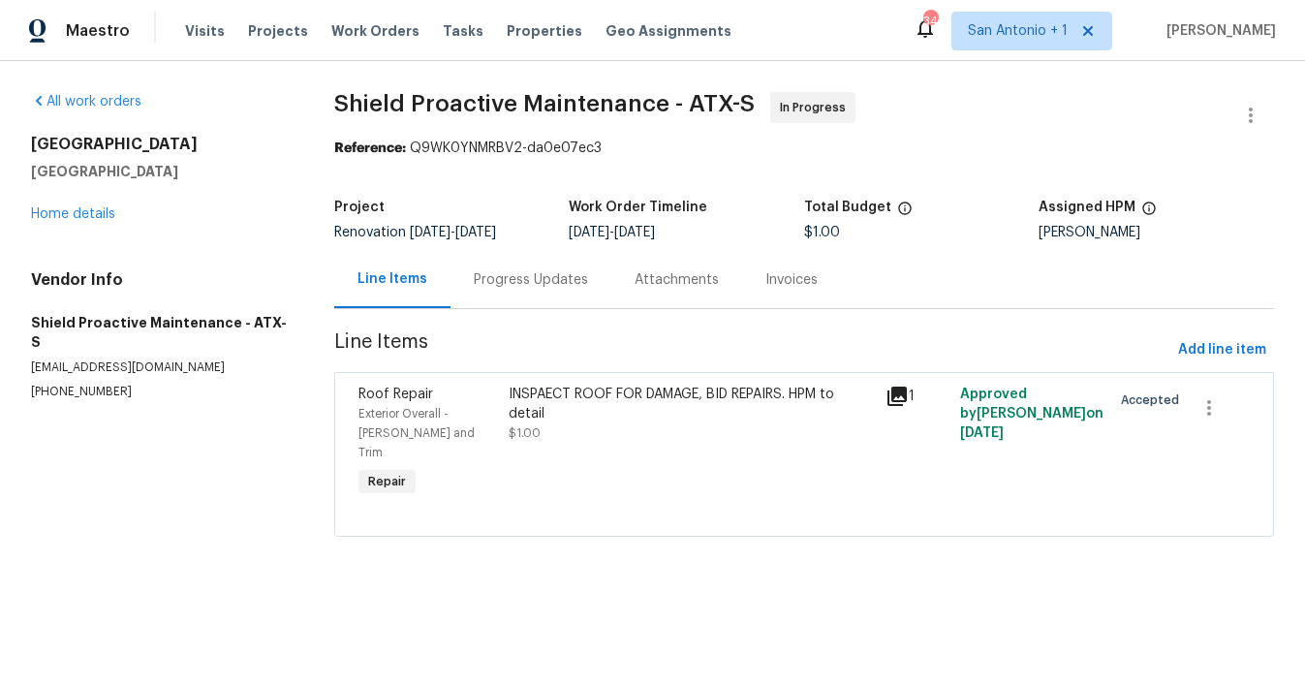
click at [523, 284] on div "Progress Updates" at bounding box center [531, 279] width 114 height 19
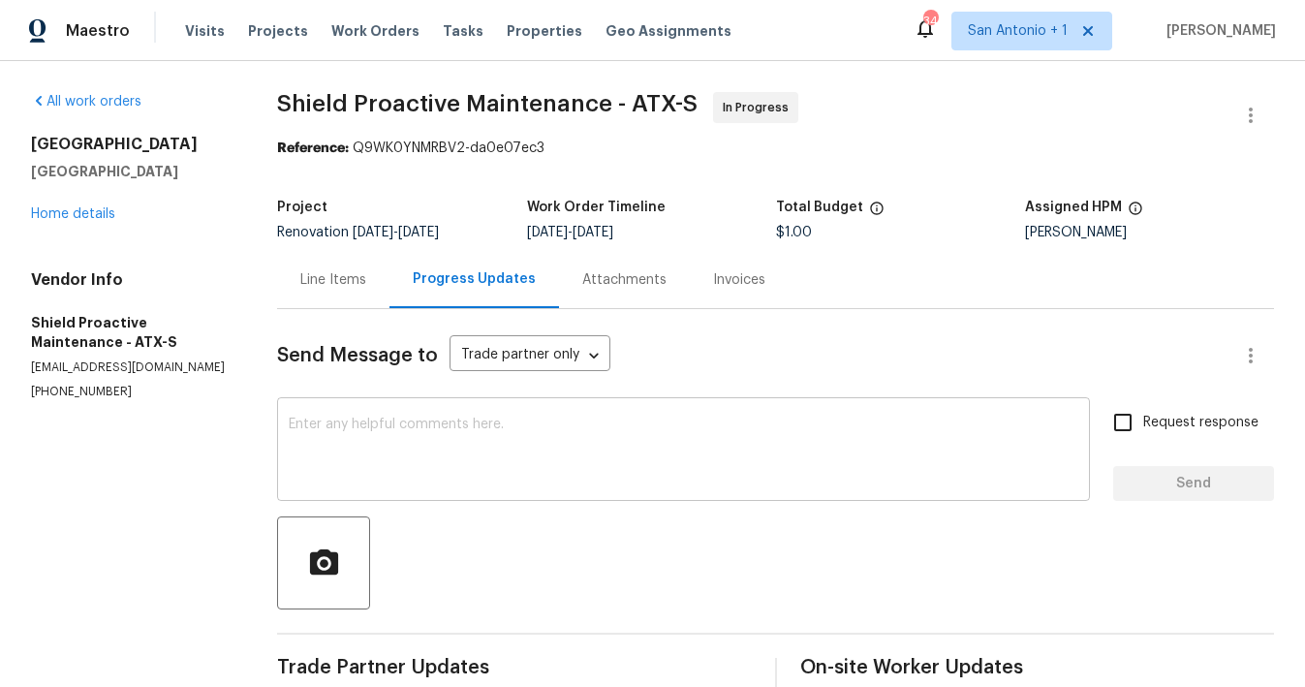
click at [496, 431] on textarea at bounding box center [684, 452] width 790 height 68
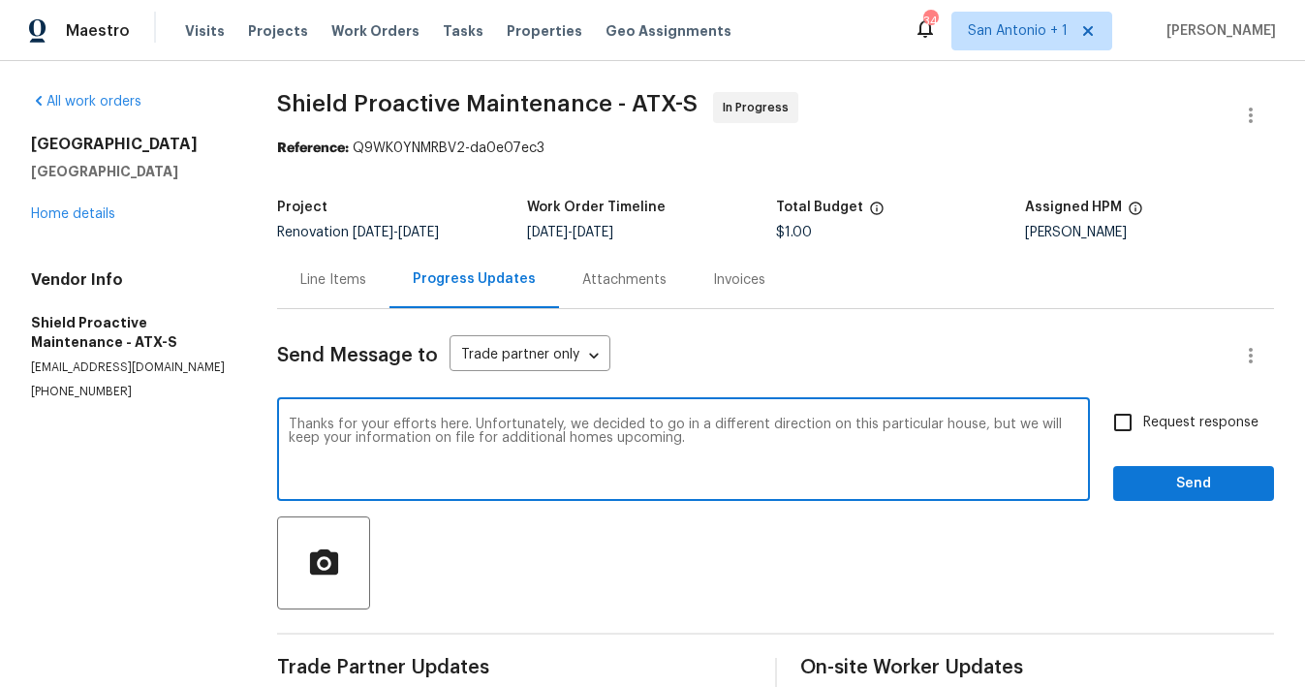
type textarea "Thanks for your efforts here. Unfortunately, we decided to go in a different di…"
drag, startPoint x: 1106, startPoint y: 529, endPoint x: 1114, endPoint y: 520, distance: 11.7
click at [1106, 528] on div at bounding box center [775, 562] width 997 height 93
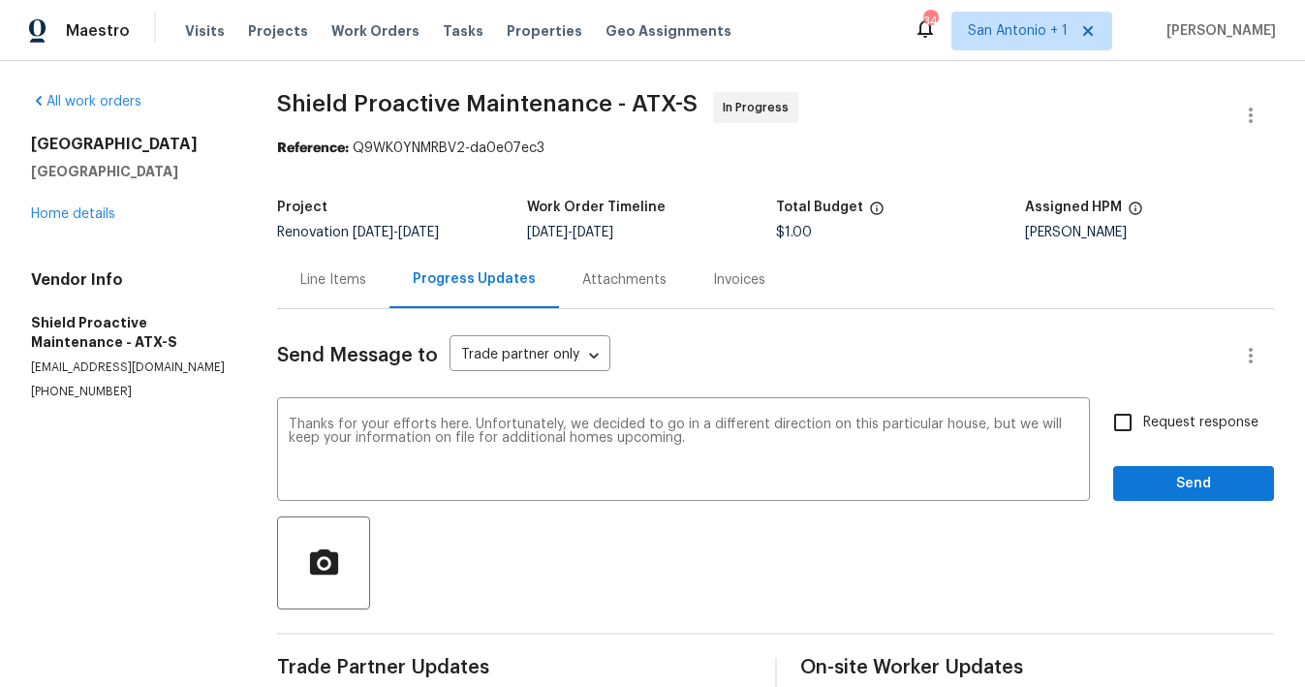
click at [1170, 490] on span "Send" at bounding box center [1194, 484] width 130 height 24
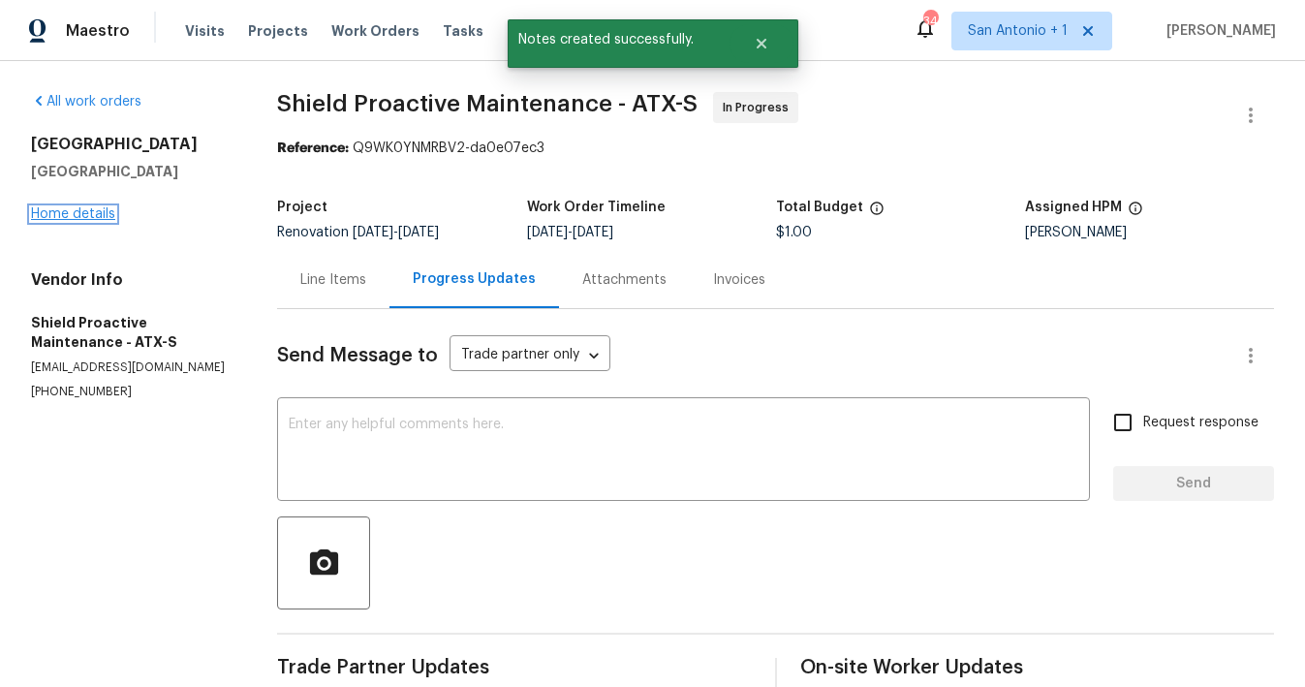
click at [83, 213] on link "Home details" at bounding box center [73, 214] width 84 height 14
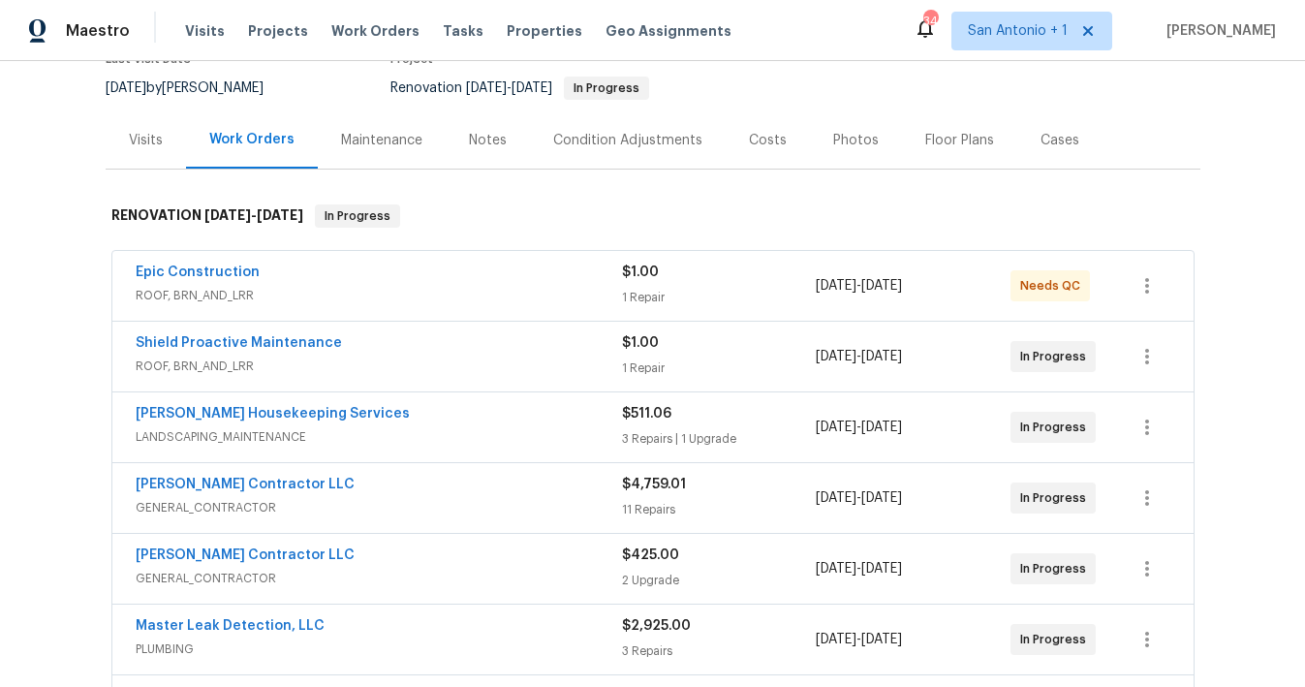
scroll to position [181, 0]
click at [469, 137] on div "Notes" at bounding box center [488, 141] width 38 height 19
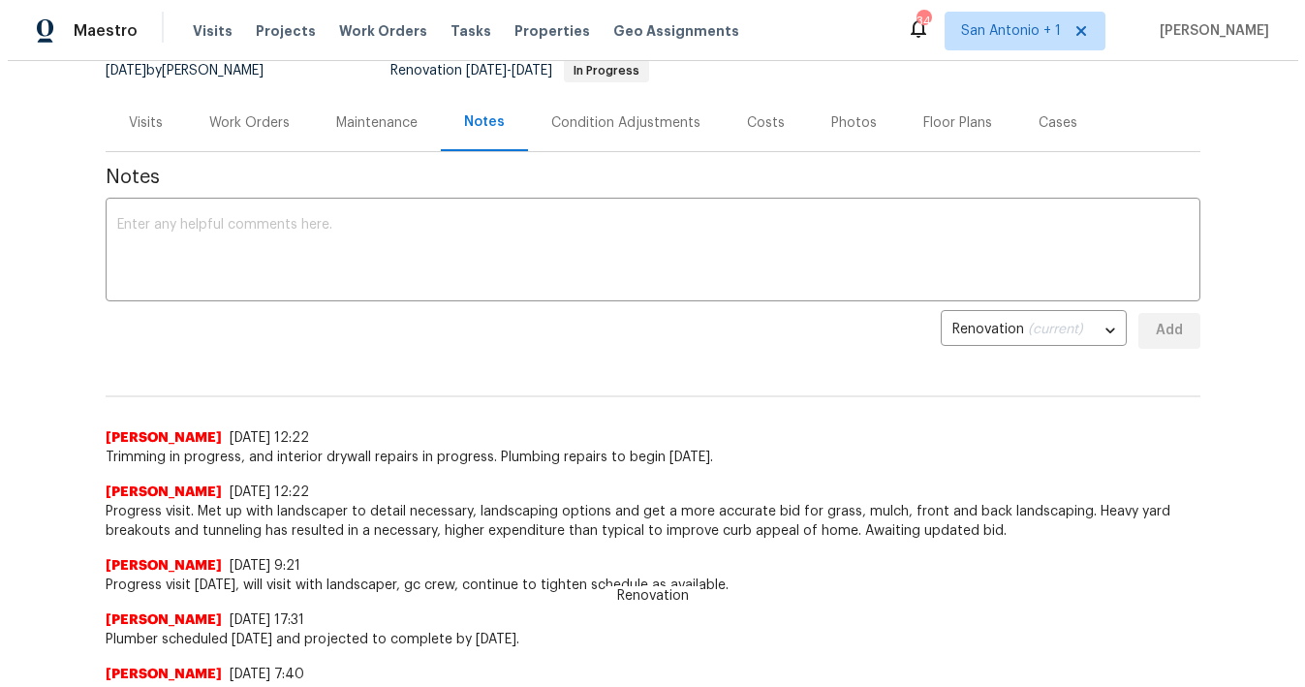
scroll to position [180, 0]
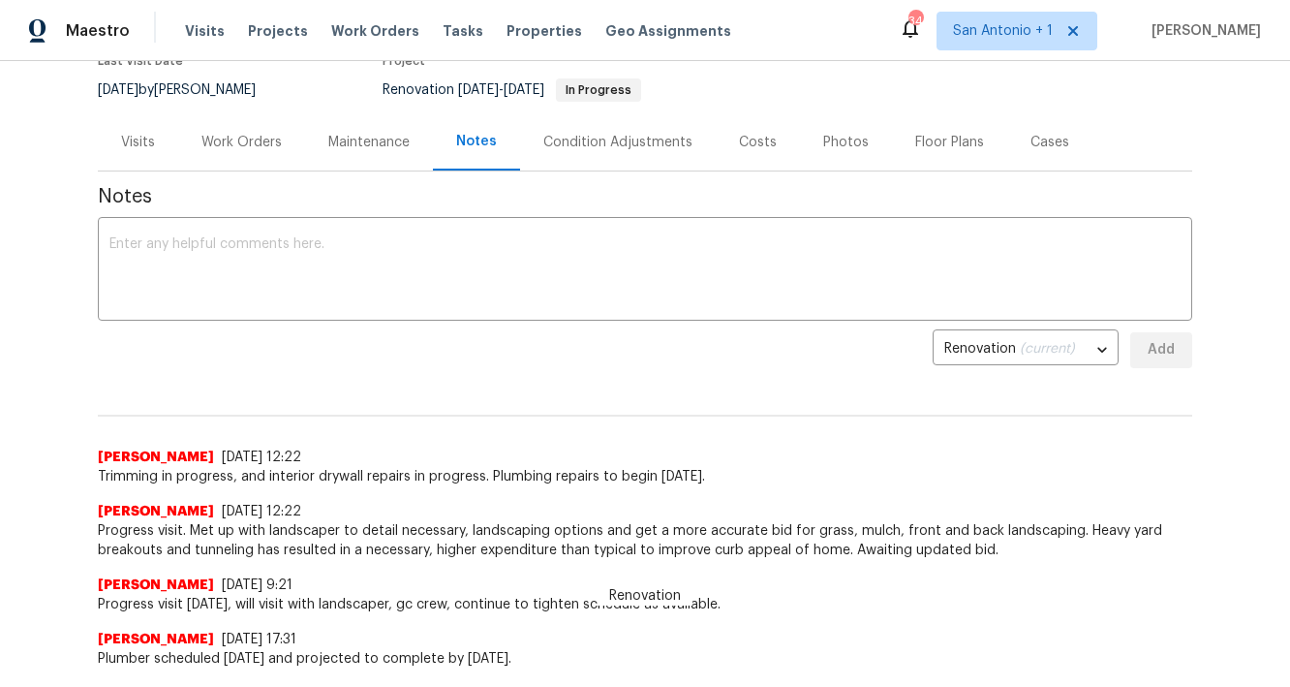
click at [231, 141] on div "Work Orders" at bounding box center [242, 142] width 80 height 19
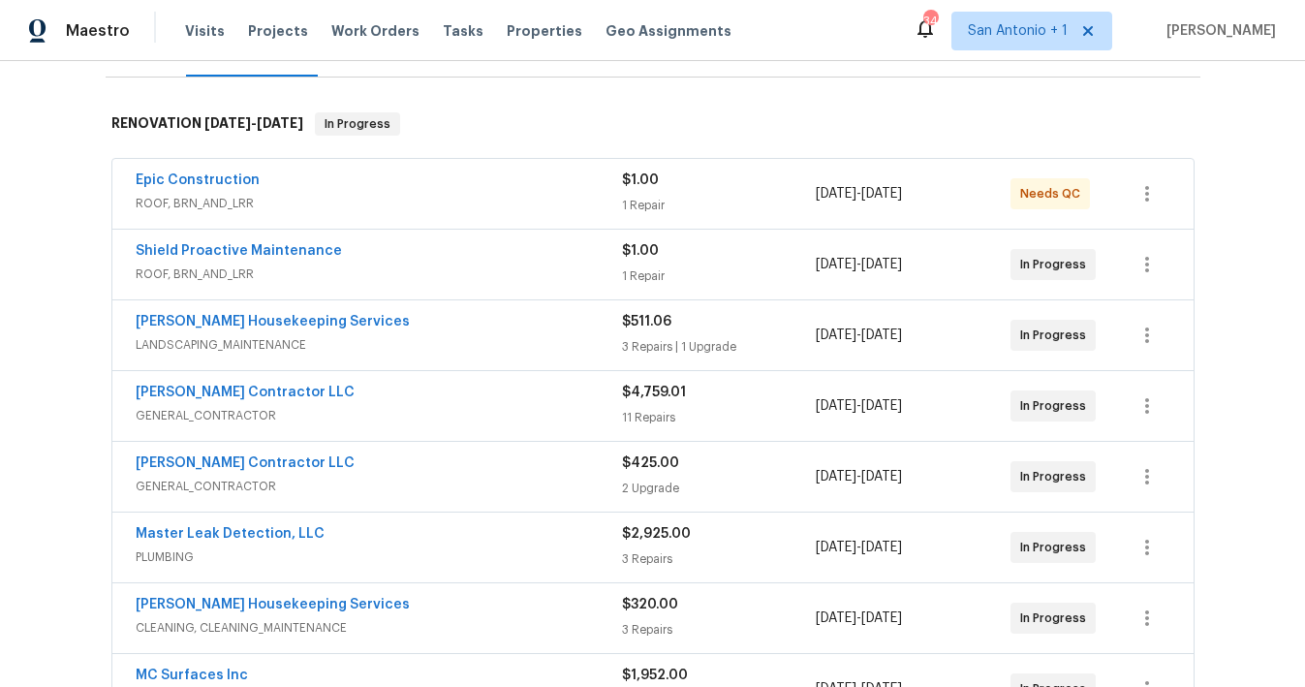
scroll to position [281, 0]
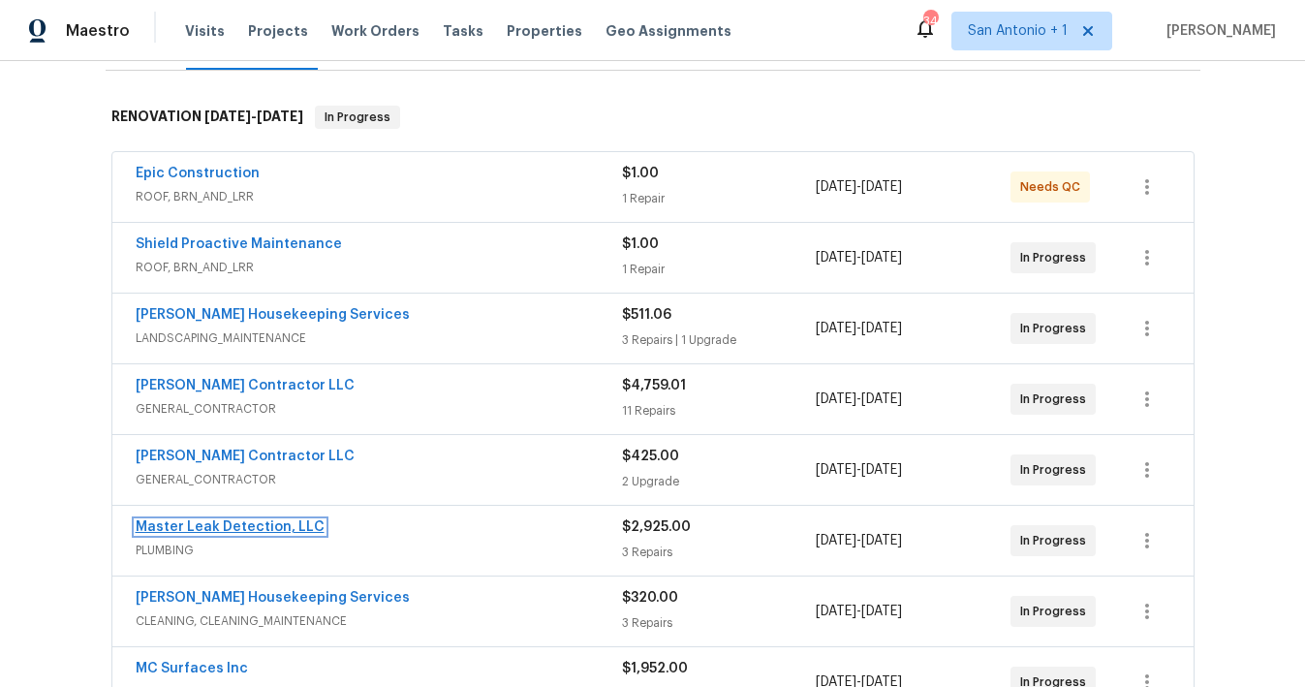
click at [218, 526] on link "Master Leak Detection, LLC" at bounding box center [230, 527] width 189 height 14
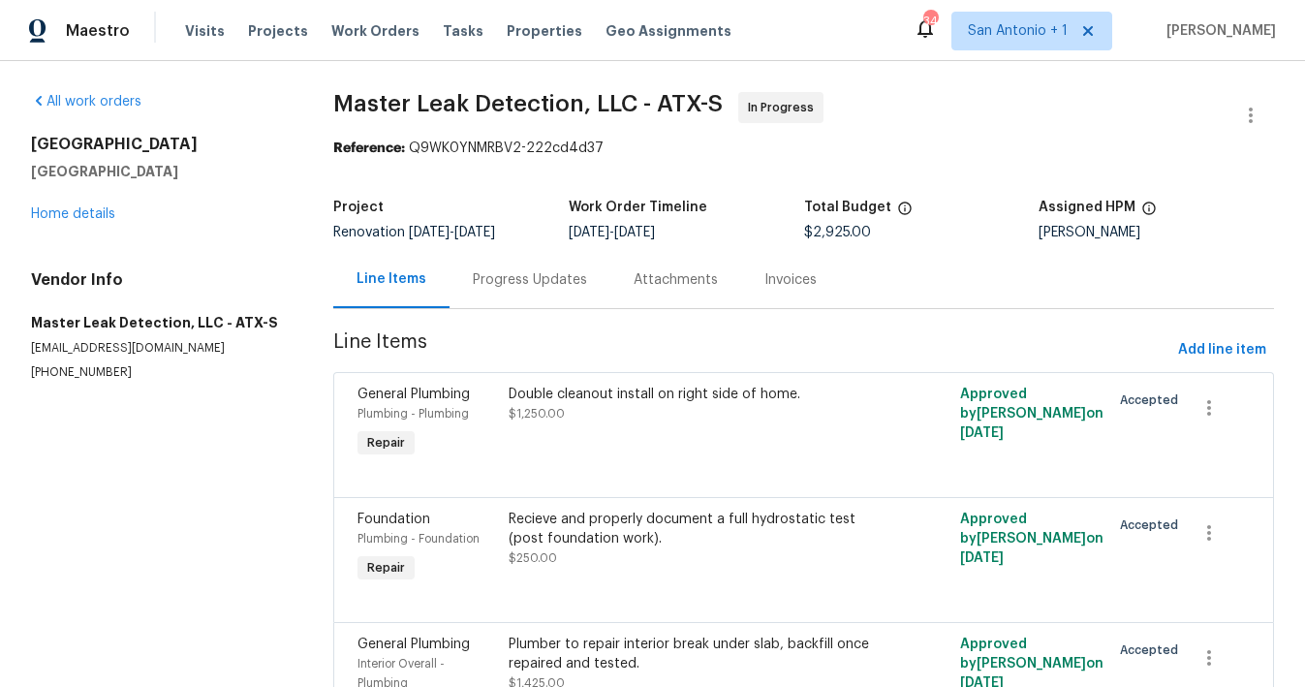
click at [520, 283] on div "Progress Updates" at bounding box center [530, 279] width 114 height 19
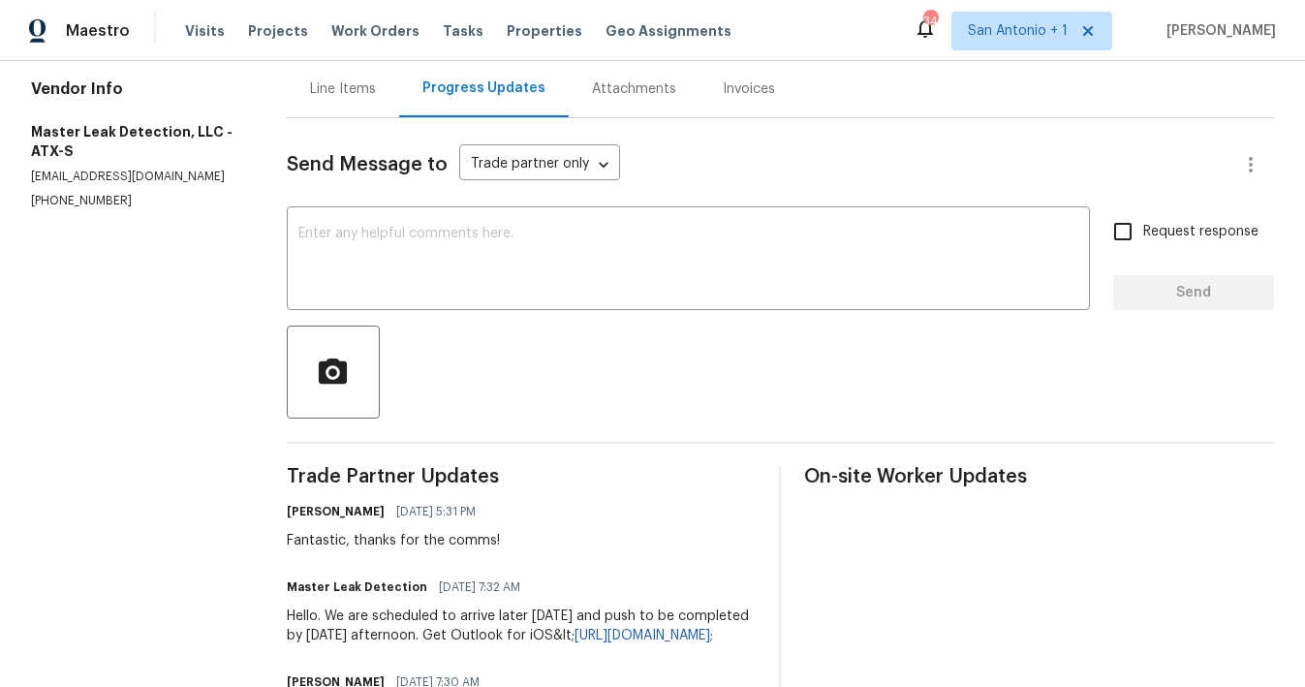
scroll to position [189, 0]
click at [345, 85] on div "Line Items" at bounding box center [343, 90] width 66 height 19
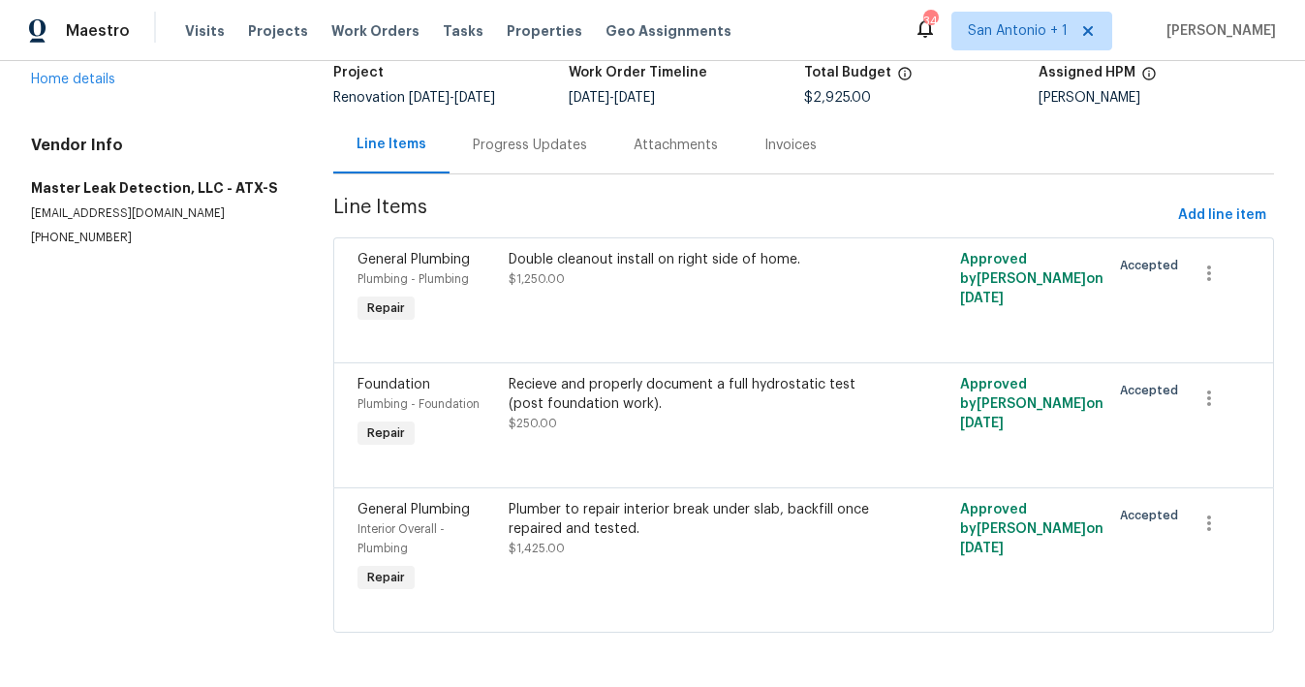
scroll to position [151, 0]
click at [510, 136] on div "Progress Updates" at bounding box center [530, 145] width 114 height 19
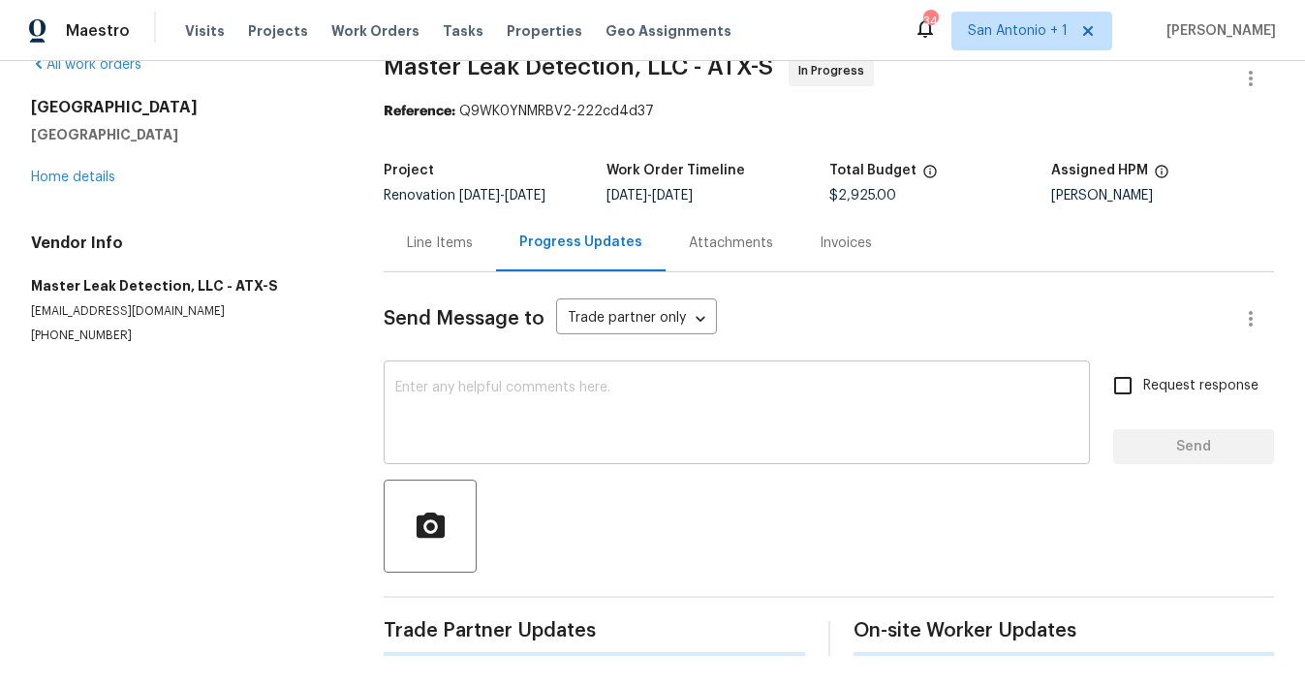
scroll to position [189, 0]
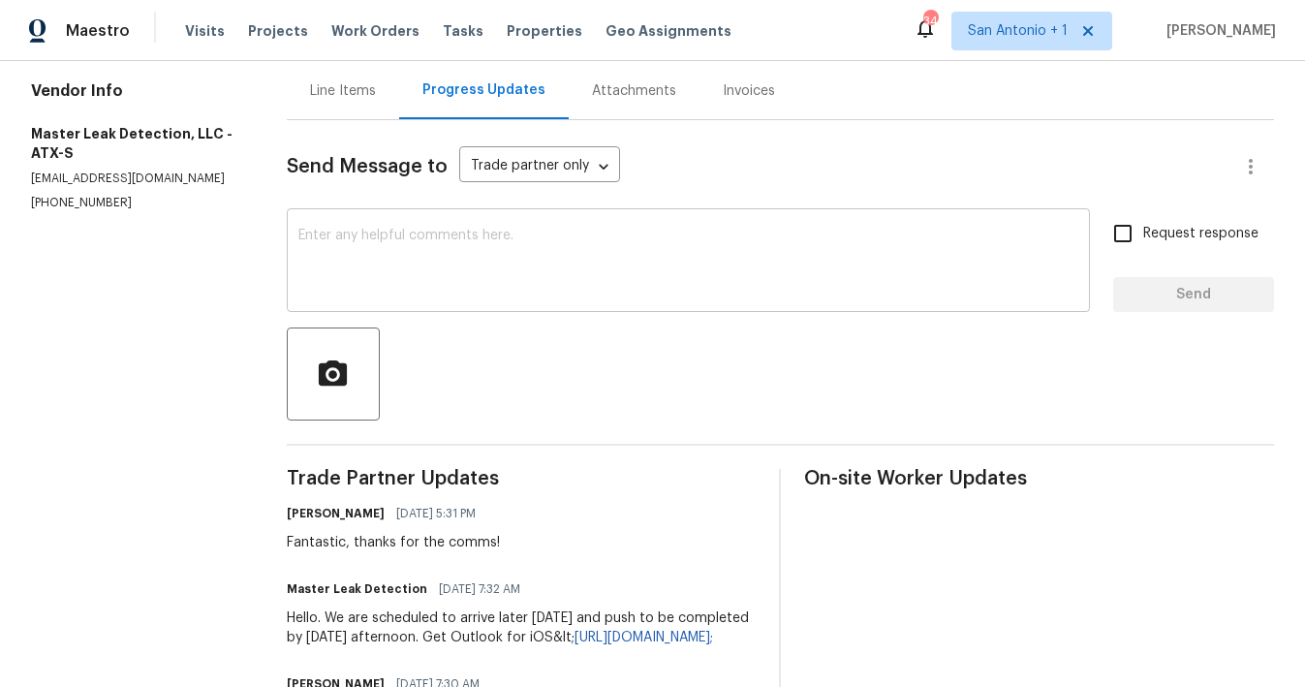
click at [414, 249] on textarea at bounding box center [688, 263] width 781 height 68
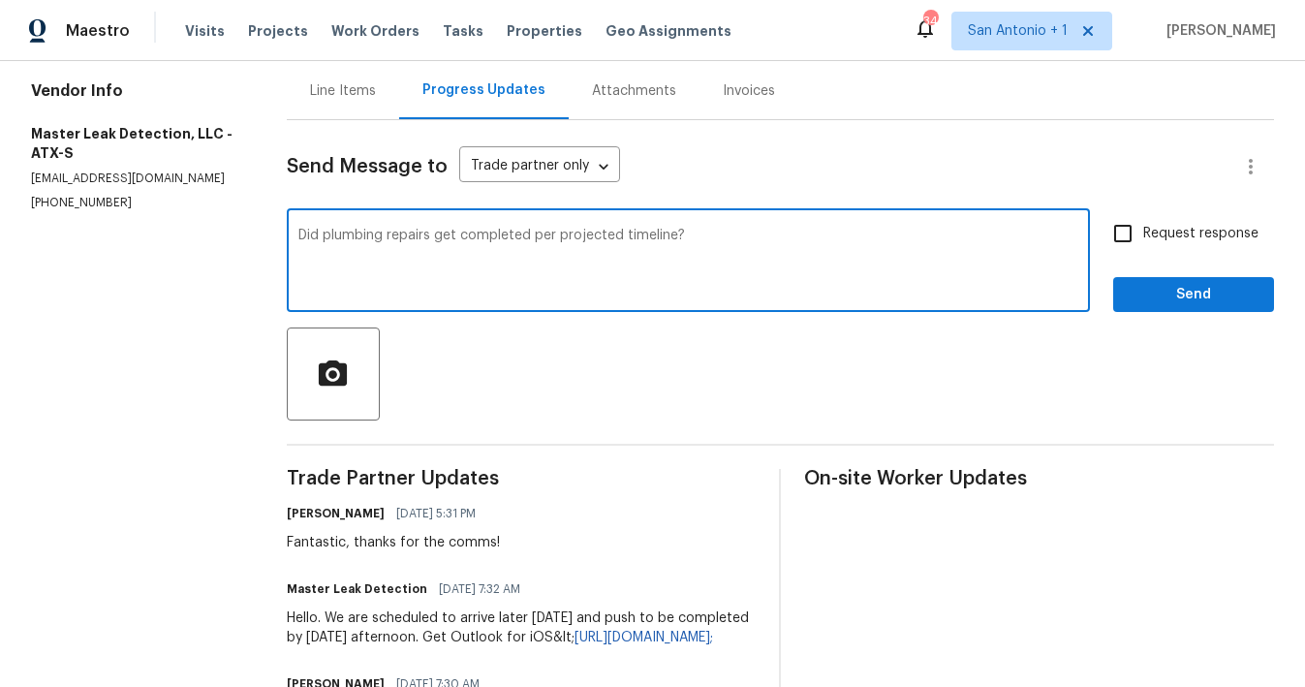
type textarea "Did plumbing repairs get completed per projected timeline?"
click at [1205, 297] on span "Send" at bounding box center [1194, 295] width 130 height 24
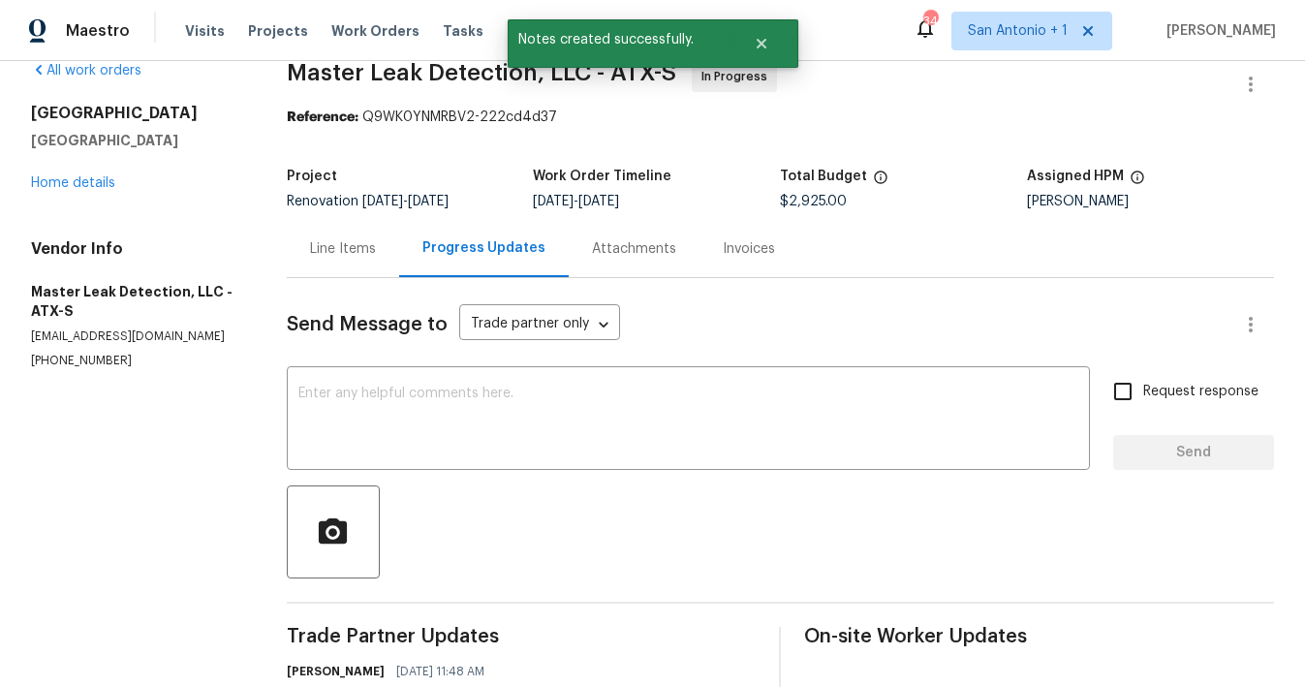
scroll to position [28, 0]
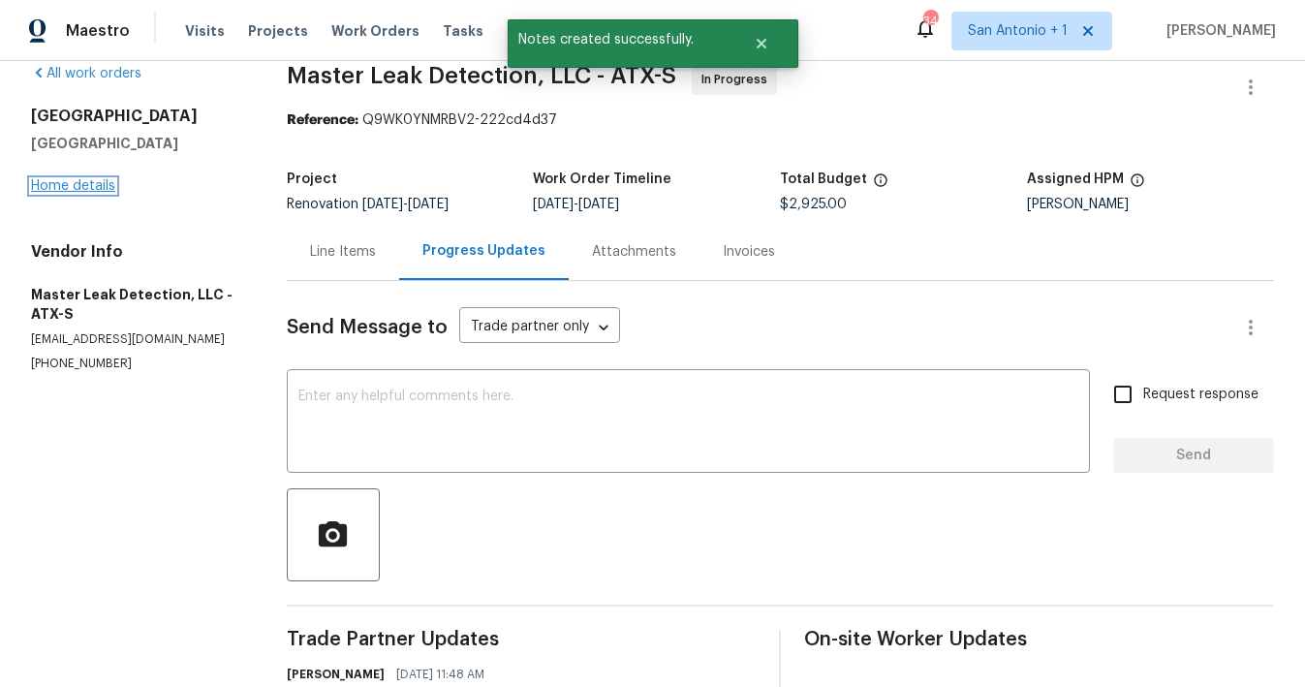
click at [74, 182] on link "Home details" at bounding box center [73, 186] width 84 height 14
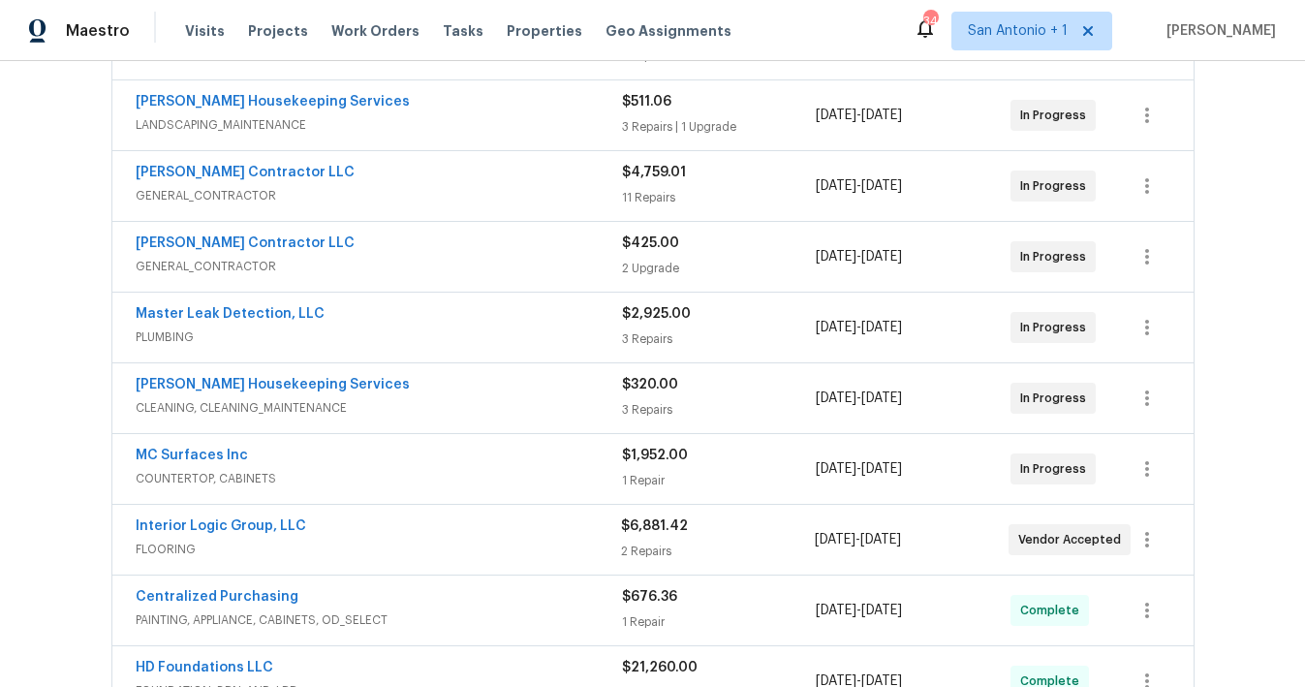
scroll to position [497, 0]
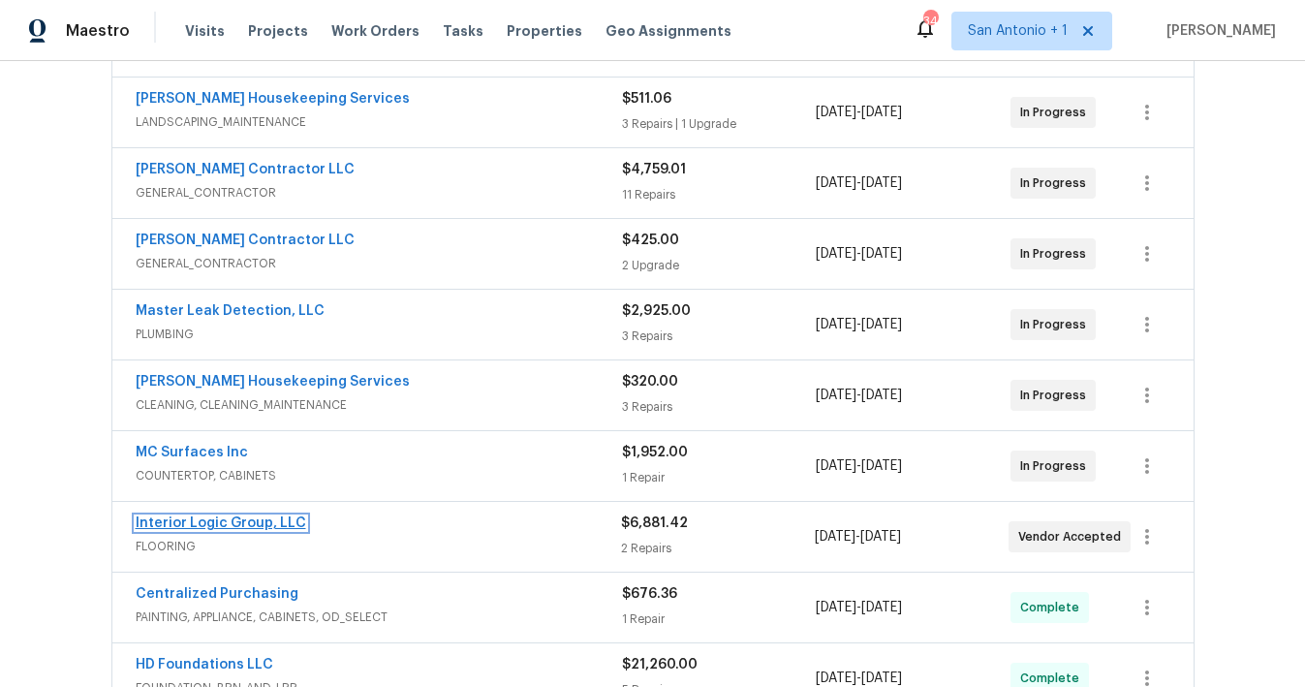
click at [230, 522] on link "Interior Logic Group, LLC" at bounding box center [221, 523] width 171 height 14
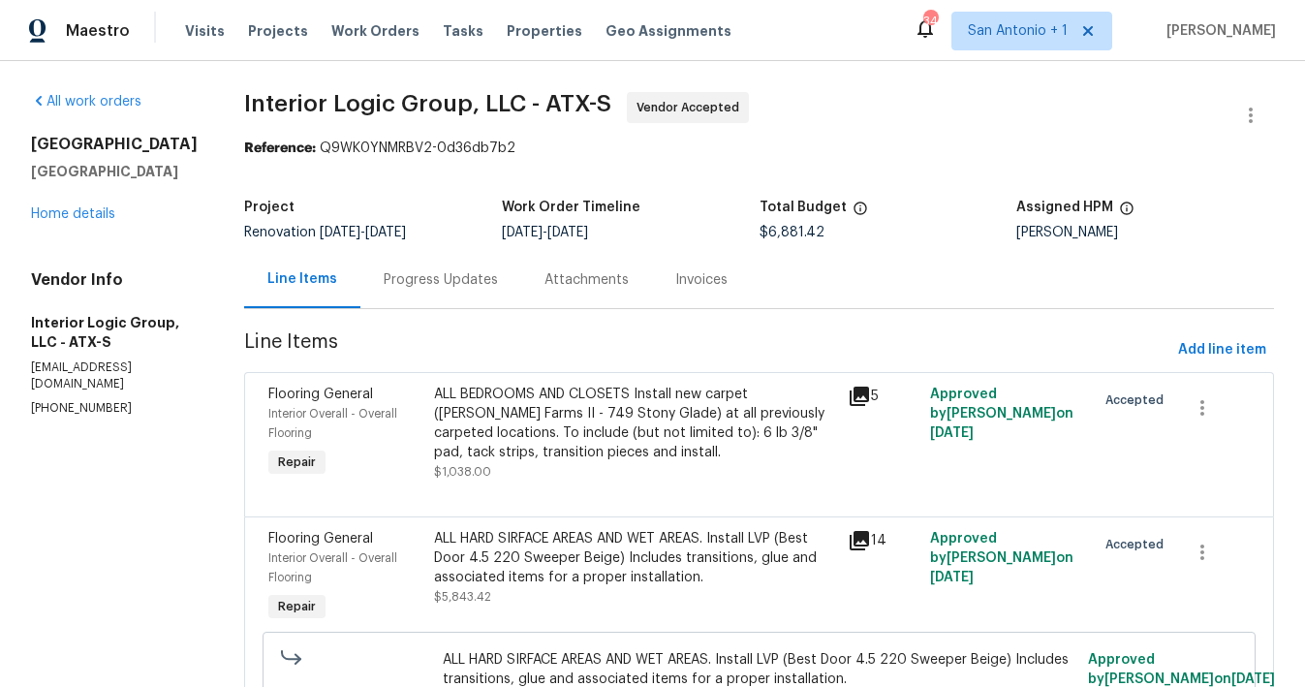
click at [464, 278] on div "Progress Updates" at bounding box center [441, 279] width 114 height 19
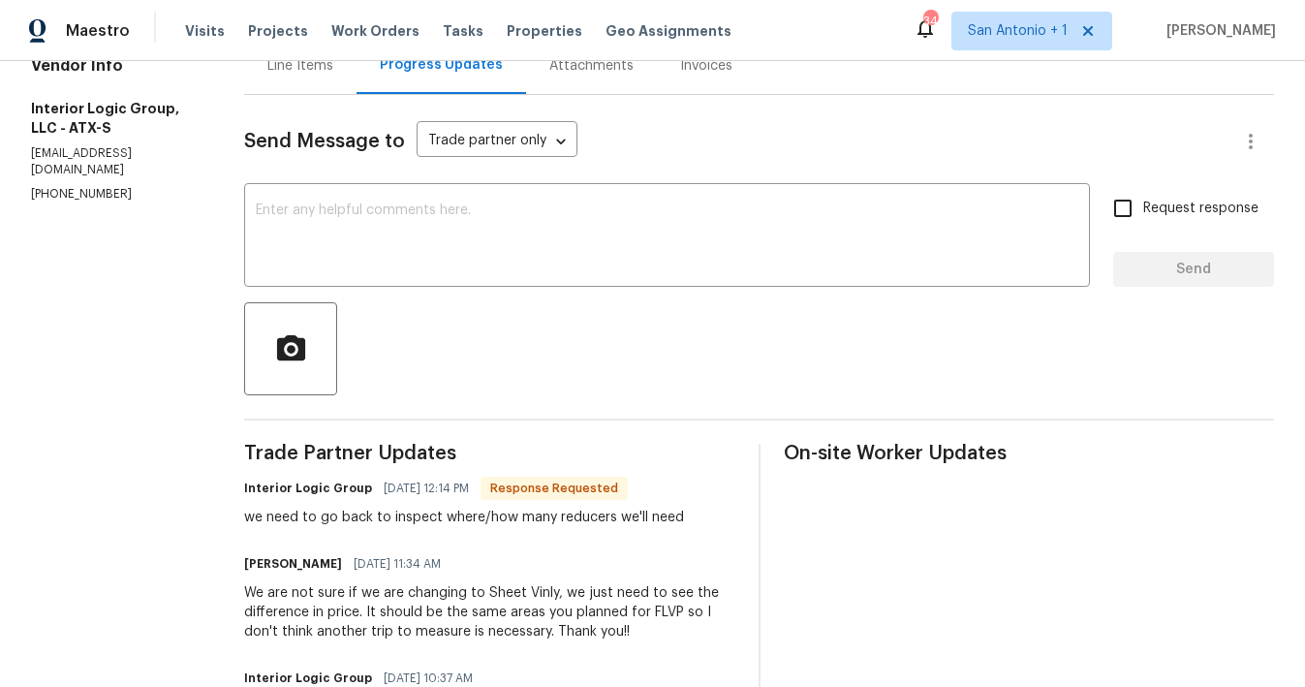
scroll to position [212, 0]
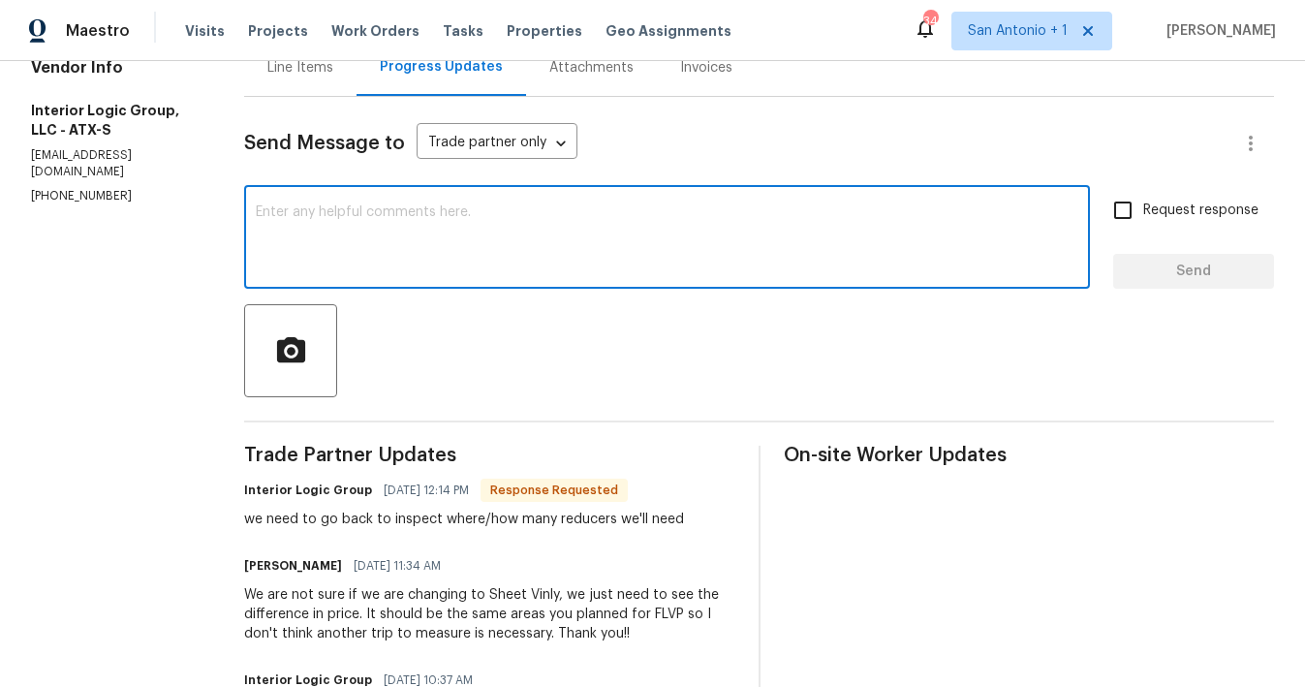
click at [491, 226] on textarea at bounding box center [667, 239] width 823 height 68
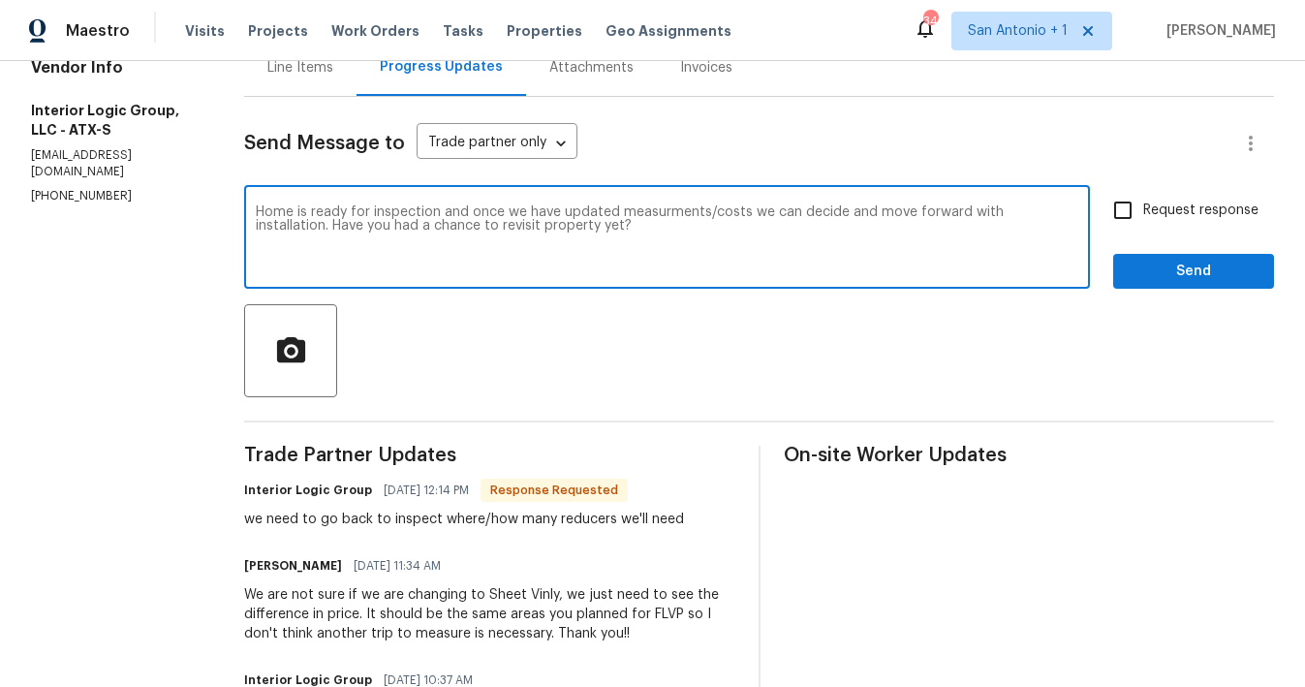
type textarea "Home is ready for inspection and once we have updated measurments/costs we can …"
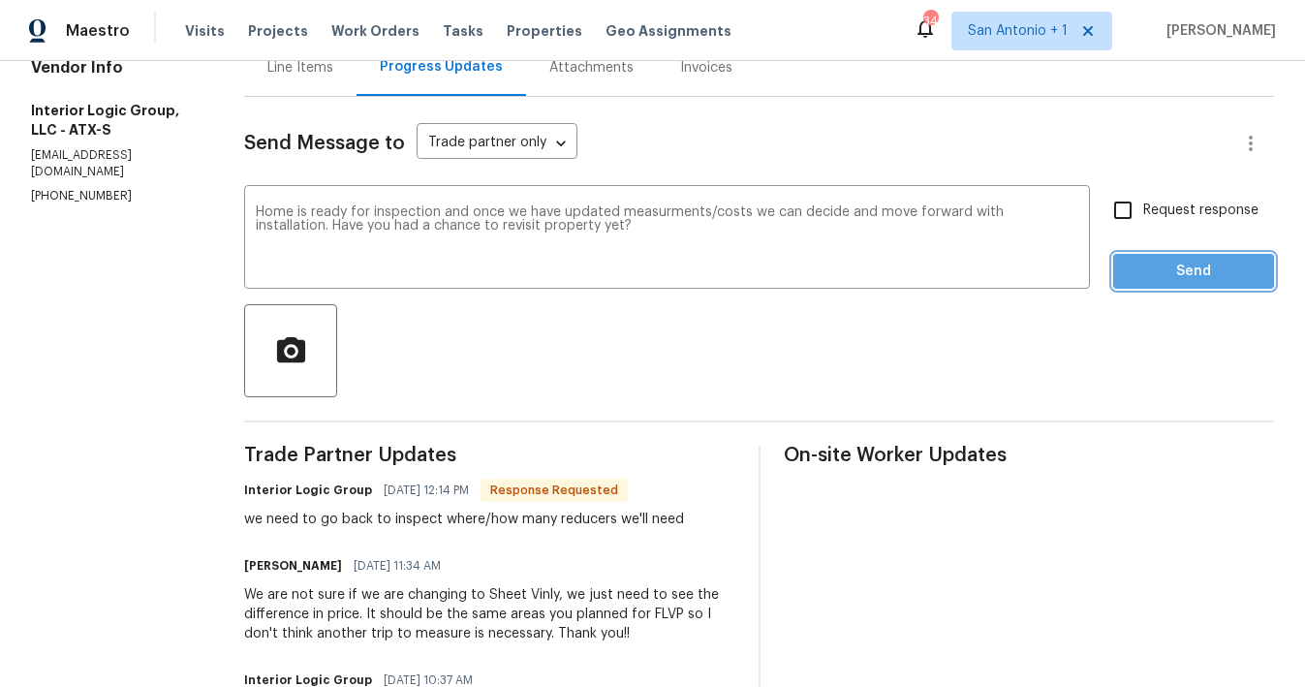
click at [1180, 267] on span "Send" at bounding box center [1194, 272] width 130 height 24
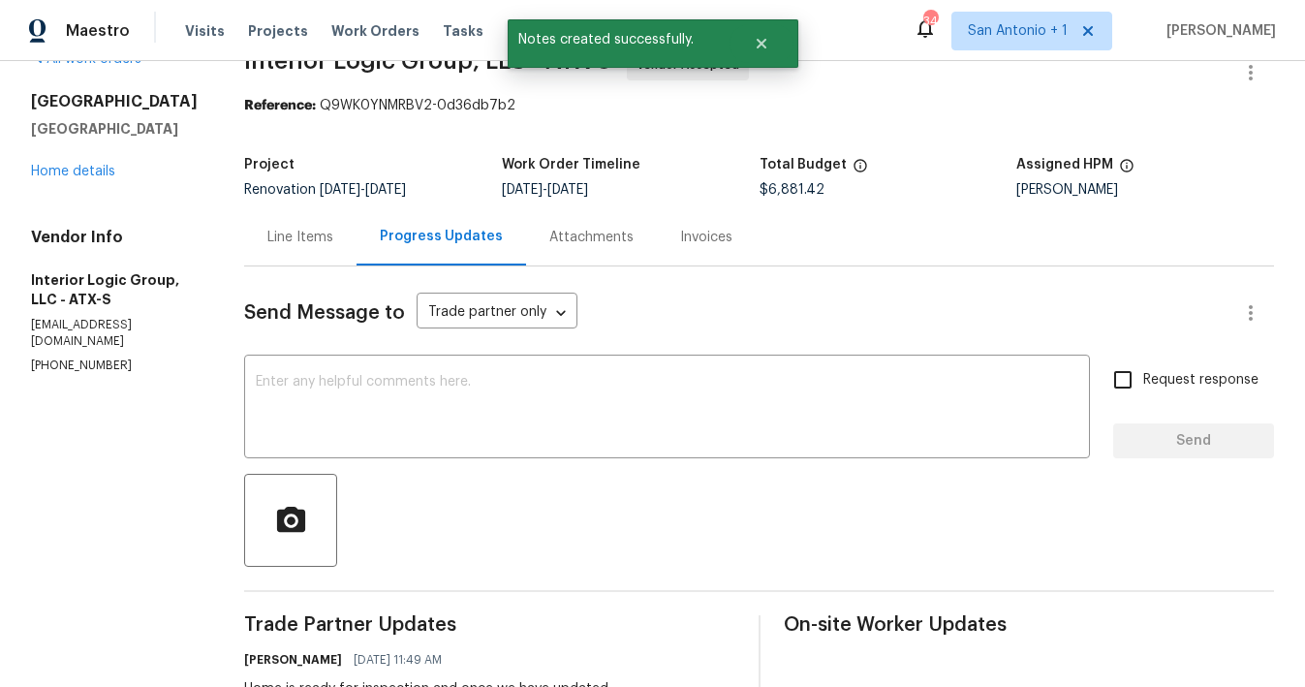
scroll to position [37, 0]
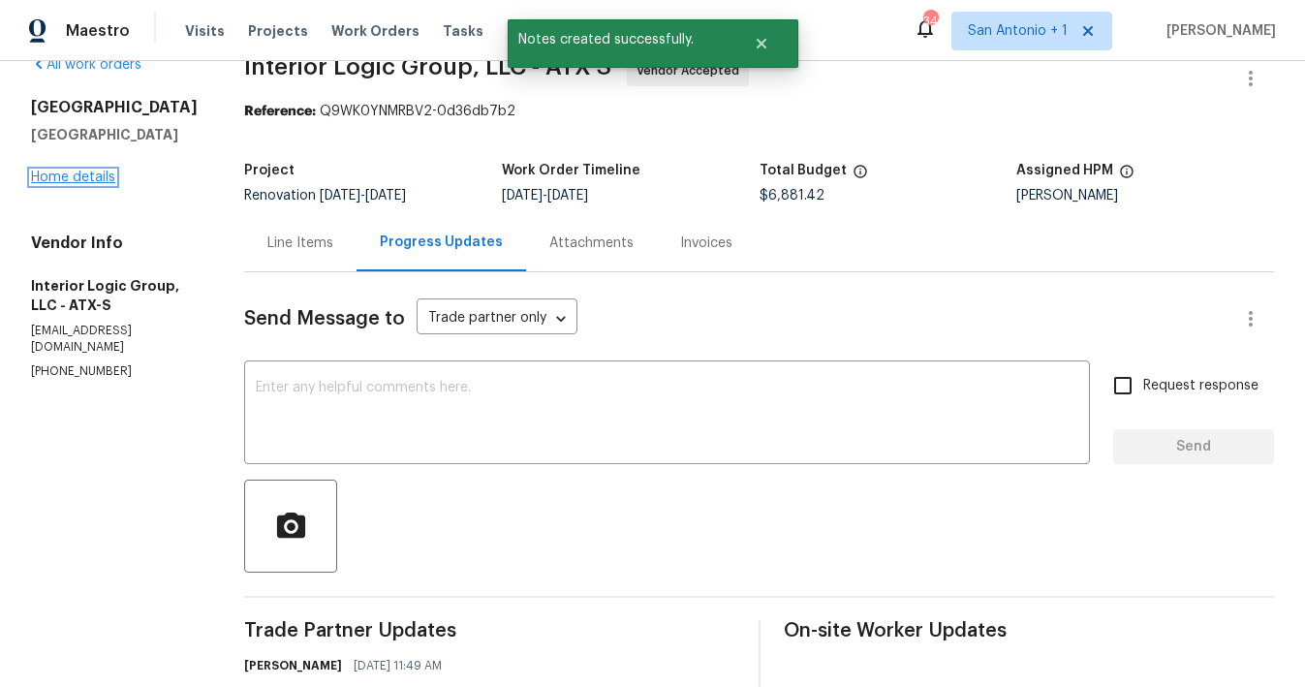
click at [96, 178] on link "Home details" at bounding box center [73, 178] width 84 height 14
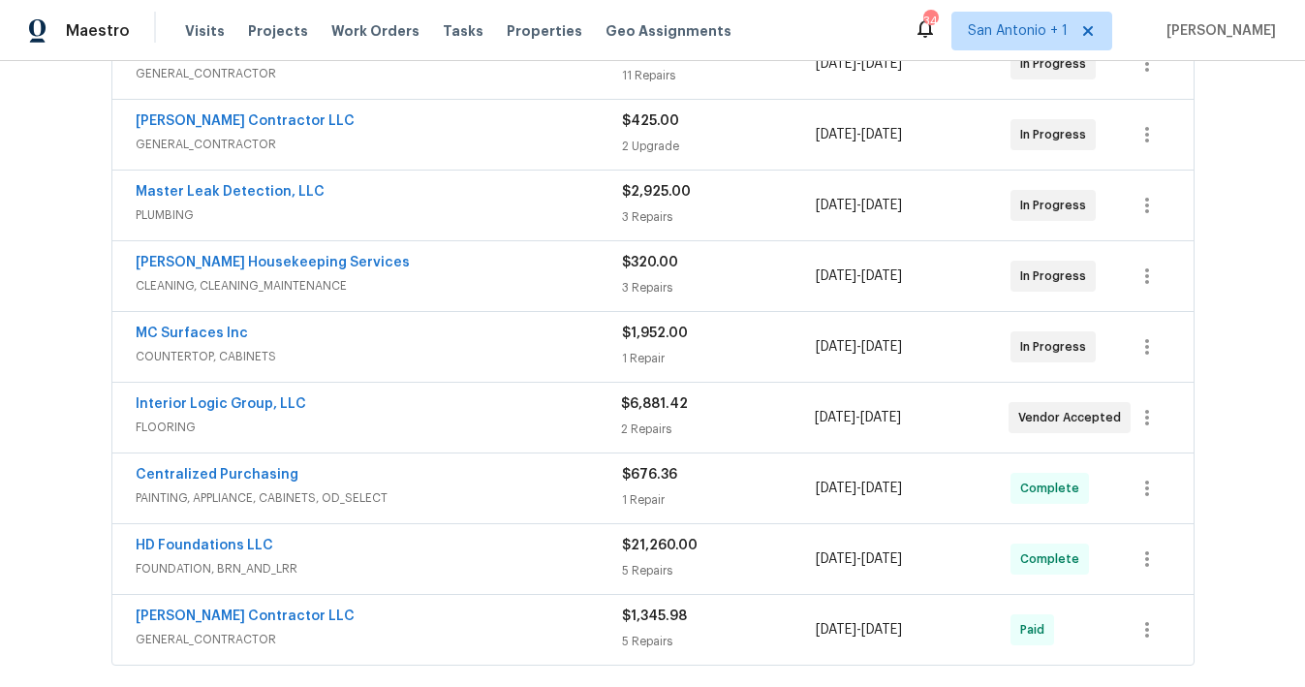
scroll to position [621, 0]
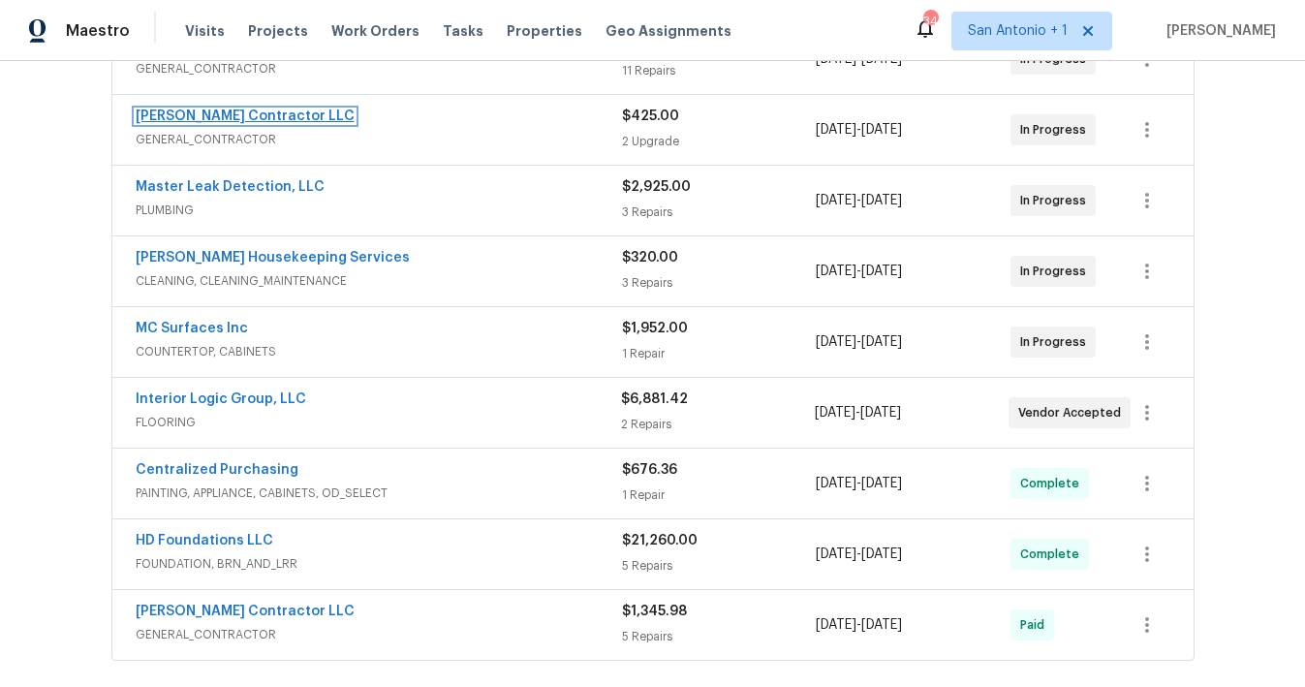
click at [245, 115] on link "[PERSON_NAME] Contractor LLC" at bounding box center [245, 116] width 219 height 14
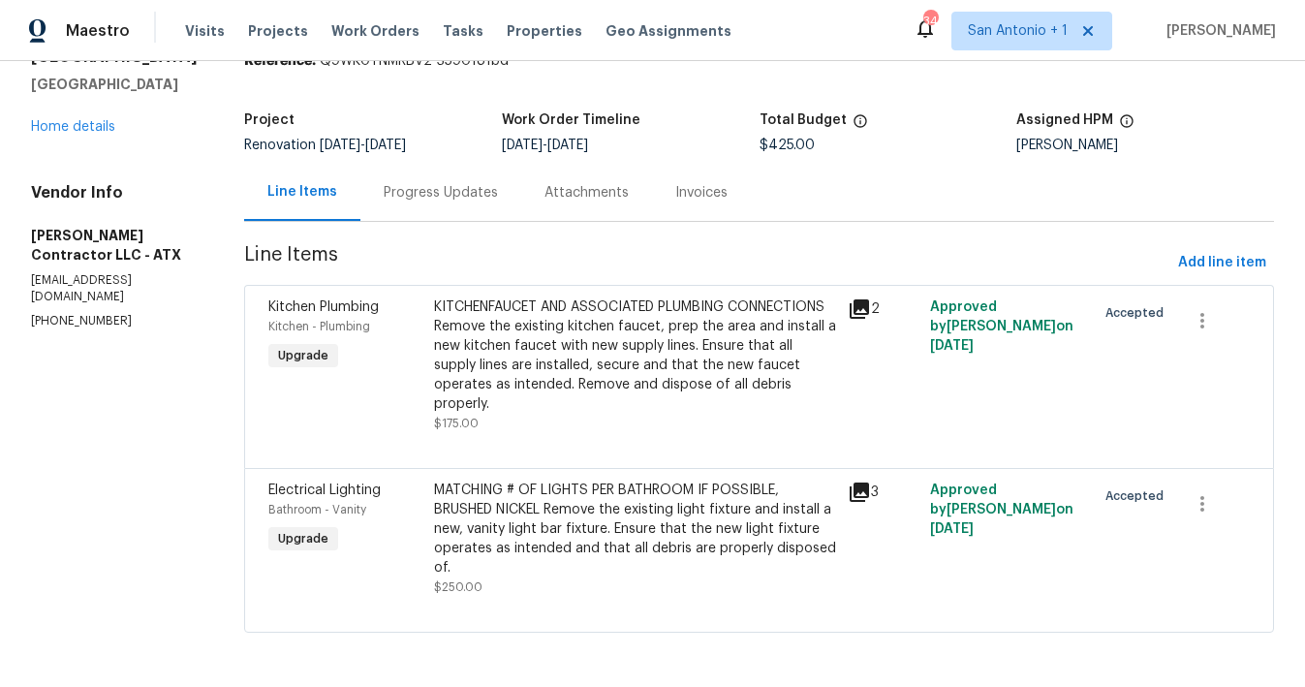
scroll to position [99, 0]
click at [577, 512] on div "MATCHING # OF LIGHTS PER BATHROOM IF POSSIBLE, BRUSHED NICKEL Remove the existi…" at bounding box center [635, 529] width 402 height 97
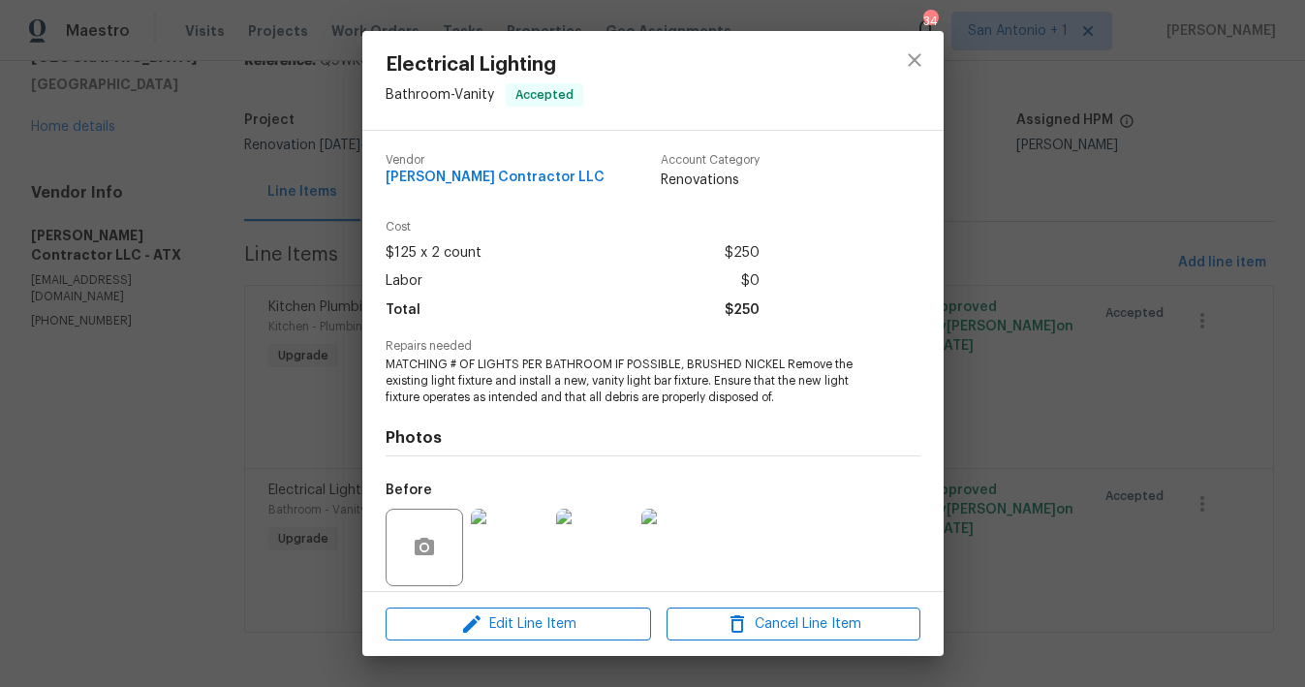
scroll to position [84, 0]
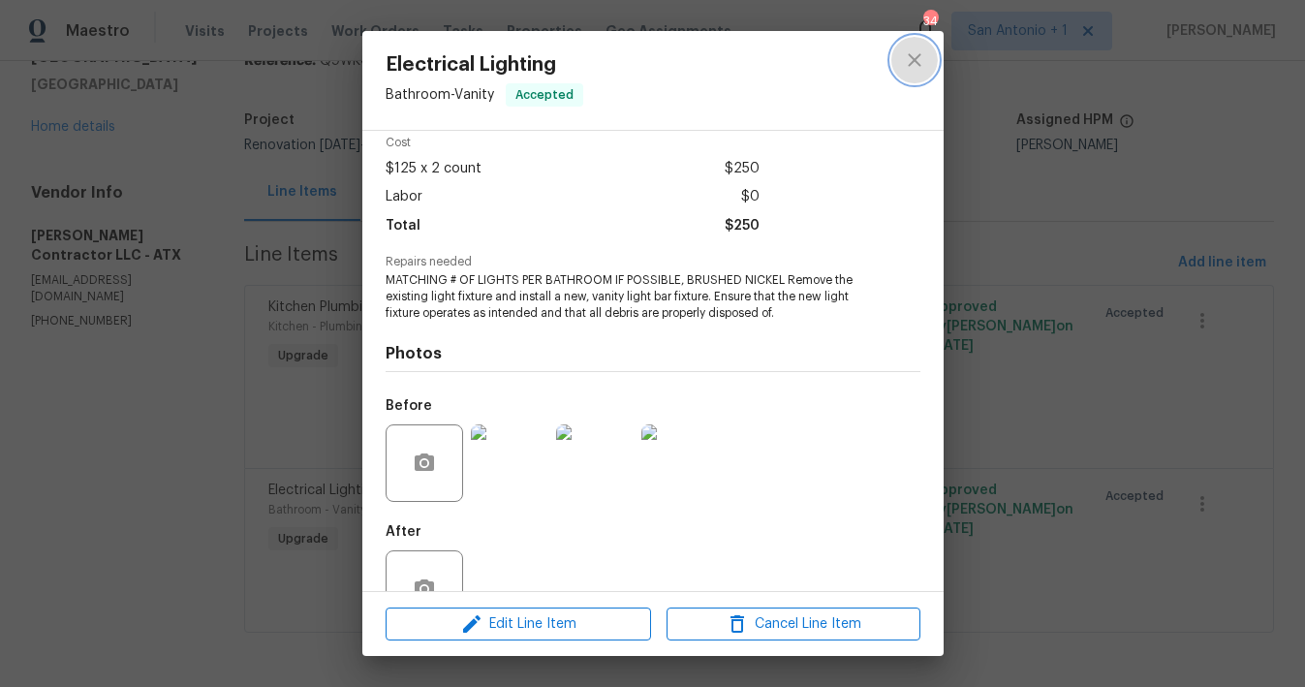
click at [919, 59] on icon "close" at bounding box center [914, 59] width 23 height 23
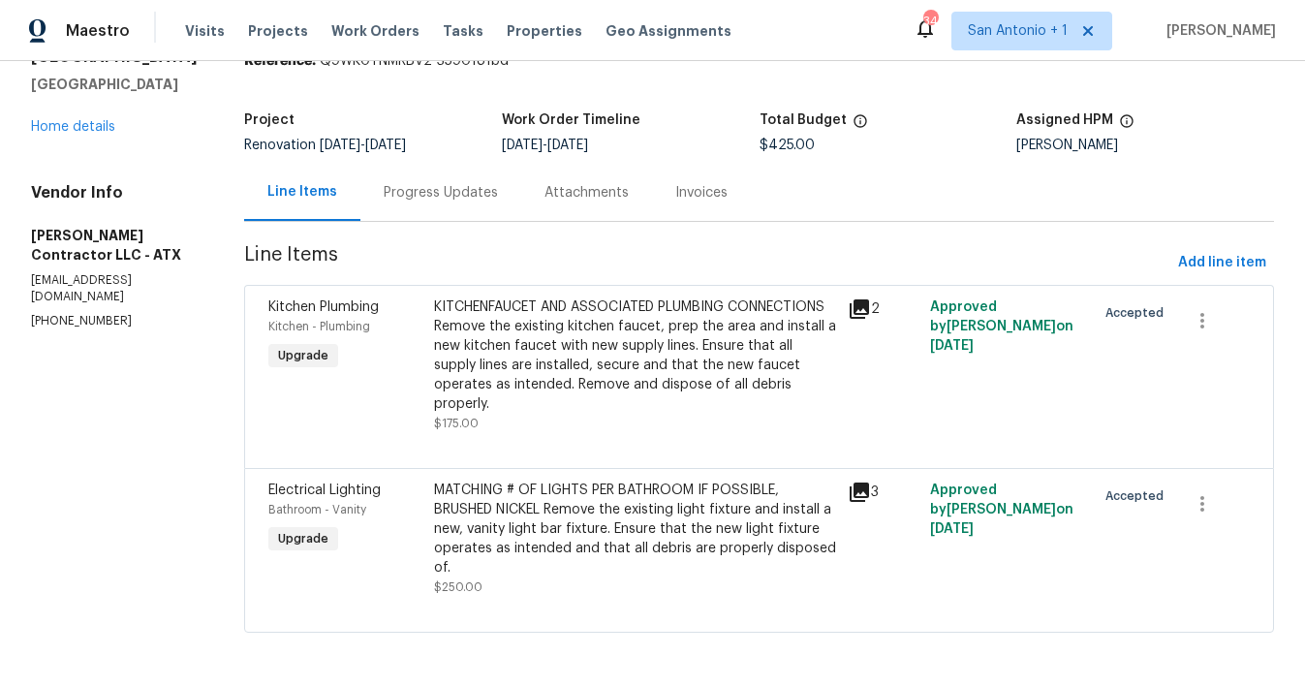
click at [464, 183] on div "Progress Updates" at bounding box center [441, 192] width 114 height 19
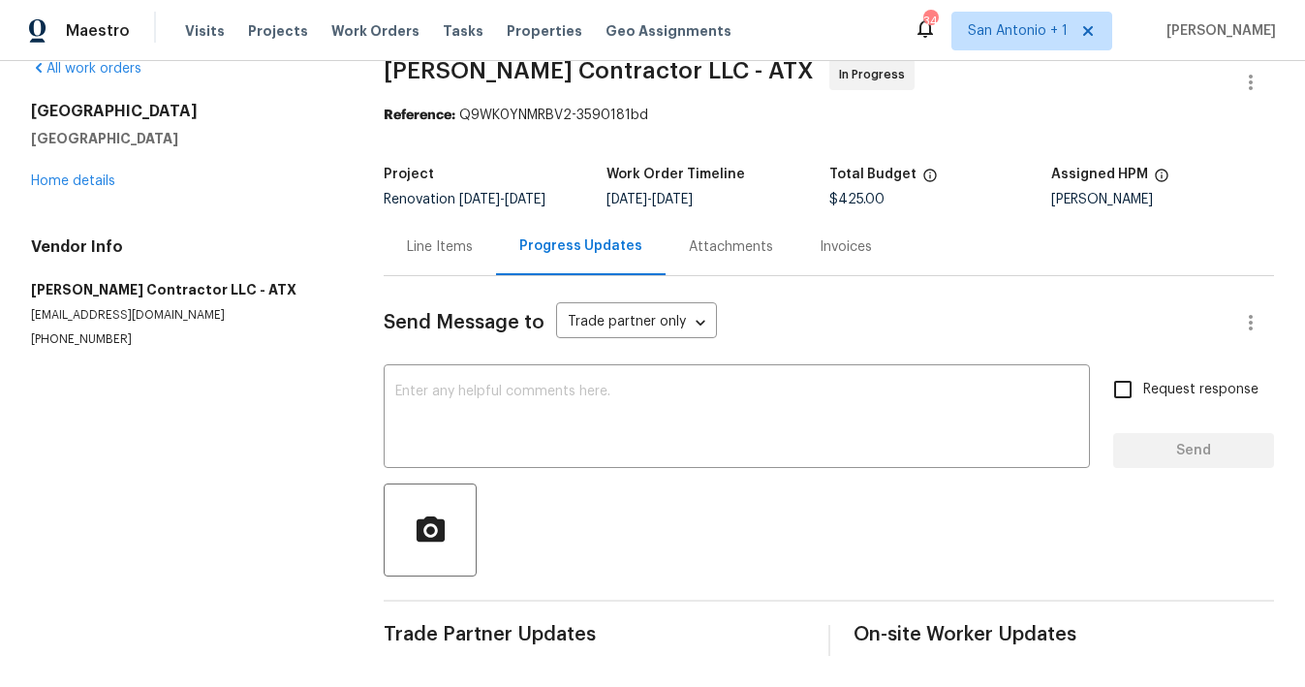
scroll to position [47, 0]
click at [524, 385] on textarea at bounding box center [736, 419] width 683 height 68
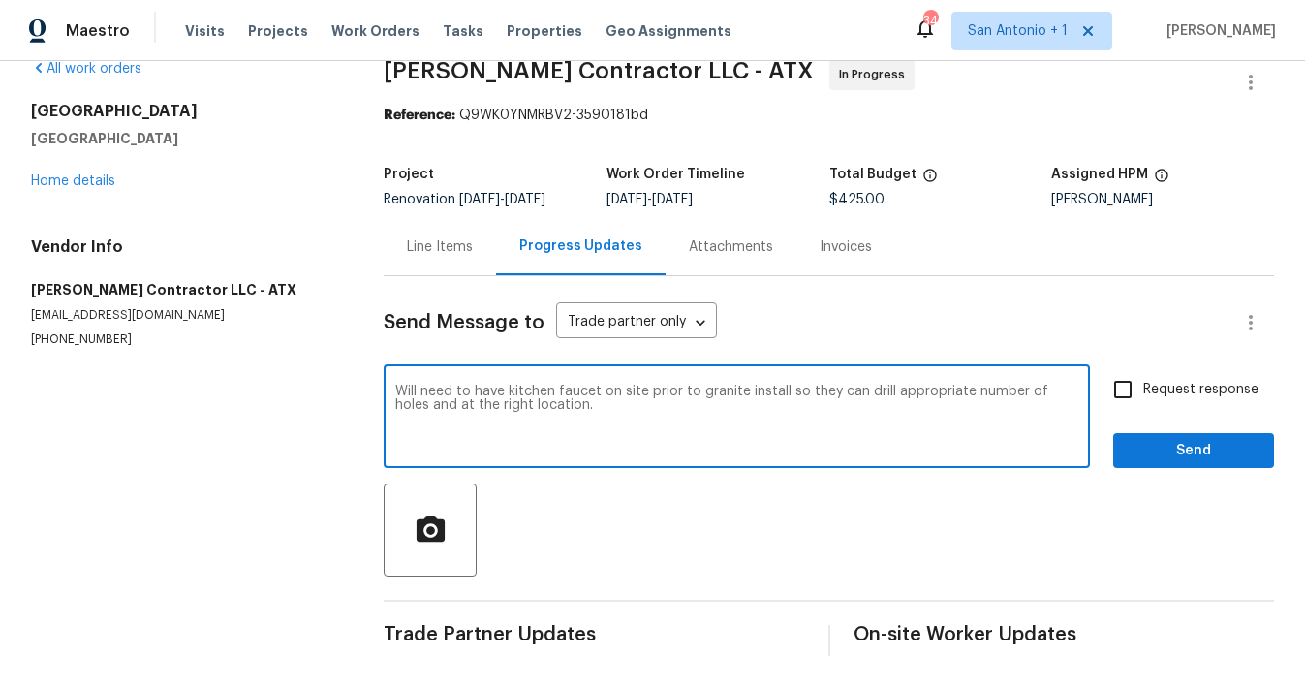
type textarea "Will need to have kitchen faucet on site prior to granite install so they can d…"
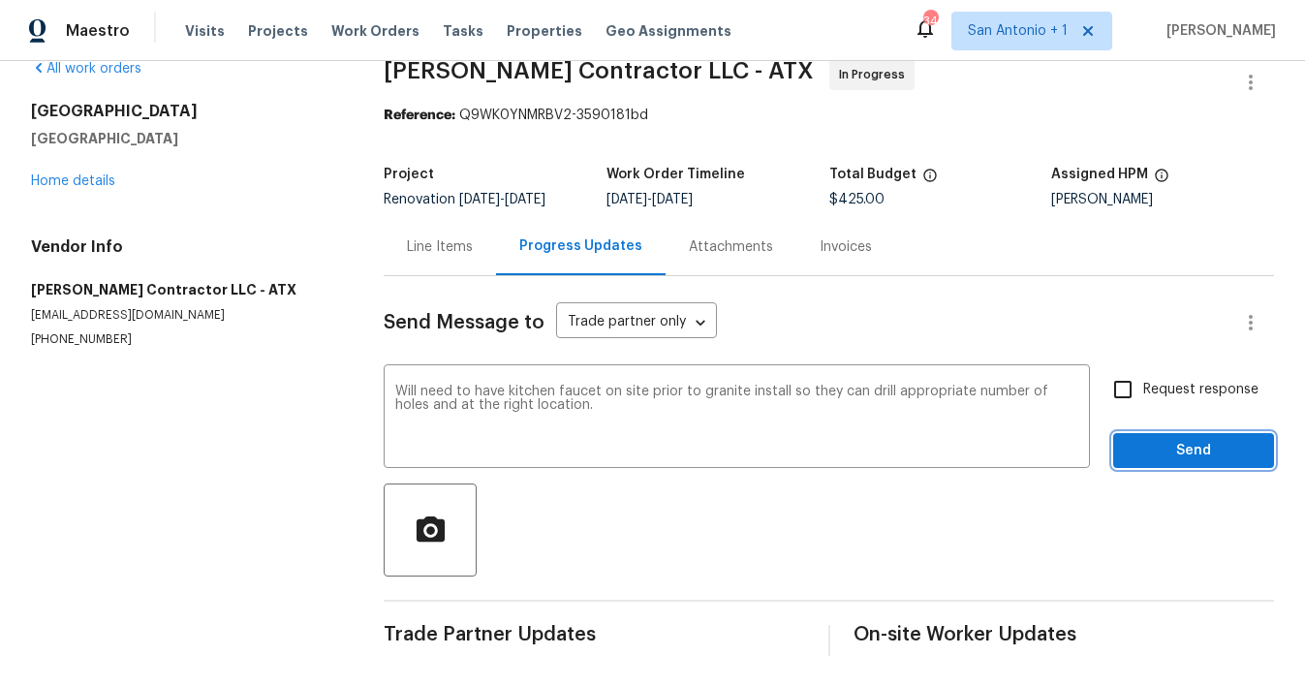
click at [1201, 439] on span "Send" at bounding box center [1194, 451] width 130 height 24
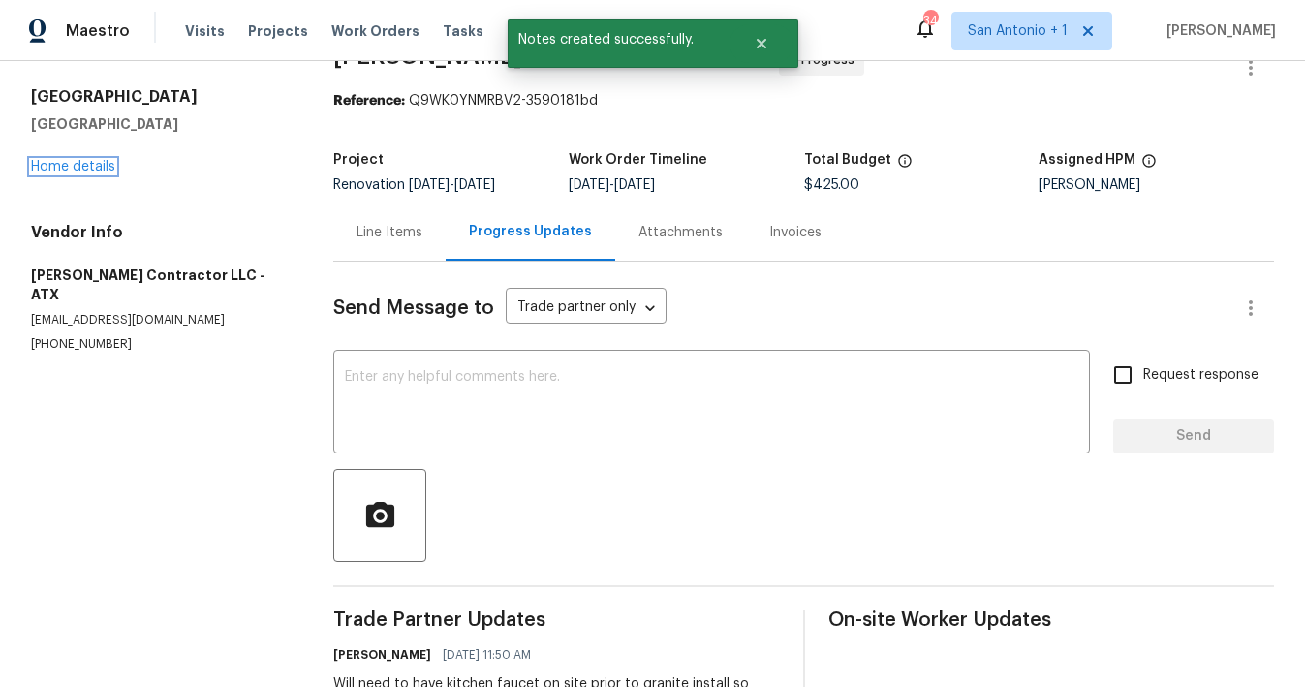
click at [75, 161] on link "Home details" at bounding box center [73, 167] width 84 height 14
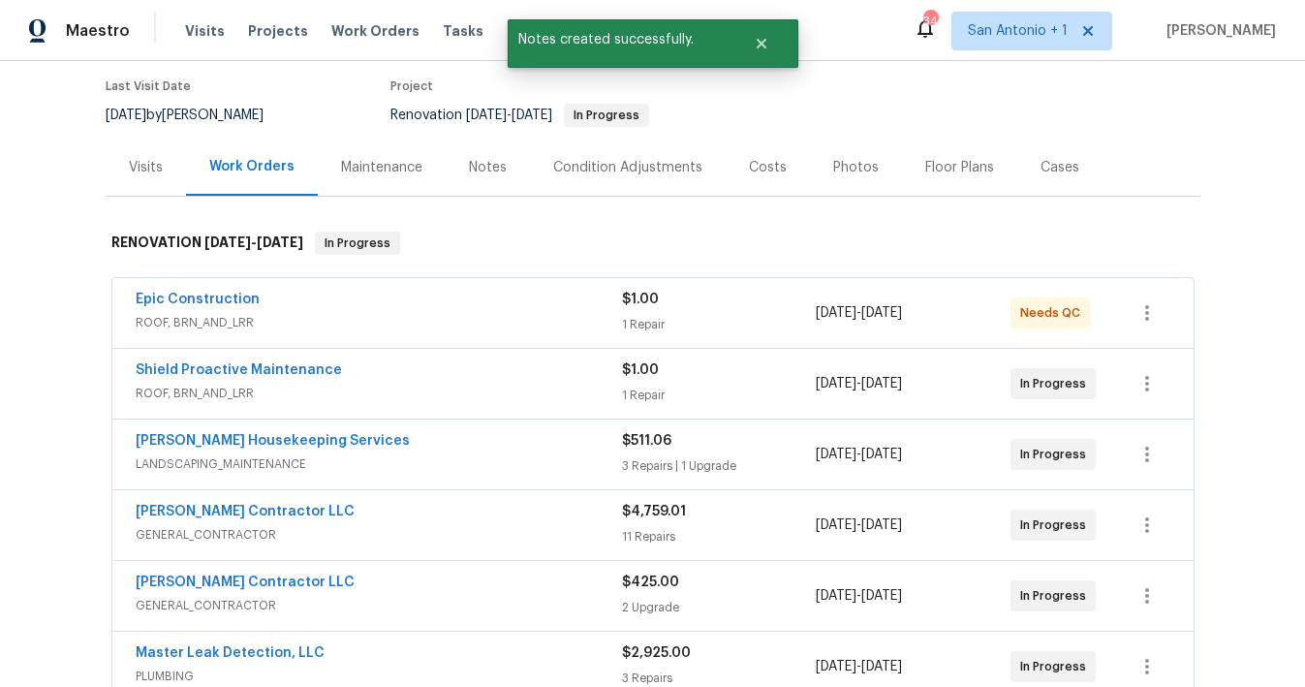
scroll to position [202, 0]
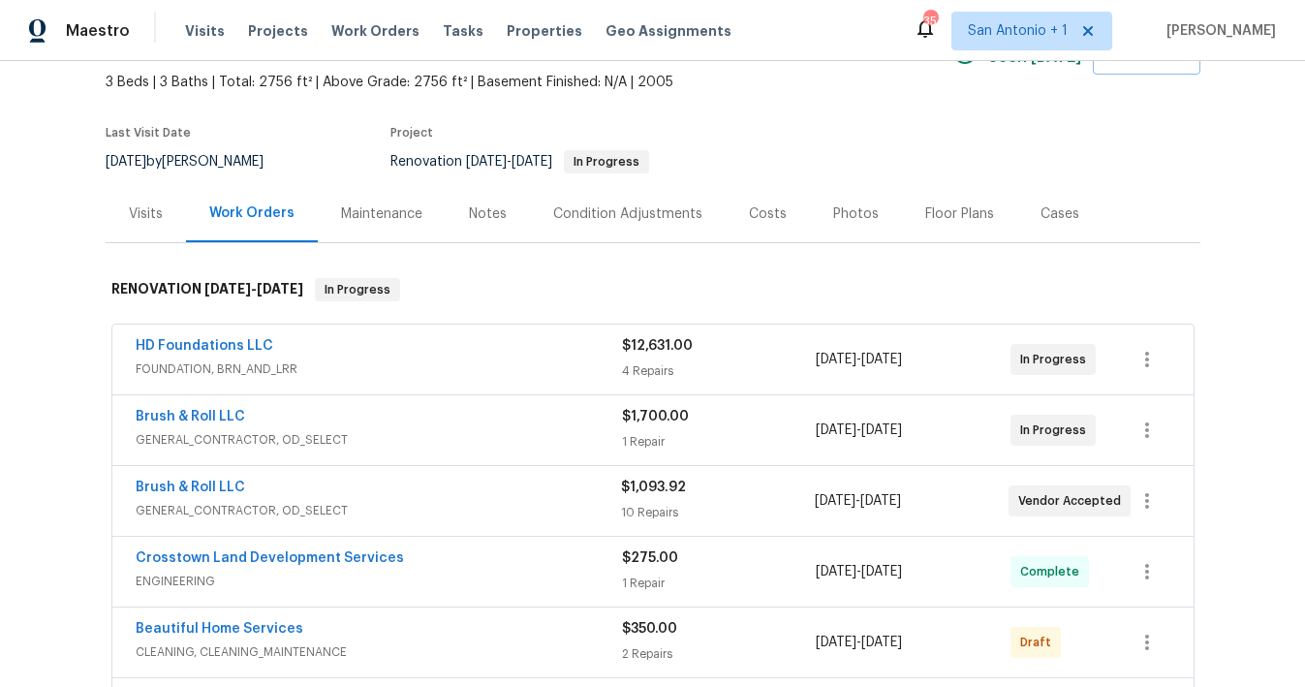
scroll to position [109, 0]
click at [476, 220] on div "Notes" at bounding box center [488, 213] width 38 height 19
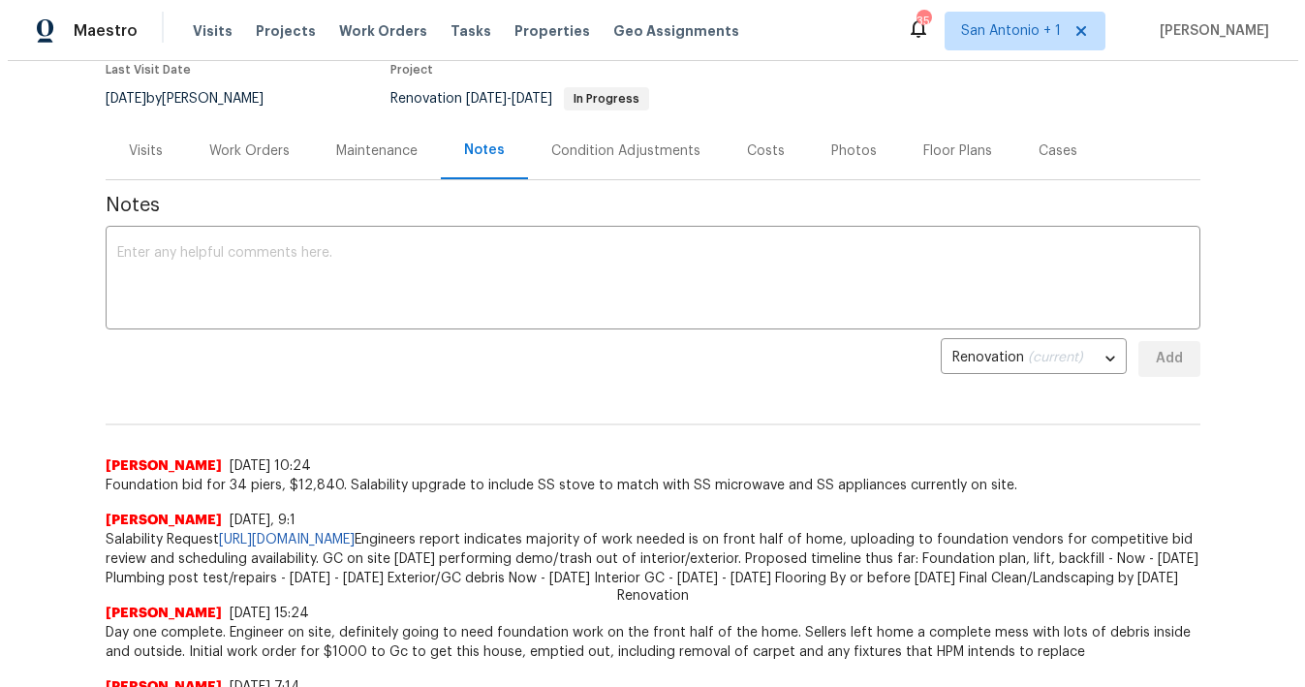
scroll to position [171, 0]
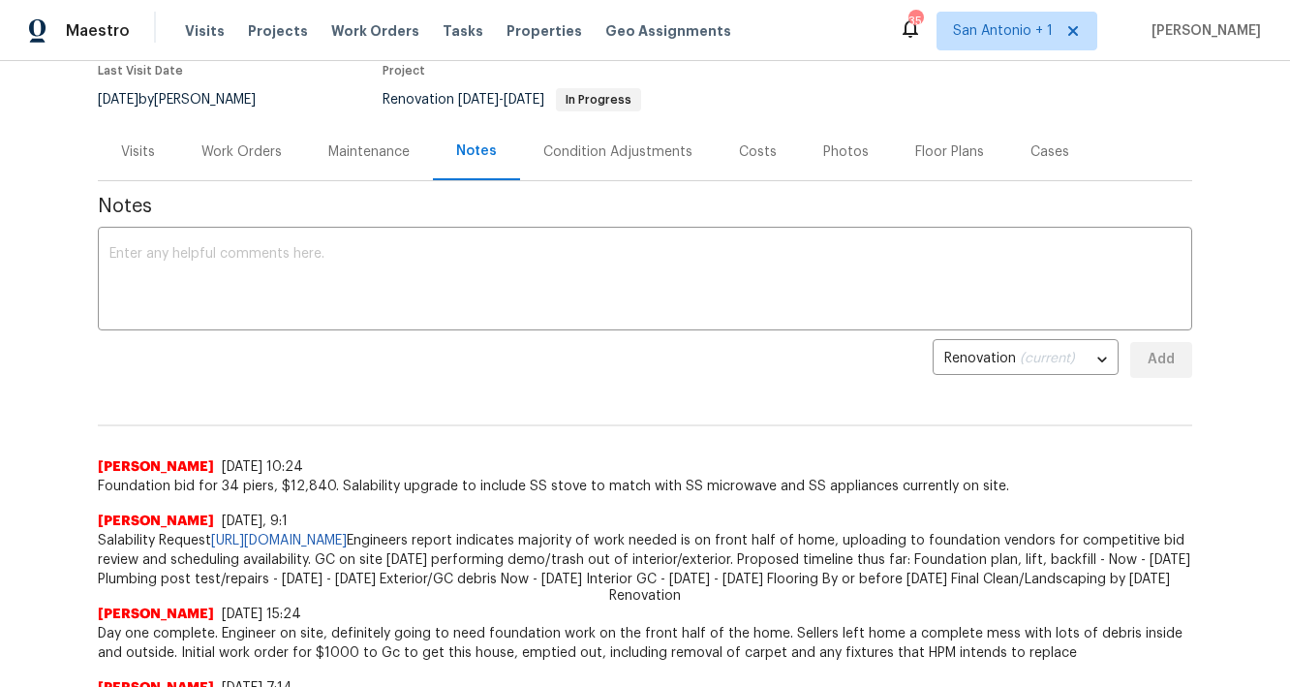
click at [243, 153] on div "Work Orders" at bounding box center [242, 151] width 80 height 19
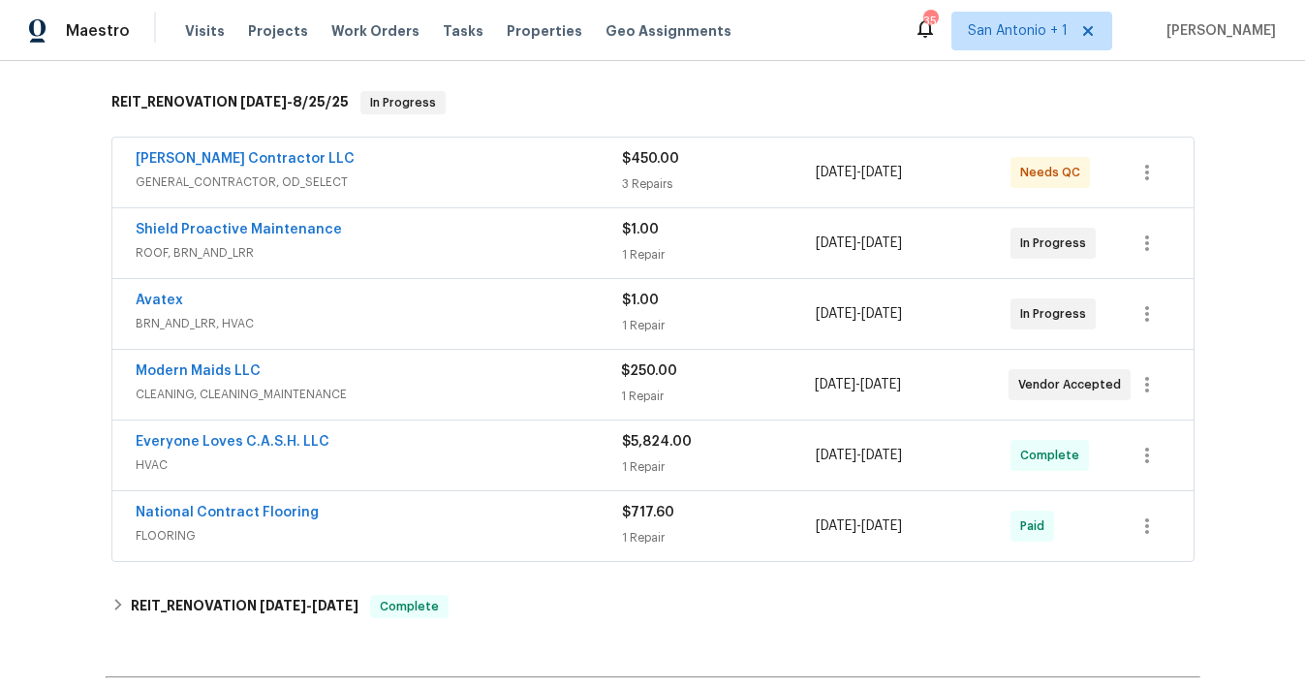
scroll to position [305, 0]
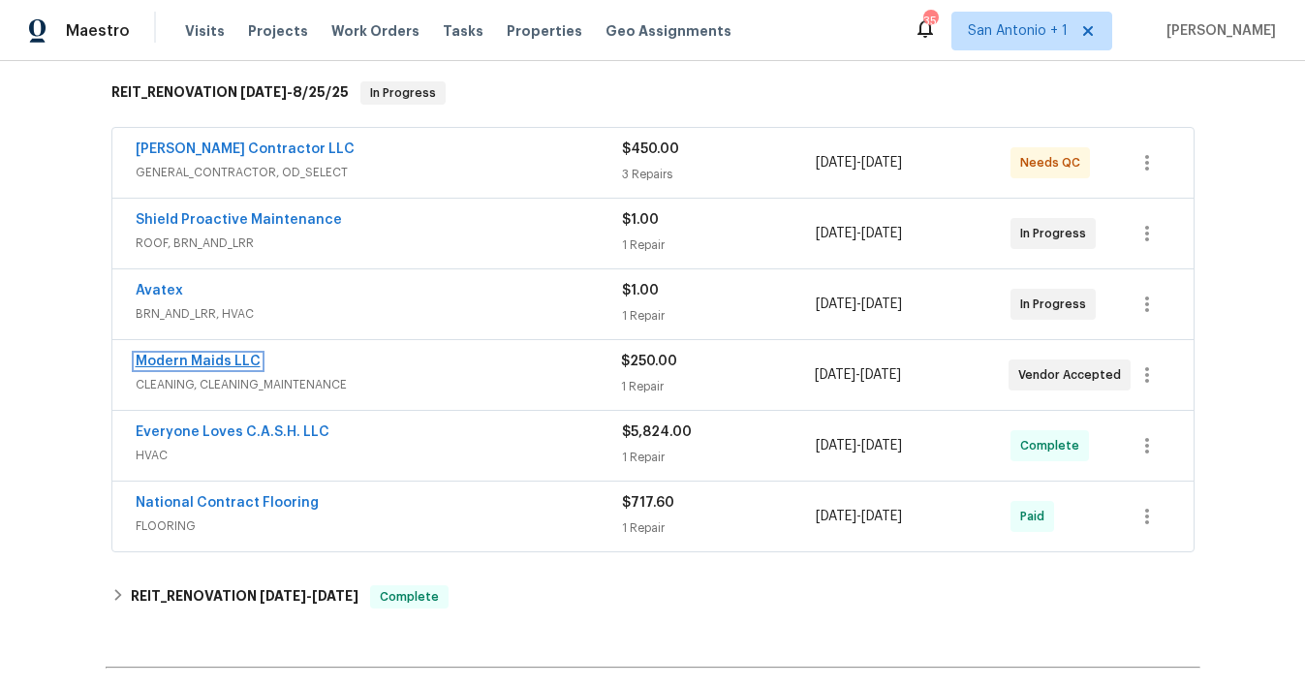
click at [214, 362] on link "Modern Maids LLC" at bounding box center [198, 362] width 125 height 14
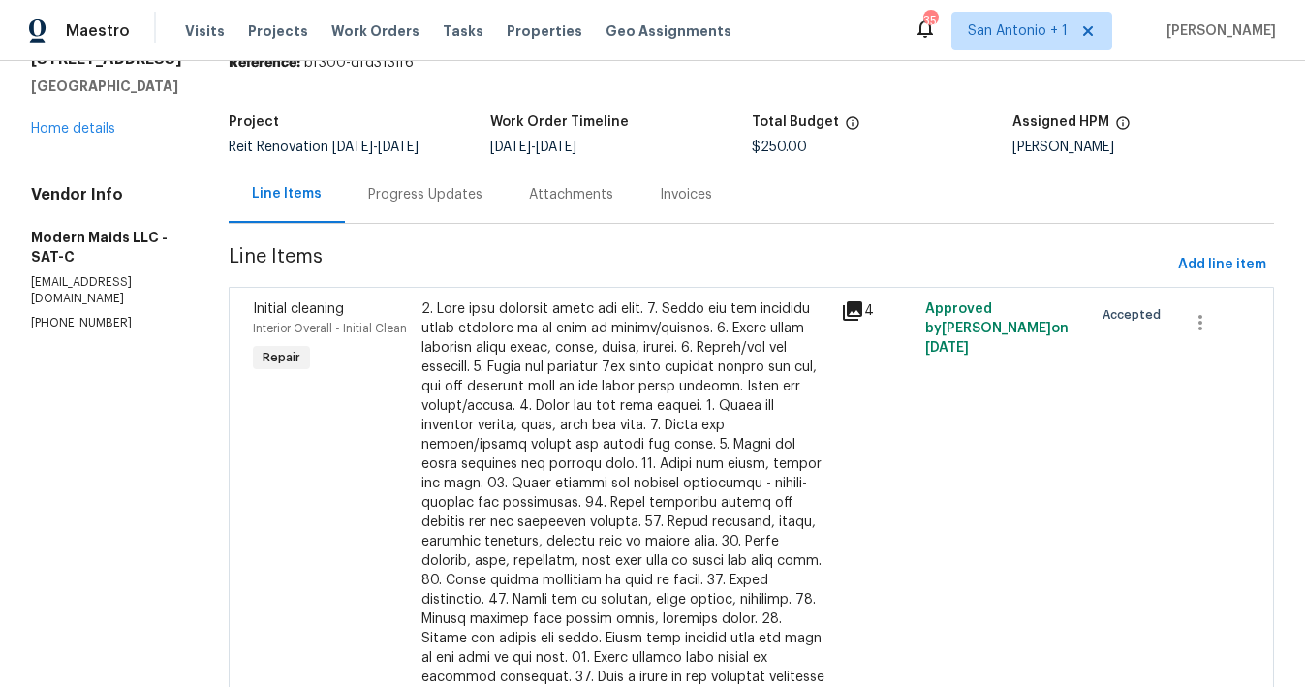
click at [443, 194] on div "Progress Updates" at bounding box center [425, 194] width 114 height 19
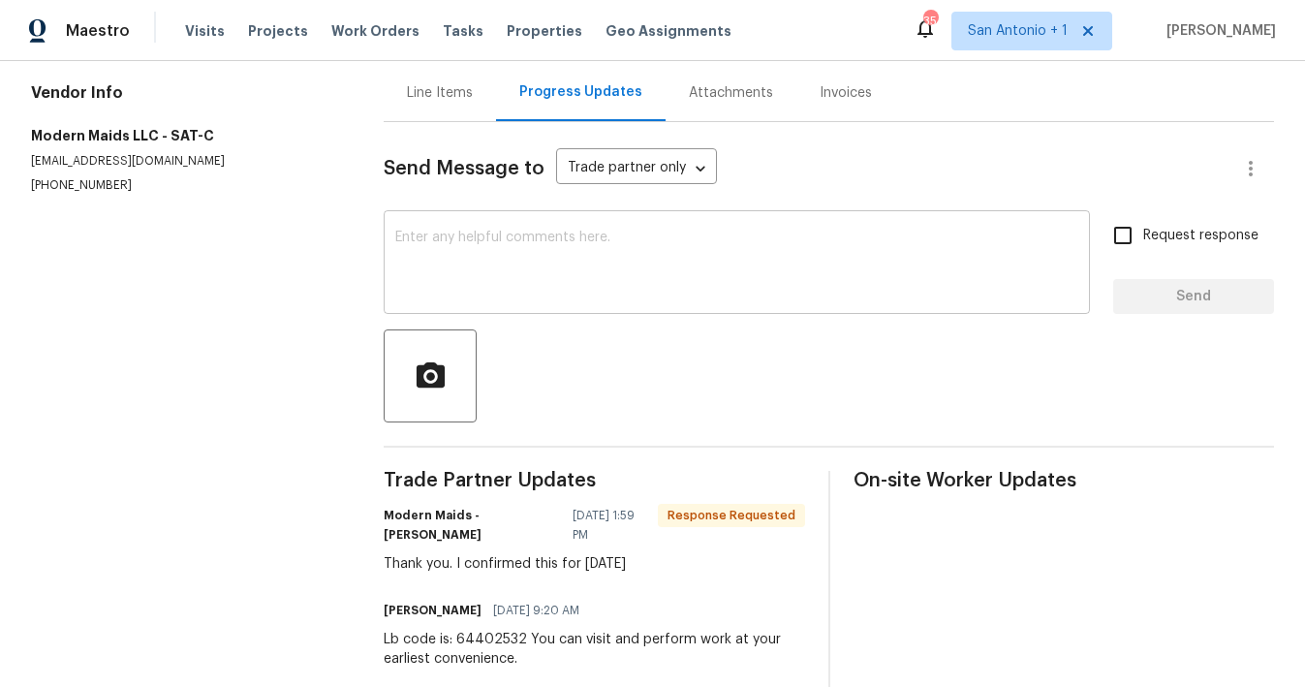
scroll to position [183, 0]
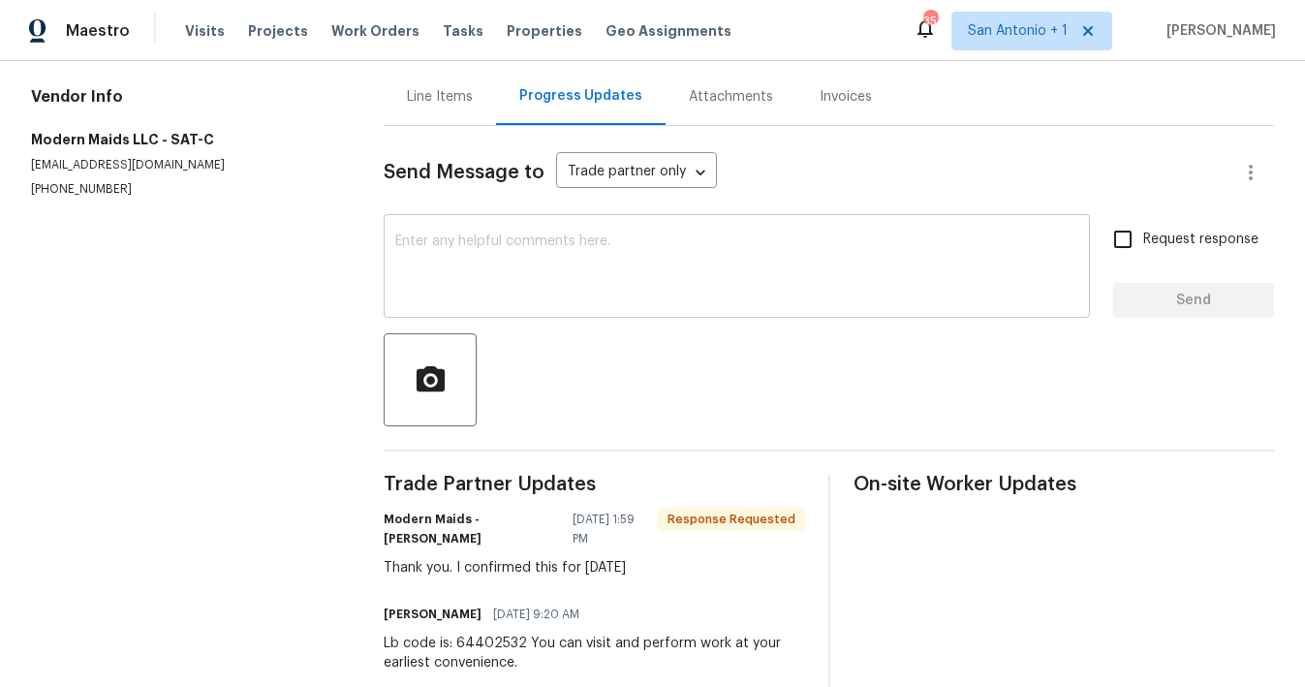
click at [520, 268] on textarea at bounding box center [736, 268] width 683 height 68
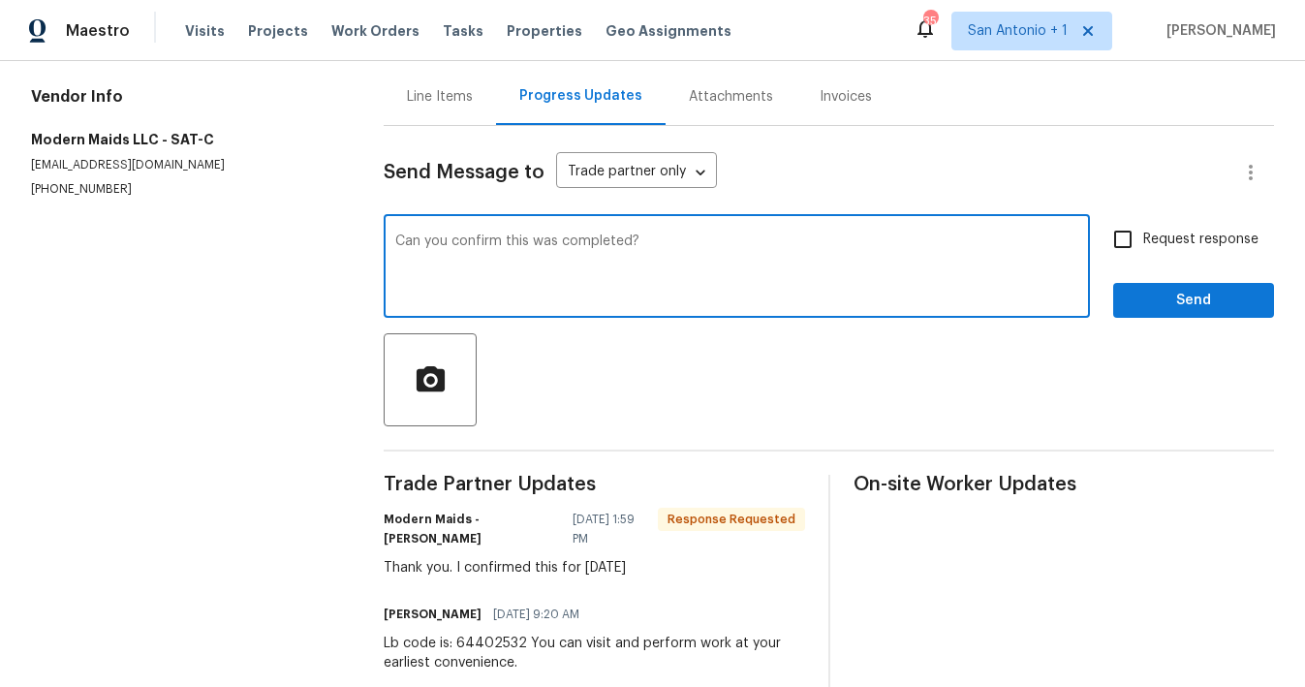
type textarea "Can you confirm this was completed?"
click at [1186, 313] on span "Send" at bounding box center [1194, 301] width 130 height 24
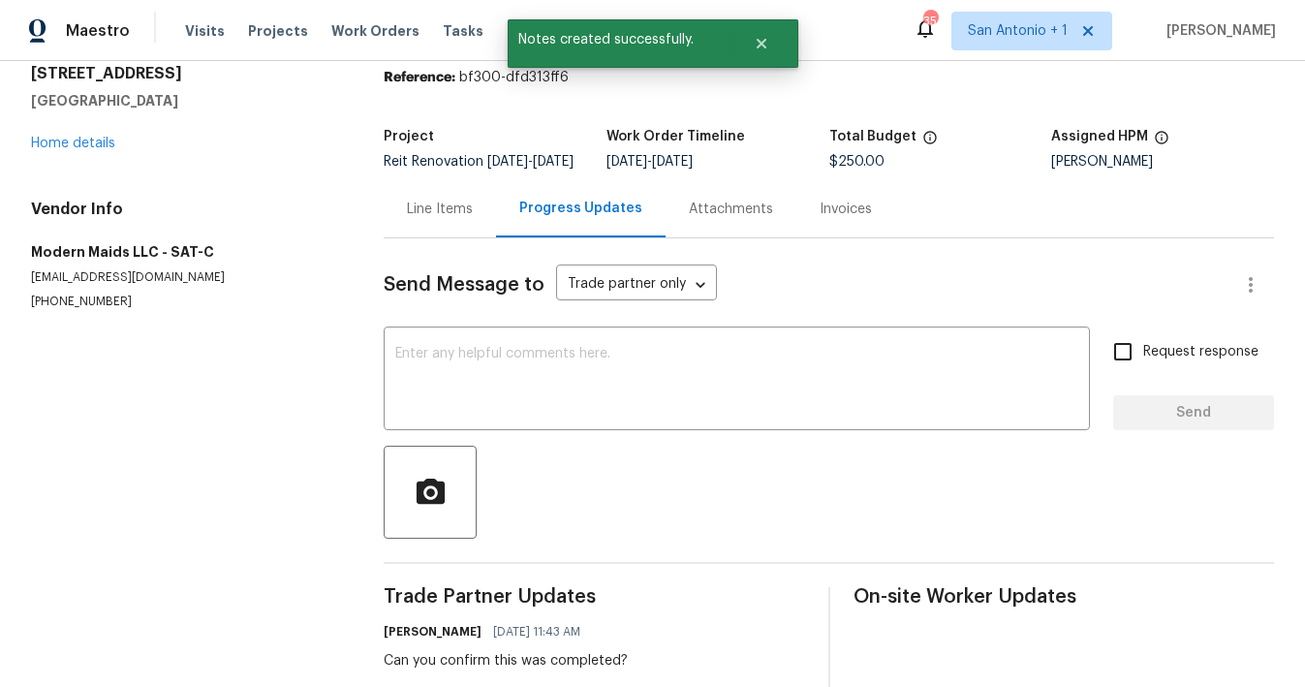
scroll to position [32, 0]
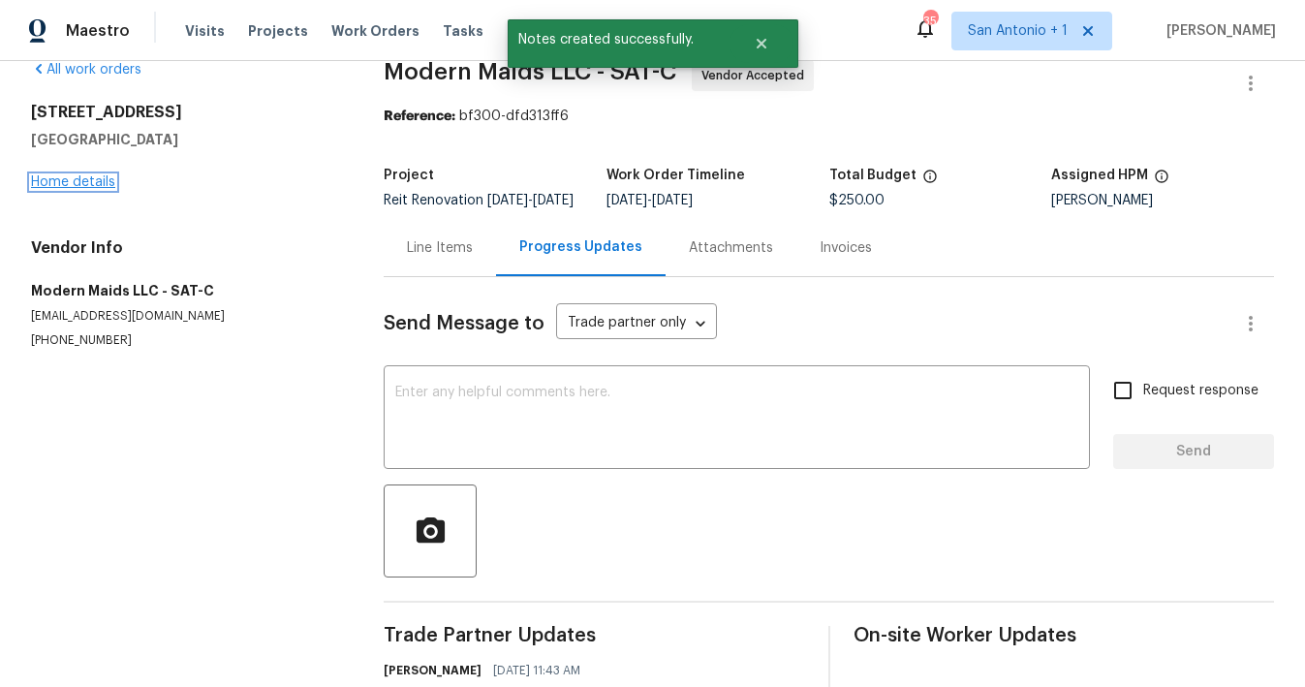
click at [92, 183] on link "Home details" at bounding box center [73, 182] width 84 height 14
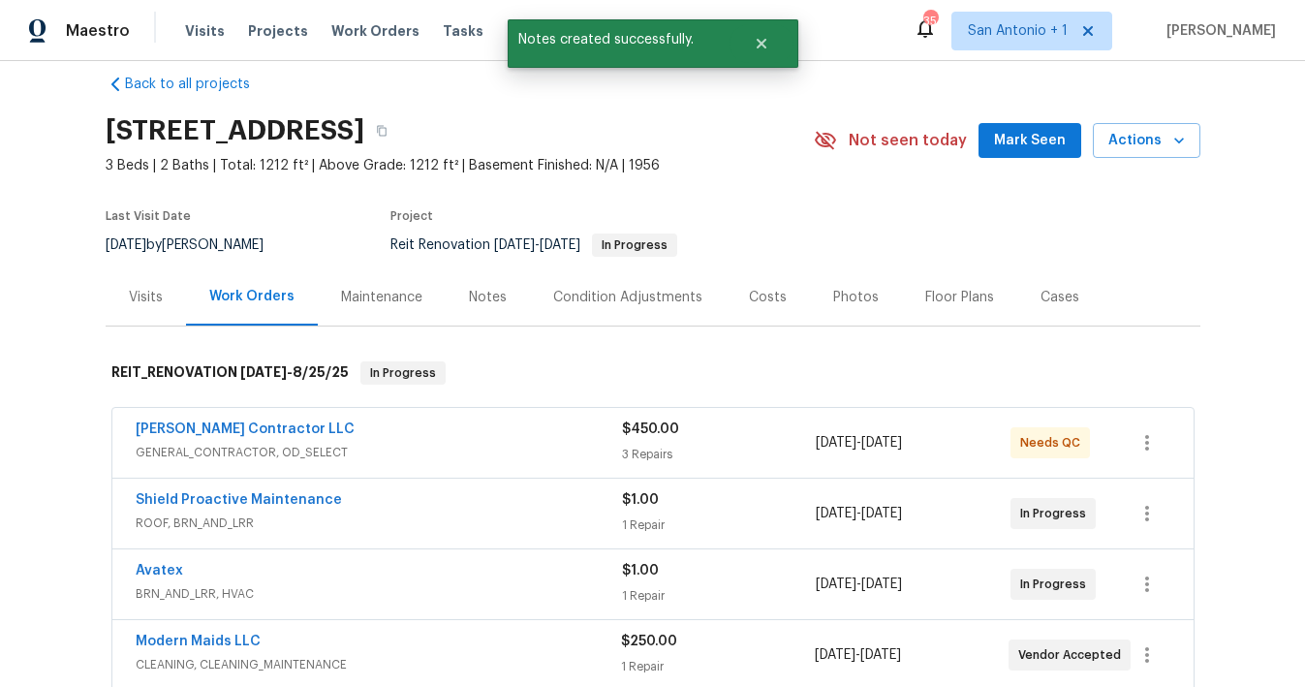
scroll to position [26, 0]
click at [219, 426] on link "[PERSON_NAME] Contractor LLC" at bounding box center [245, 428] width 219 height 14
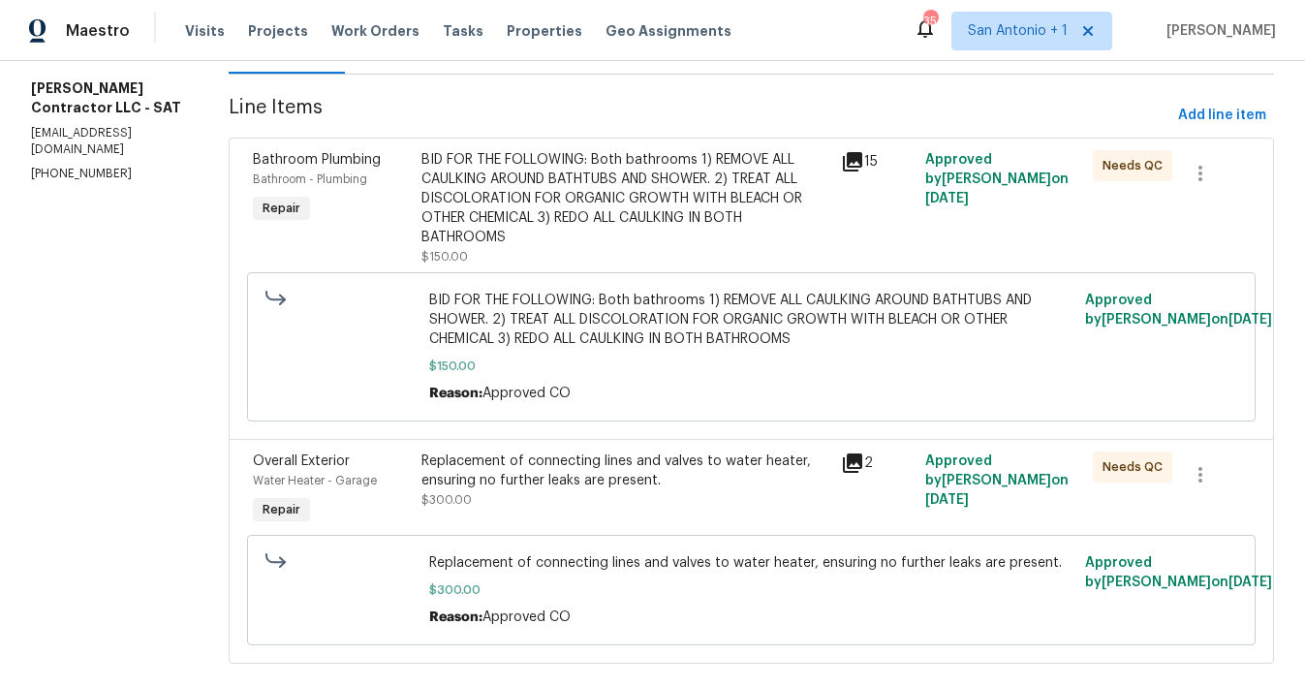
scroll to position [301, 0]
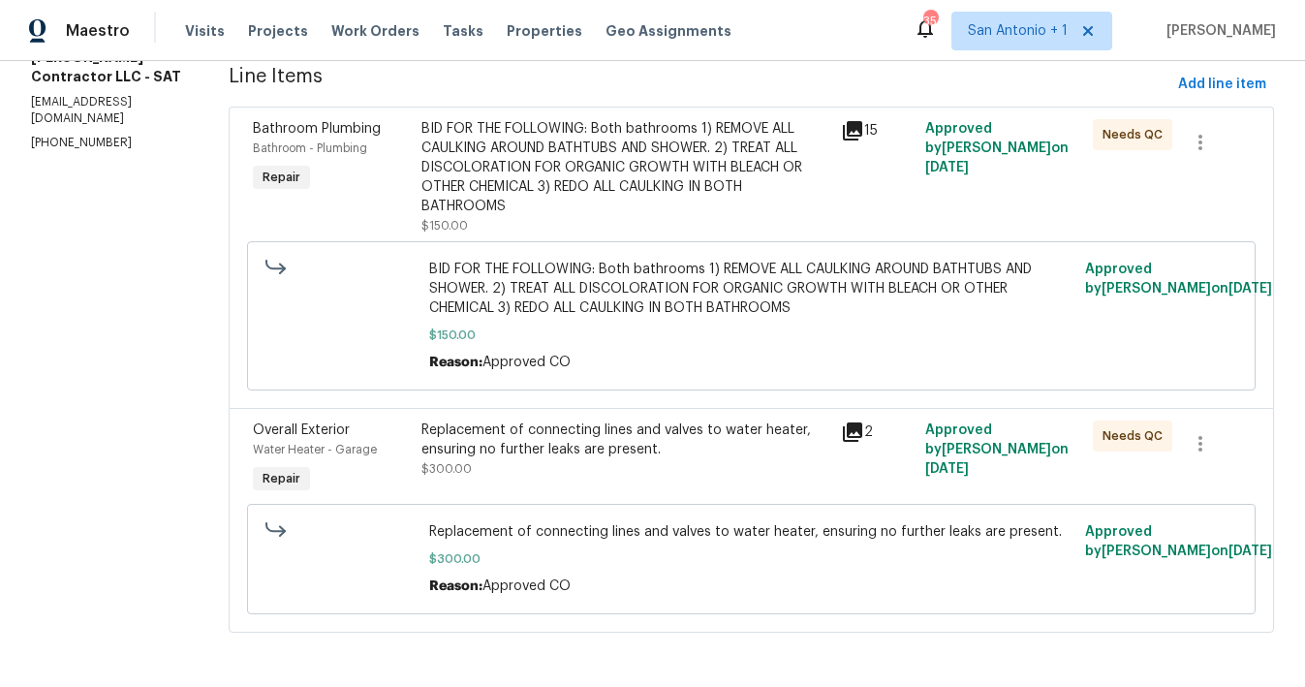
click at [527, 425] on div "Replacement of connecting lines and valves to water heater, ensuring no further…" at bounding box center [625, 449] width 409 height 58
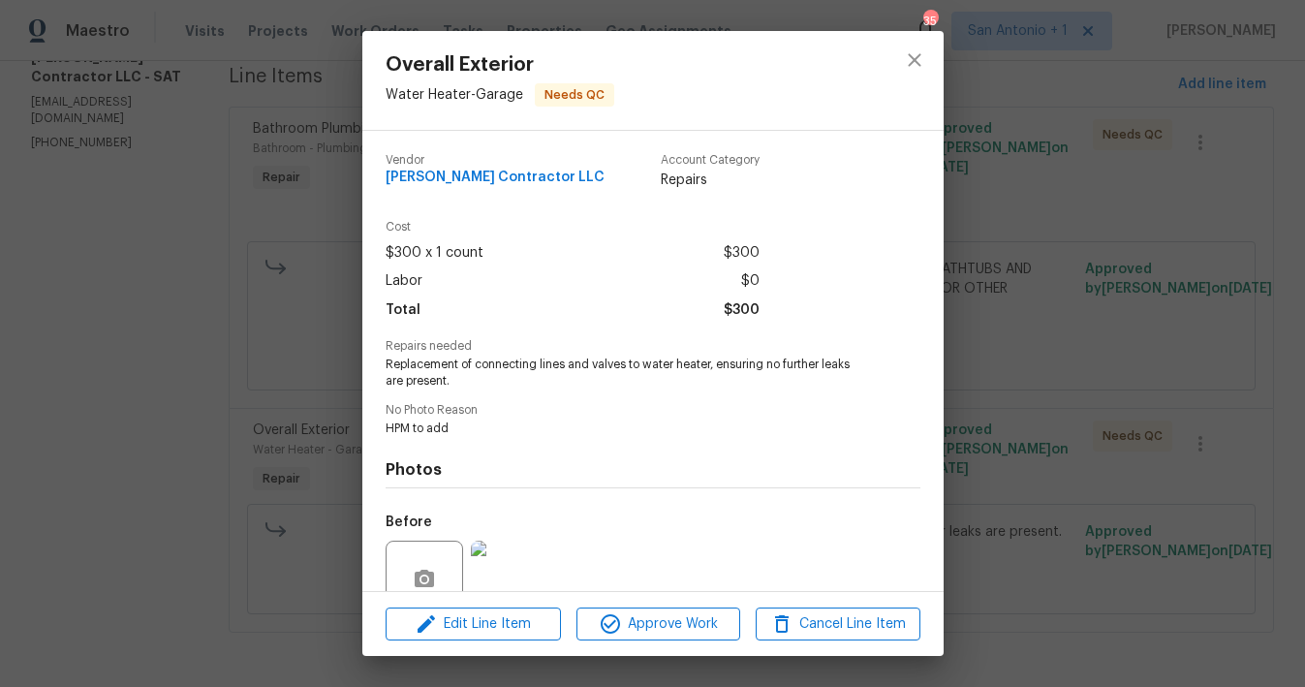
scroll to position [172, 0]
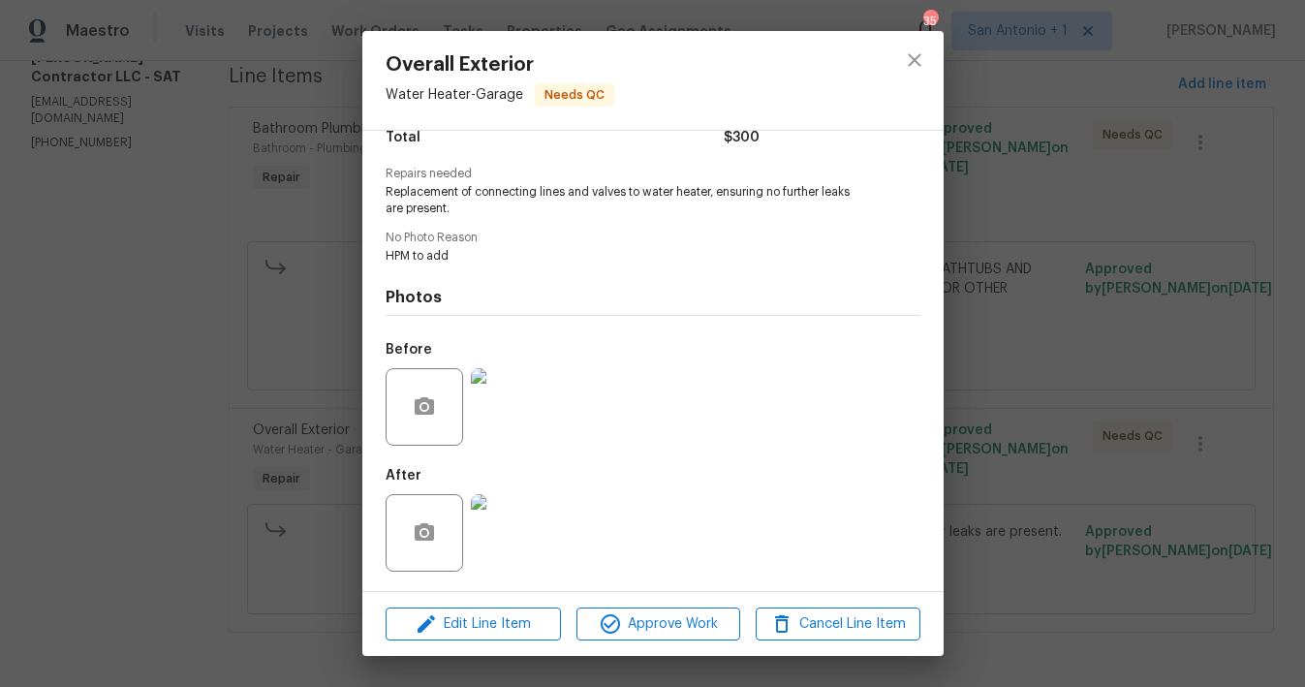
click at [505, 534] on img at bounding box center [510, 533] width 78 height 78
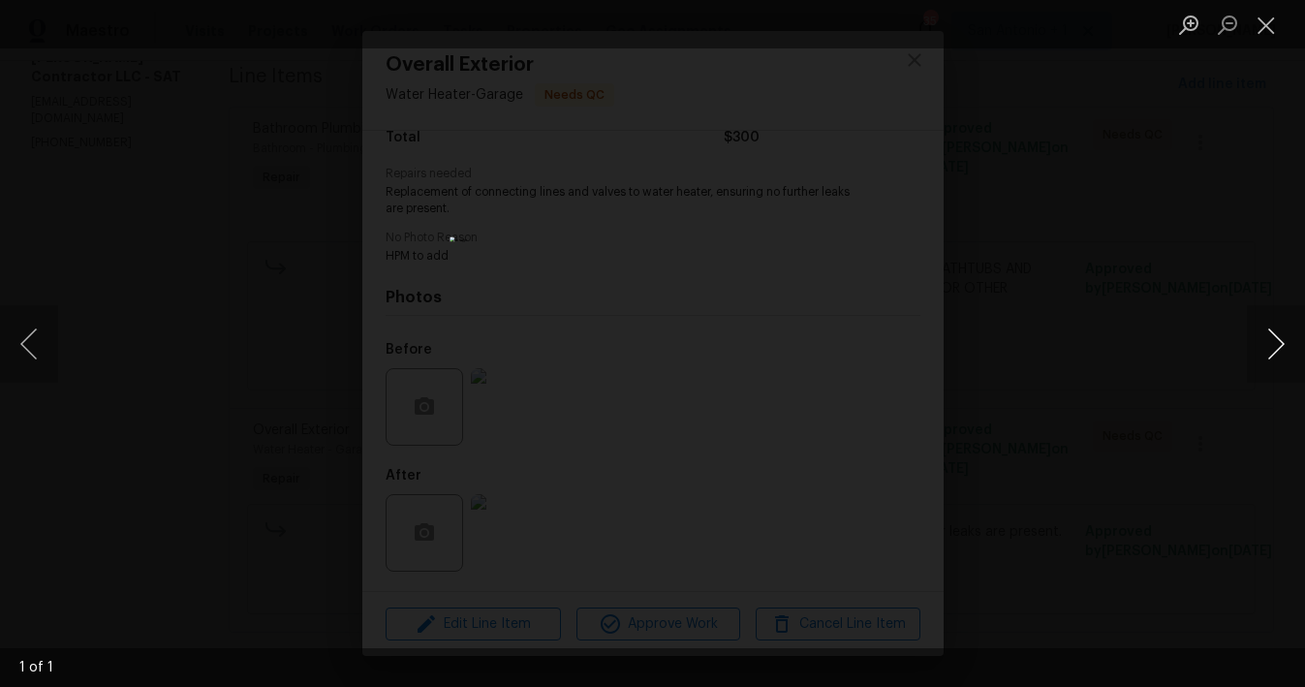
click at [1270, 345] on button "Next image" at bounding box center [1276, 344] width 58 height 78
click at [1267, 27] on button "Close lightbox" at bounding box center [1266, 25] width 39 height 34
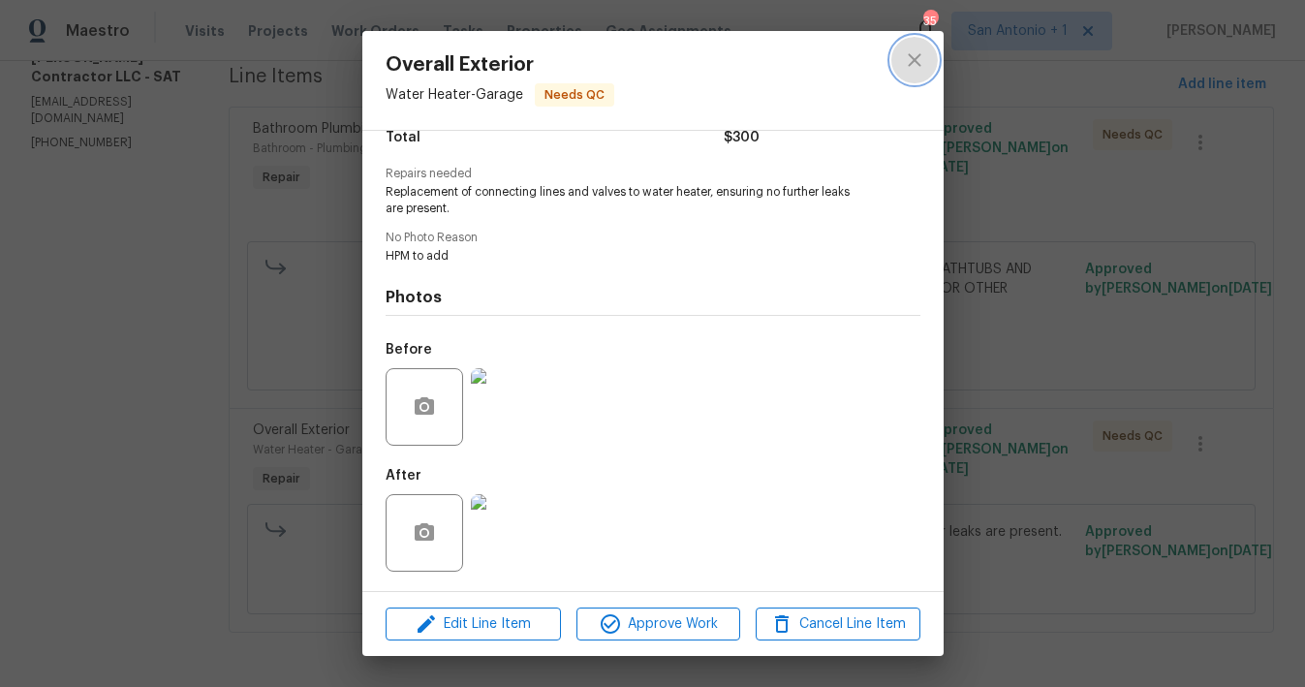
click at [911, 61] on icon "close" at bounding box center [914, 59] width 23 height 23
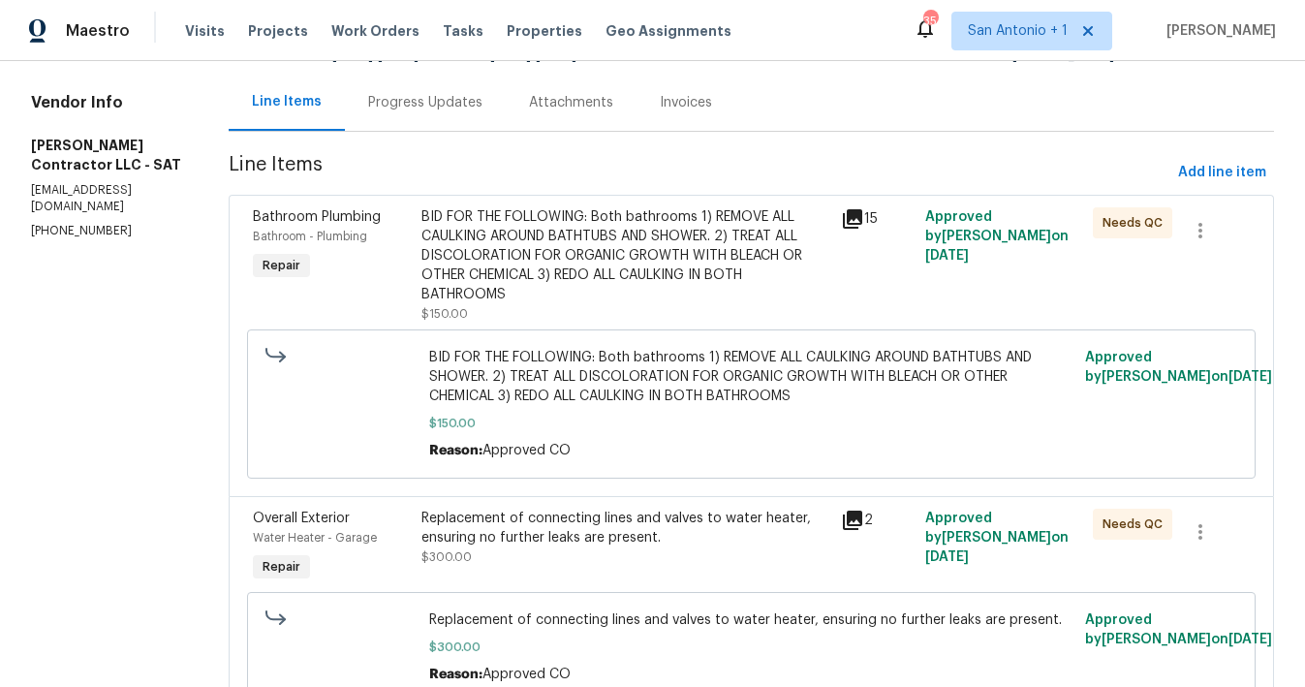
scroll to position [16, 0]
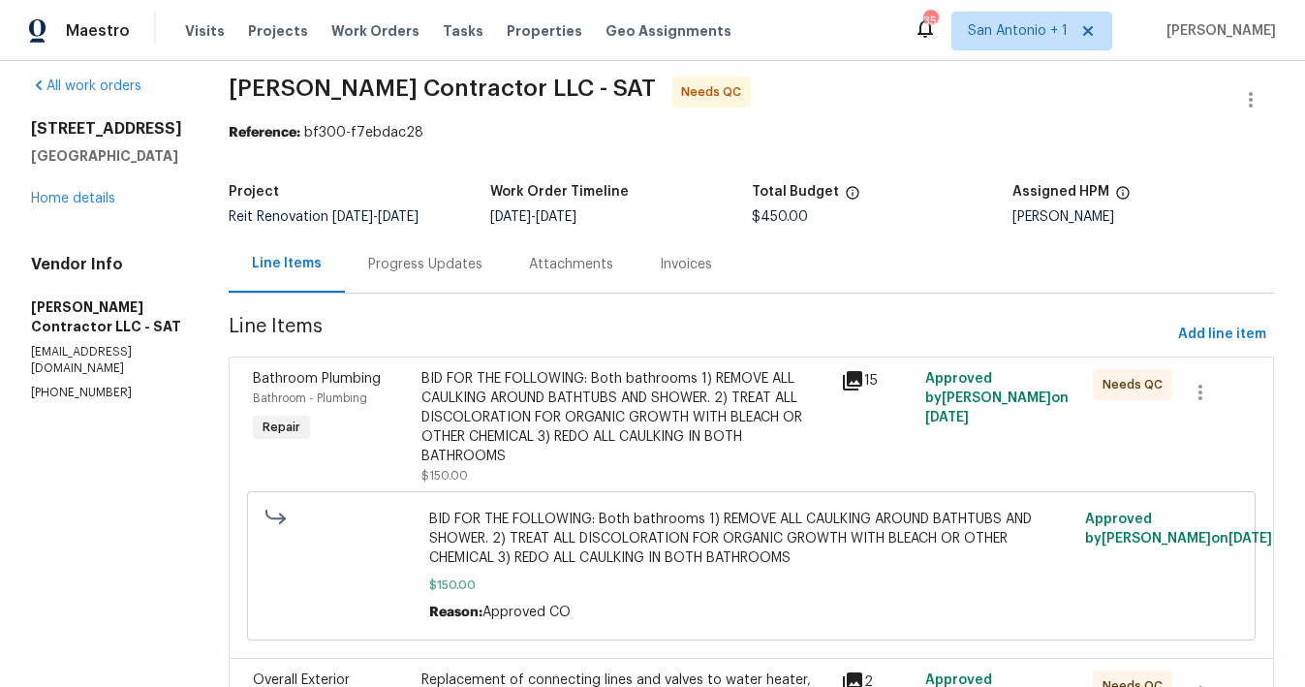
click at [524, 416] on div "BID FOR THE FOLLOWING: Both bathrooms 1) REMOVE ALL CAULKING AROUND BATHTUBS AN…" at bounding box center [625, 417] width 409 height 97
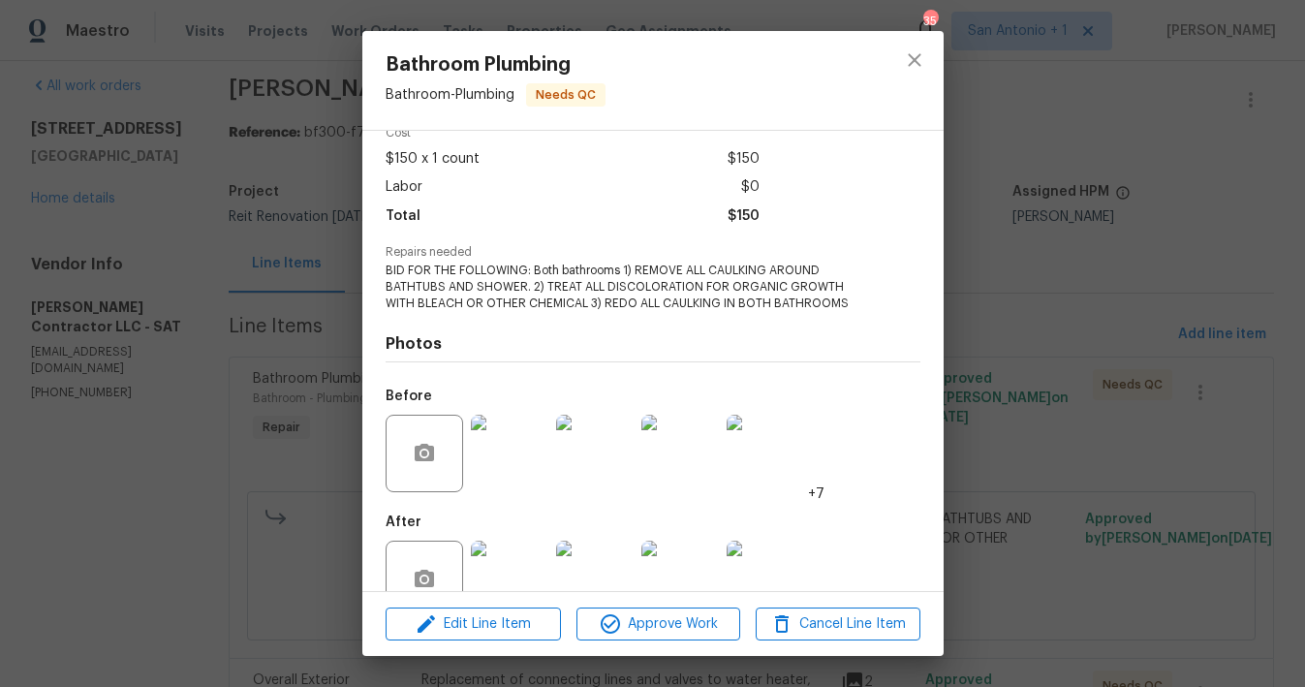
scroll to position [140, 0]
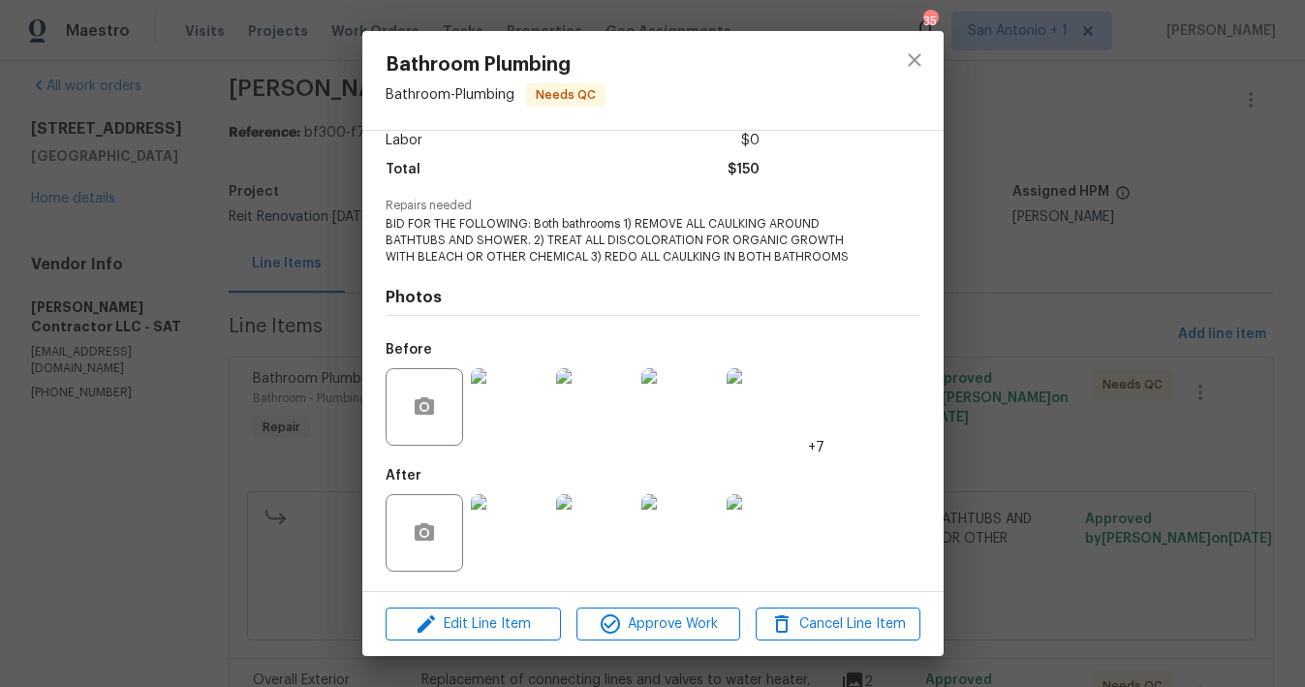
click at [516, 527] on img at bounding box center [510, 533] width 78 height 78
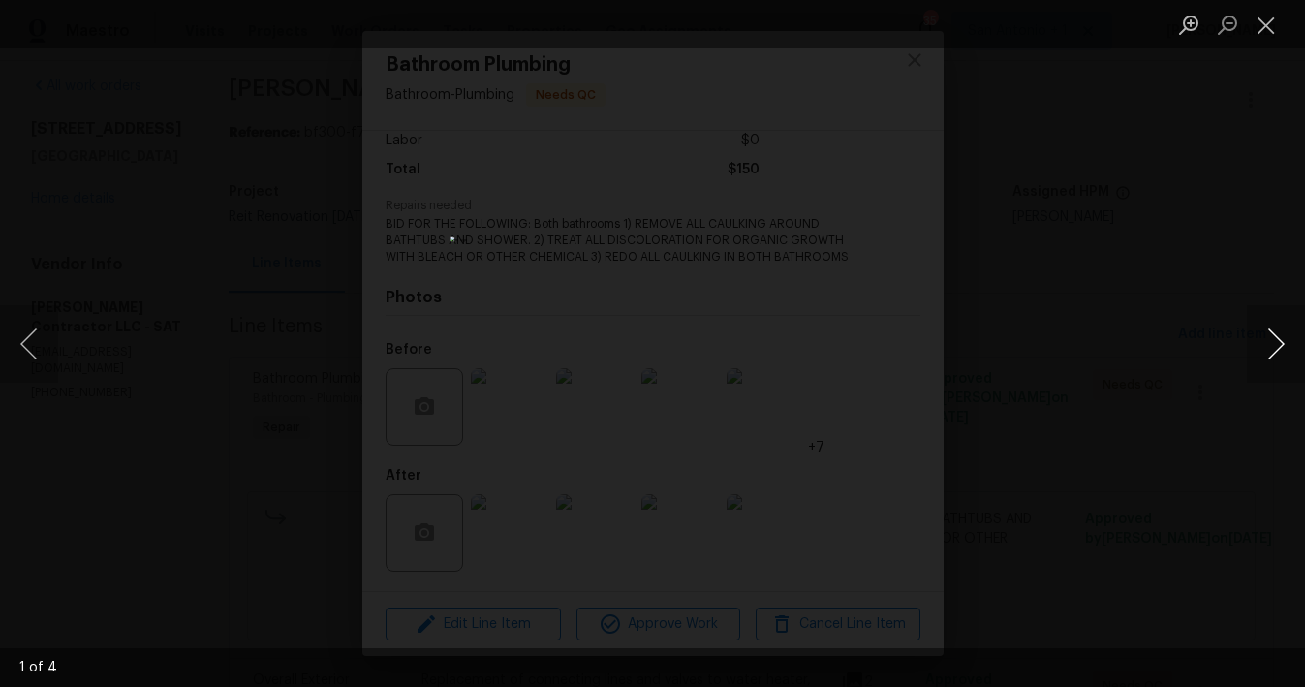
click at [1280, 348] on button "Next image" at bounding box center [1276, 344] width 58 height 78
click at [1274, 343] on button "Next image" at bounding box center [1276, 344] width 58 height 78
click at [1275, 343] on button "Next image" at bounding box center [1276, 344] width 58 height 78
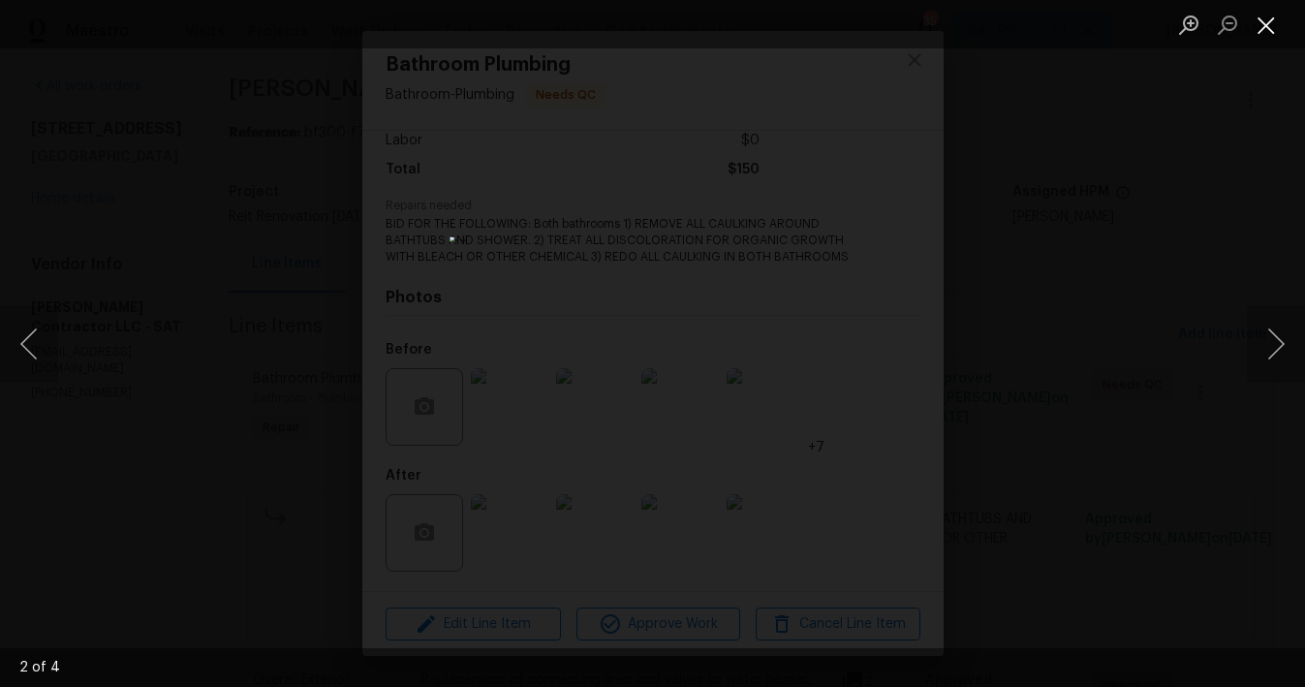
click at [1272, 21] on button "Close lightbox" at bounding box center [1266, 25] width 39 height 34
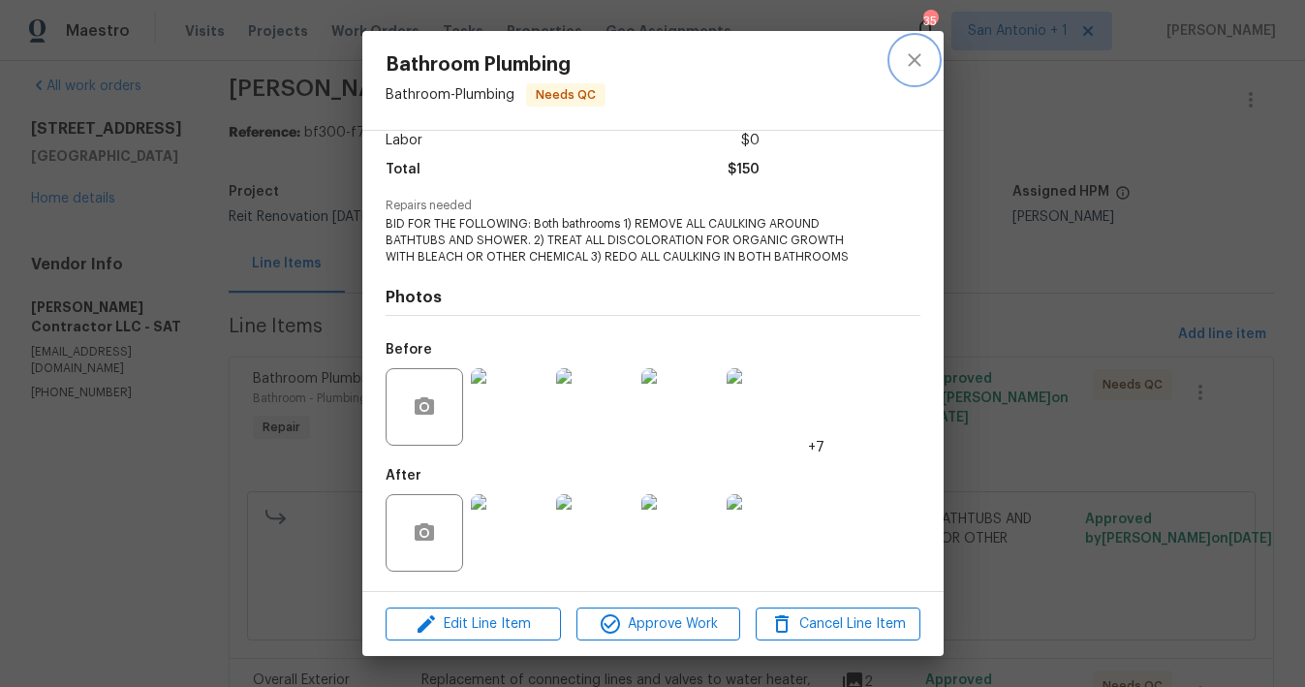
click at [917, 61] on icon "close" at bounding box center [914, 59] width 23 height 23
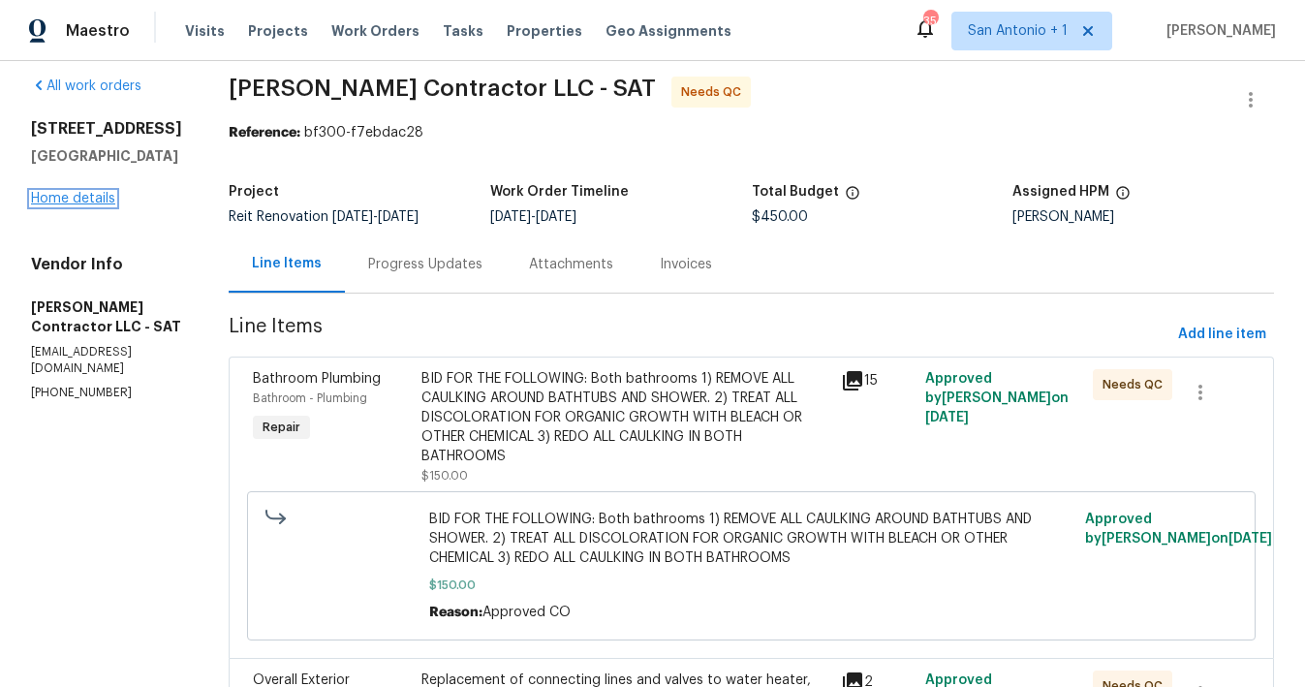
click at [63, 203] on link "Home details" at bounding box center [73, 199] width 84 height 14
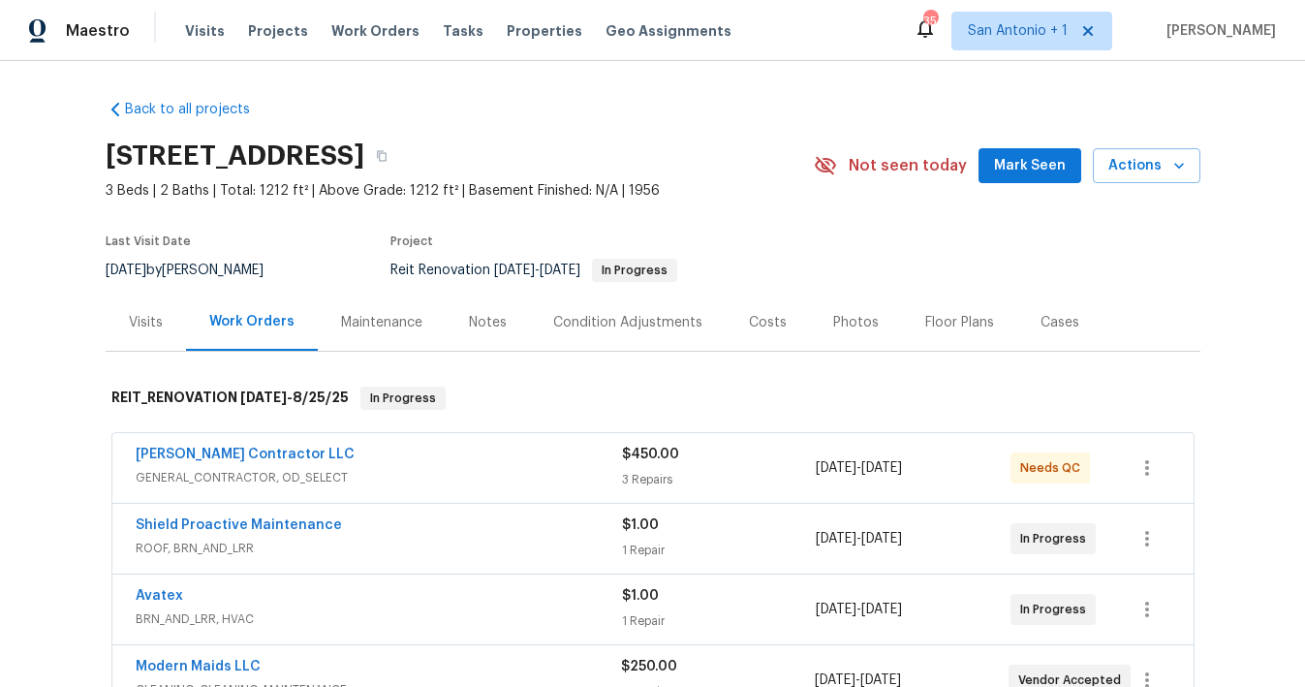
scroll to position [16, 0]
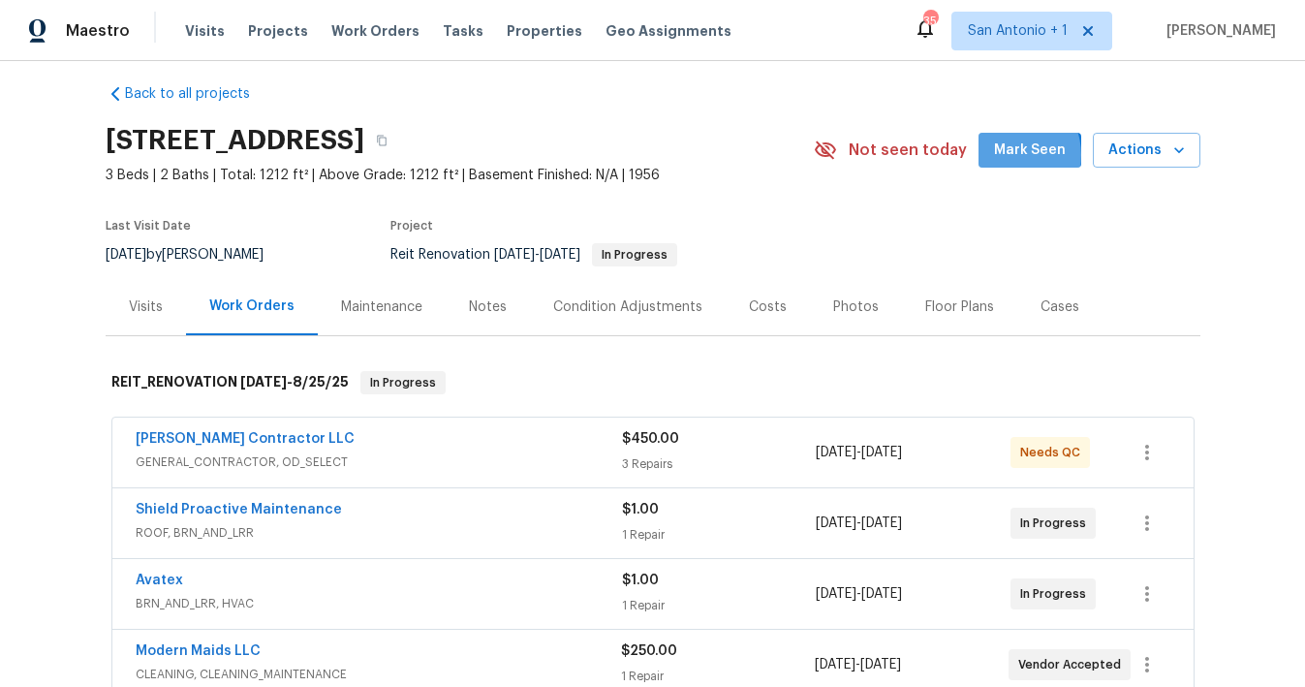
click at [1007, 155] on span "Mark Seen" at bounding box center [1030, 151] width 72 height 24
